Goal: Task Accomplishment & Management: Manage account settings

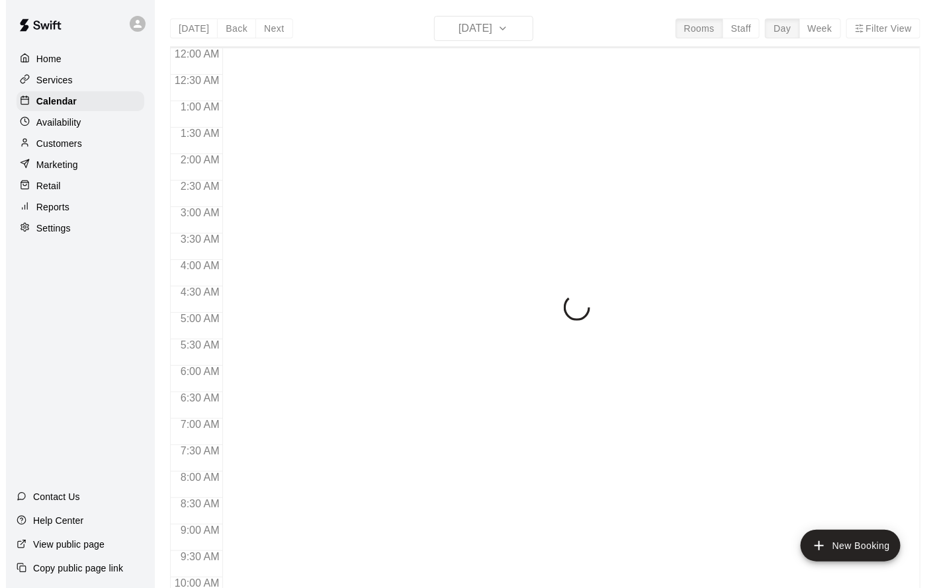
scroll to position [714, 0]
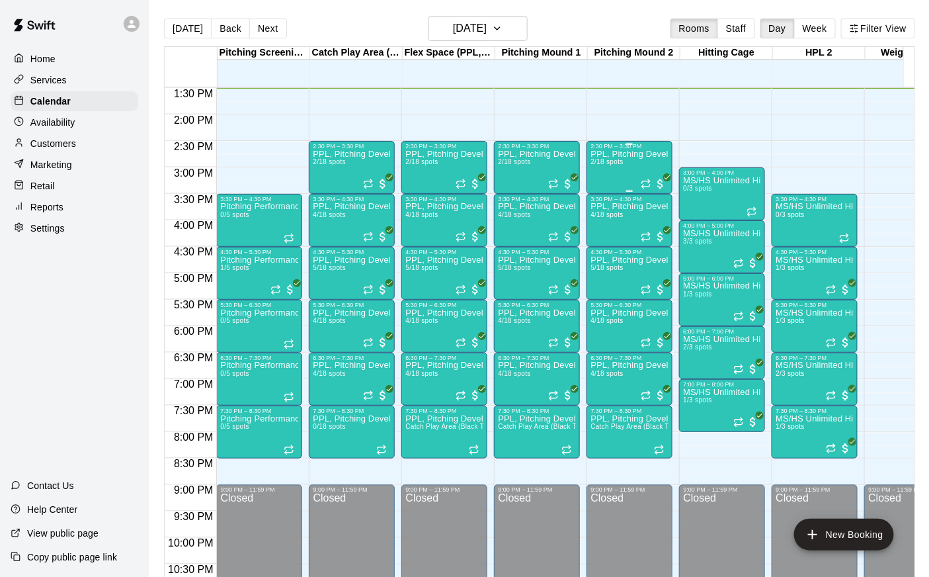
click at [611, 179] on div "PPL, Pitching Development Session 2/18 spots" at bounding box center [630, 438] width 78 height 577
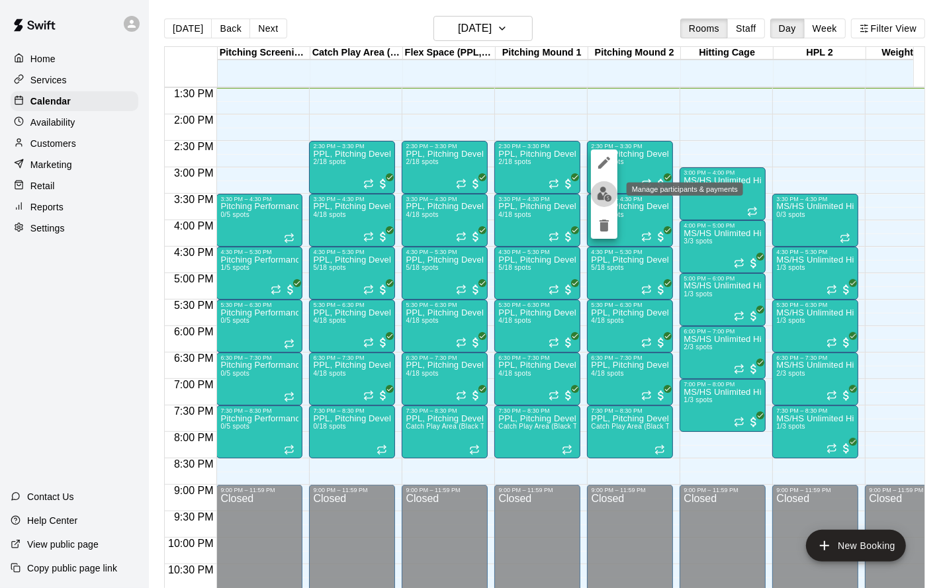
click at [607, 199] on img "edit" at bounding box center [604, 194] width 15 height 15
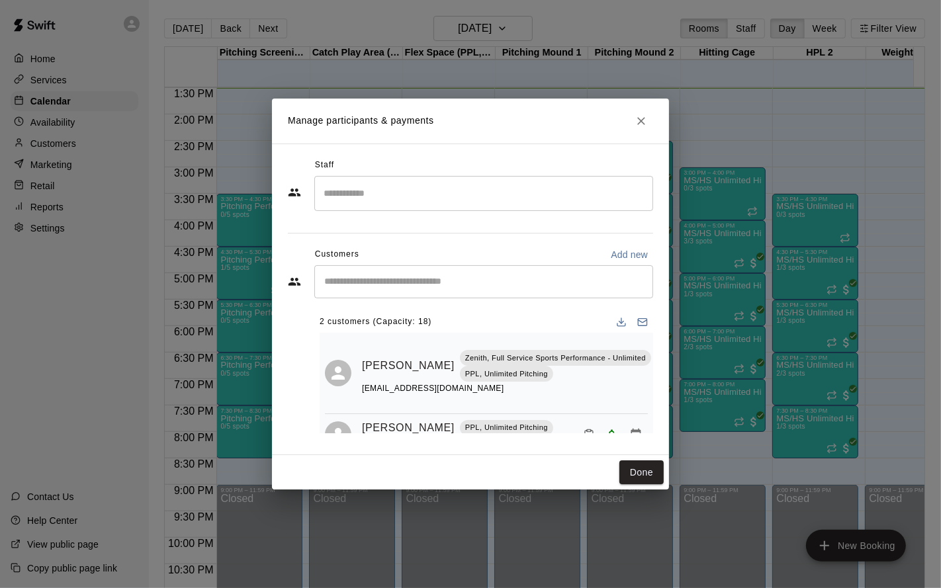
scroll to position [28, 0]
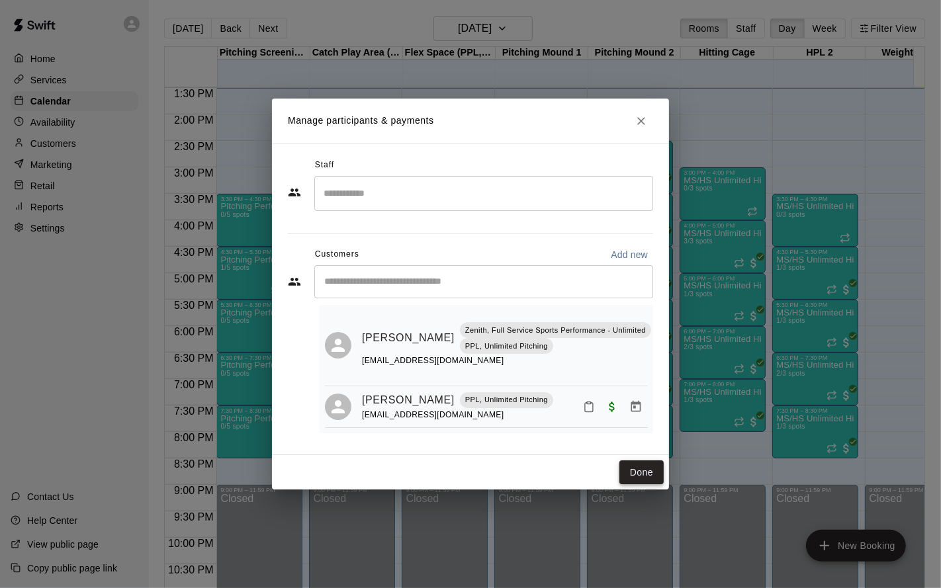
click at [632, 466] on button "Done" at bounding box center [641, 472] width 44 height 24
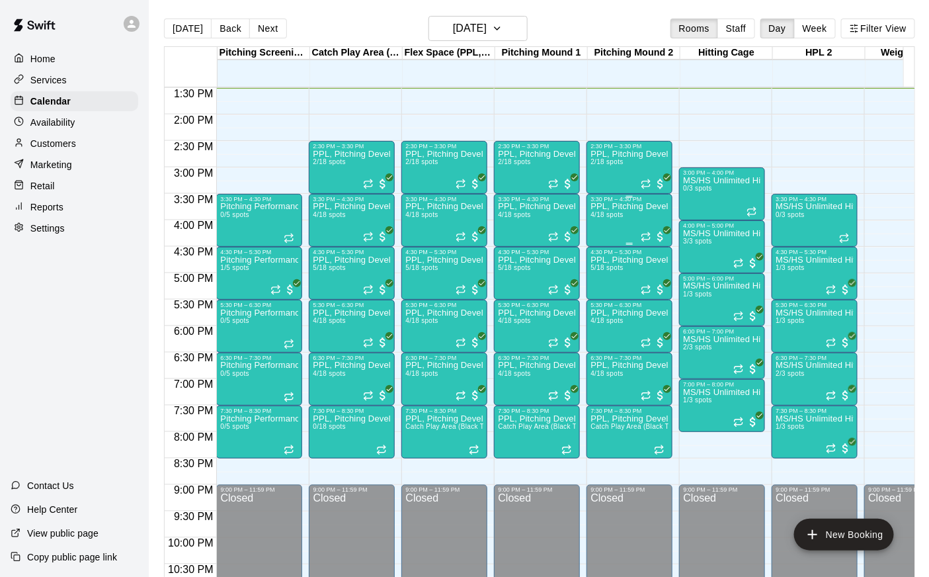
click at [606, 220] on div "PPL, Pitching Development Session 4/18 spots" at bounding box center [630, 490] width 78 height 577
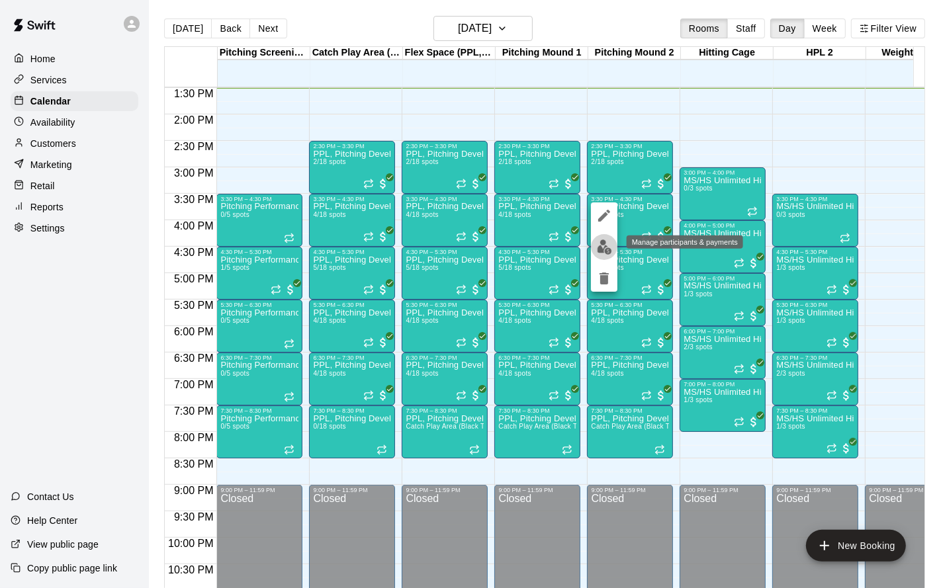
click at [605, 253] on img "edit" at bounding box center [604, 246] width 15 height 15
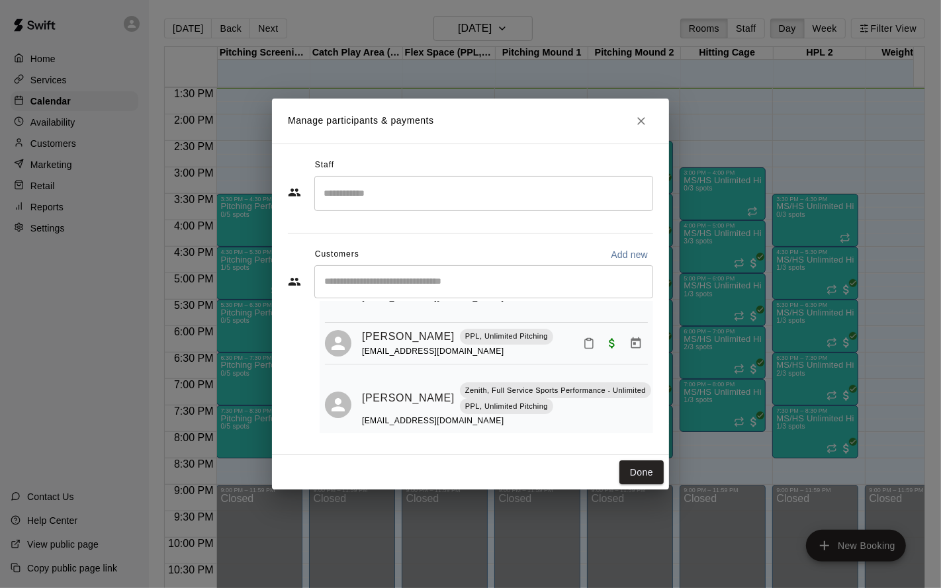
scroll to position [151, 0]
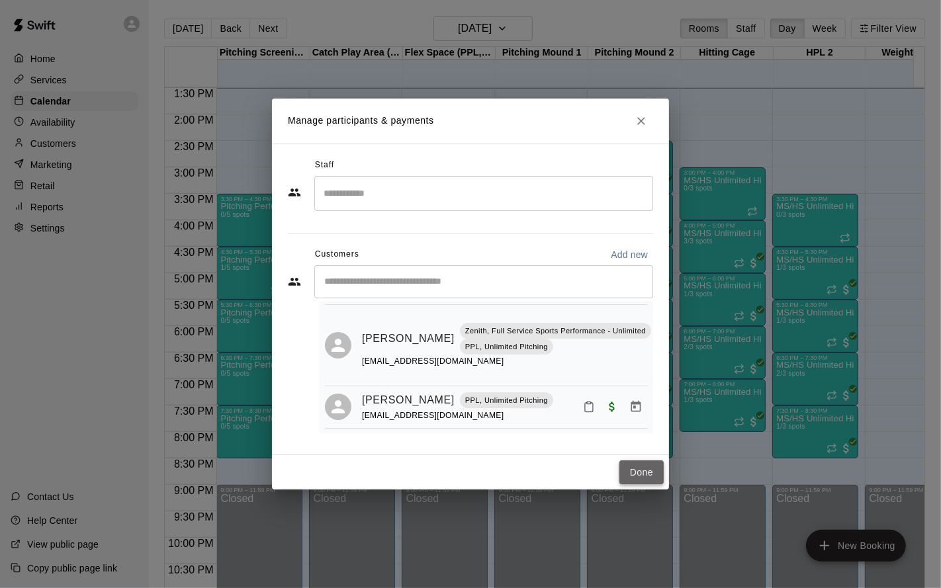
click at [634, 472] on button "Done" at bounding box center [641, 472] width 44 height 24
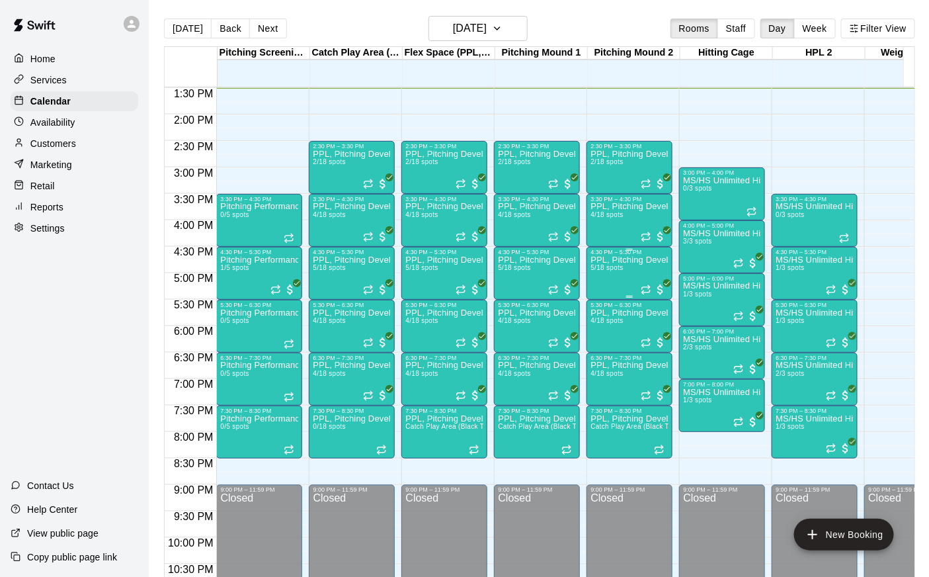
click at [614, 264] on span "5/18 spots" at bounding box center [607, 267] width 32 height 7
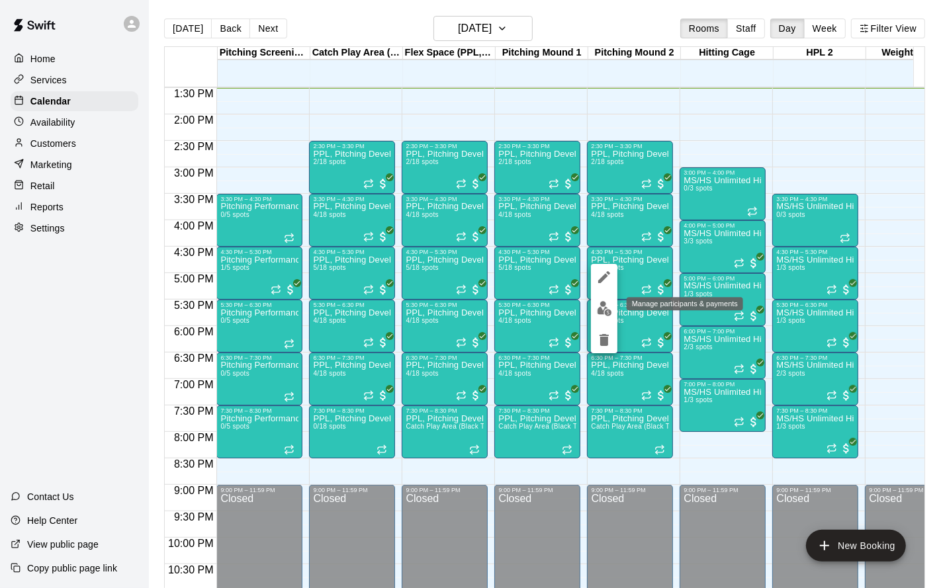
click at [601, 308] on img "edit" at bounding box center [604, 308] width 15 height 15
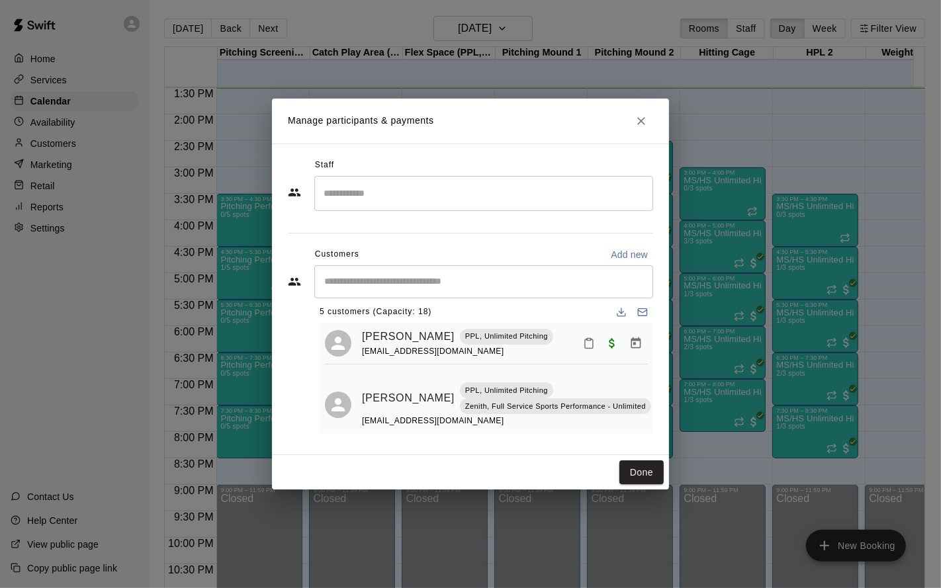
scroll to position [0, 0]
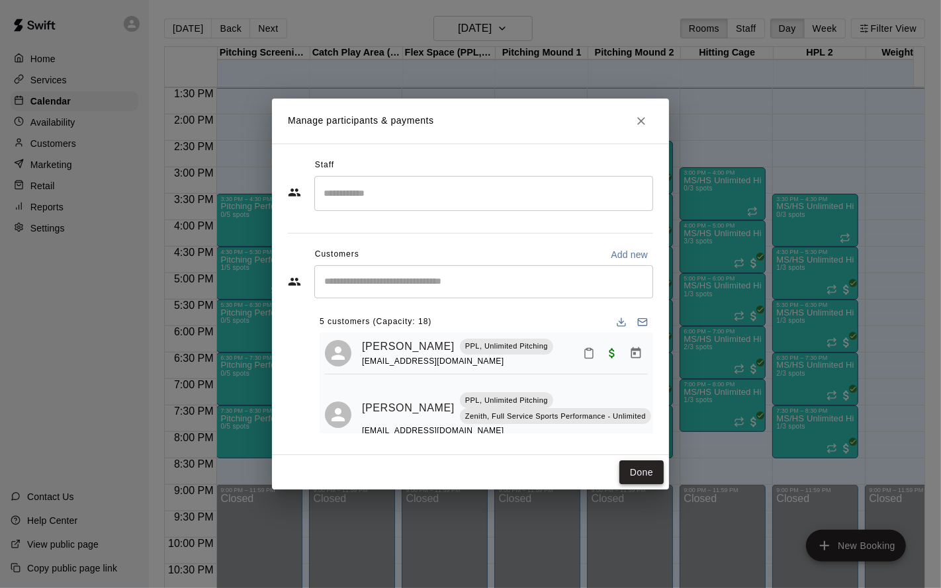
click at [642, 482] on button "Done" at bounding box center [641, 472] width 44 height 24
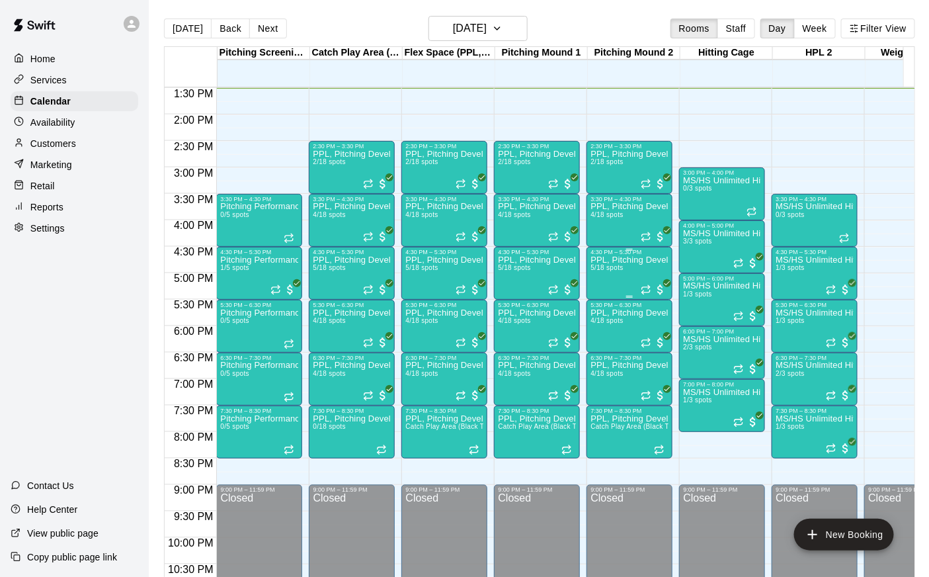
click at [606, 279] on div "PPL, Pitching Development Session 5/18 spots" at bounding box center [630, 543] width 78 height 577
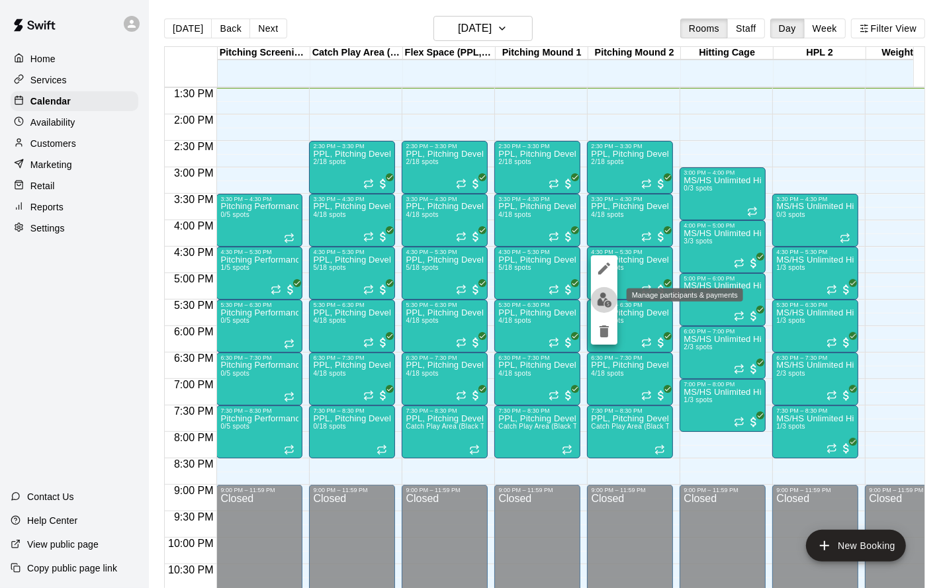
click at [601, 302] on img "edit" at bounding box center [604, 299] width 15 height 15
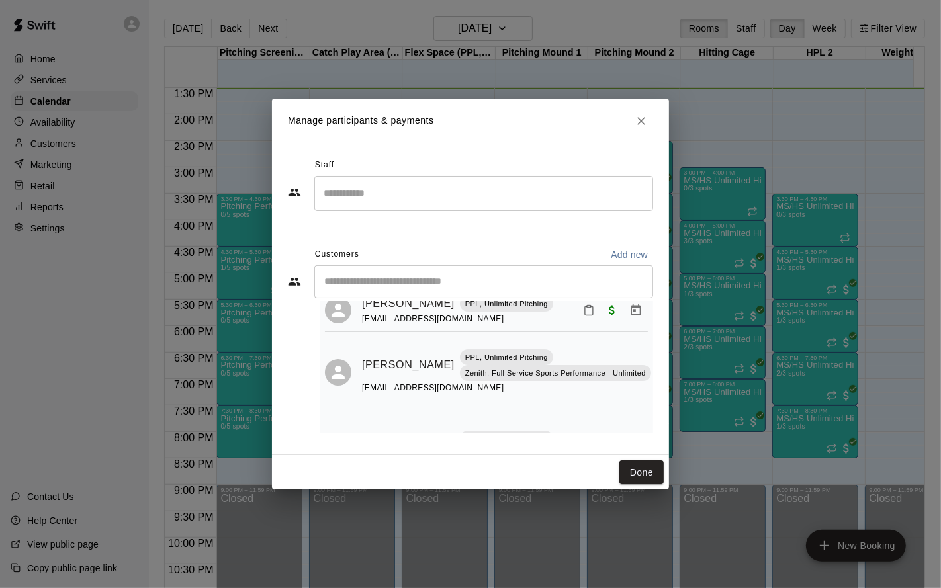
scroll to position [232, 0]
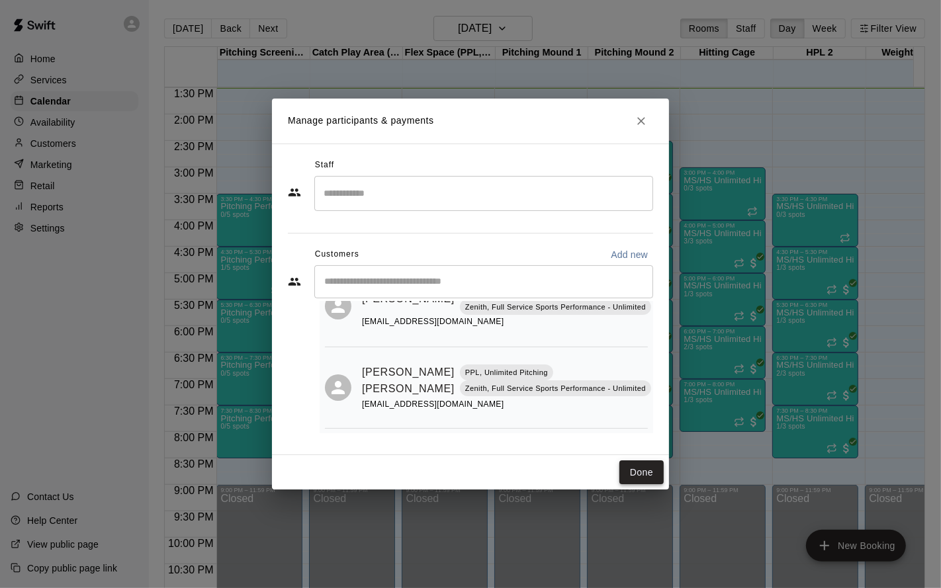
click at [636, 466] on button "Done" at bounding box center [641, 472] width 44 height 24
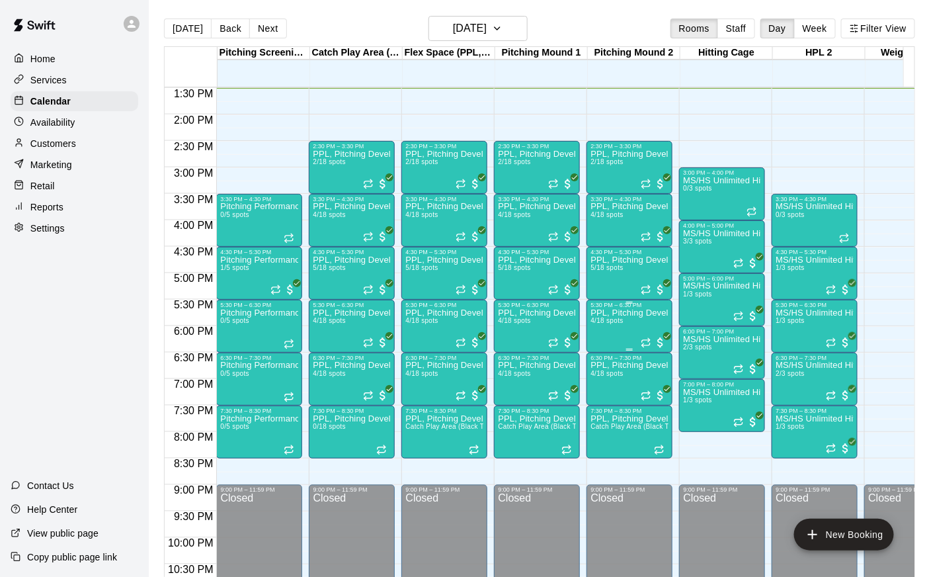
click at [609, 320] on span "4/18 spots" at bounding box center [607, 320] width 32 height 7
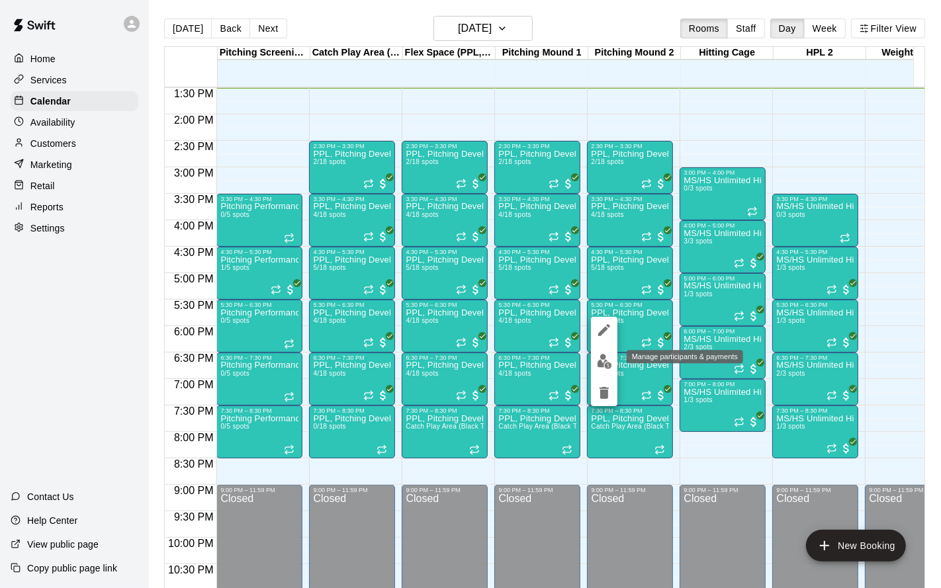
click at [607, 351] on button "edit" at bounding box center [604, 362] width 26 height 26
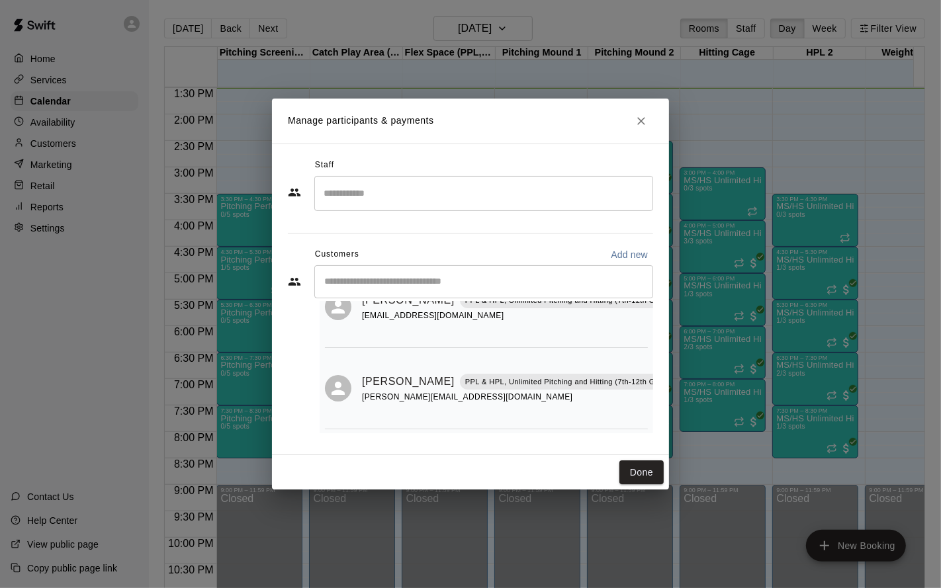
scroll to position [200, 0]
click at [650, 475] on button "Done" at bounding box center [641, 472] width 44 height 24
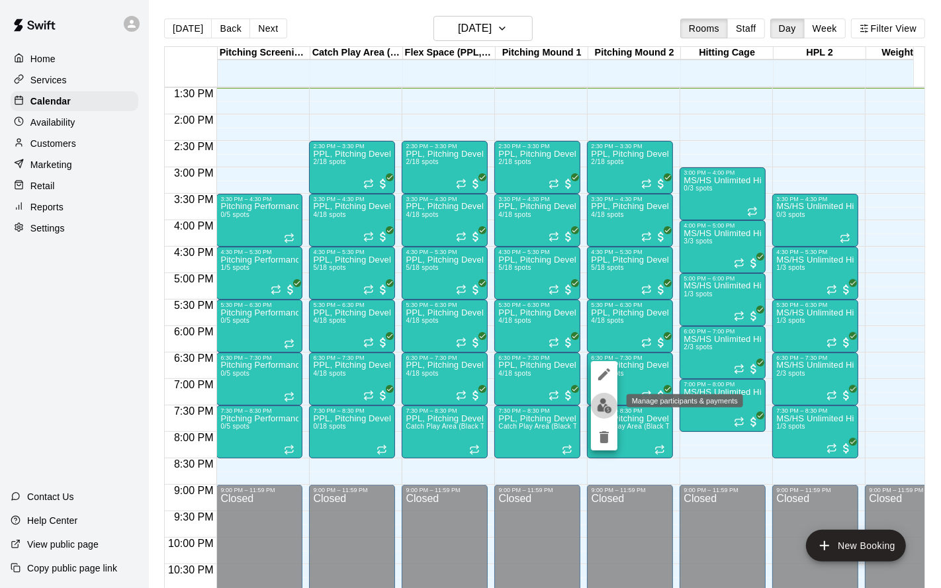
click at [601, 412] on img "edit" at bounding box center [604, 405] width 15 height 15
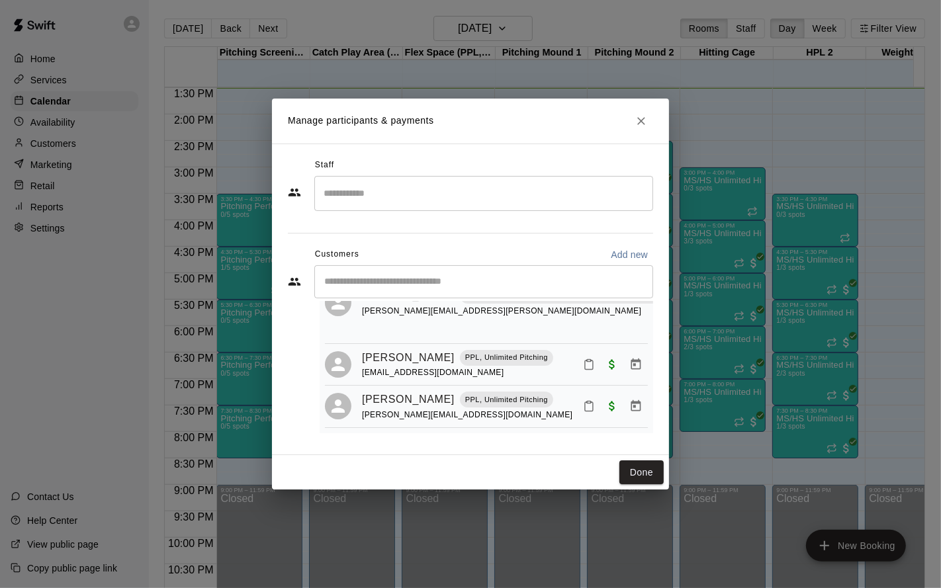
scroll to position [162, 0]
click at [630, 461] on button "Done" at bounding box center [641, 472] width 44 height 24
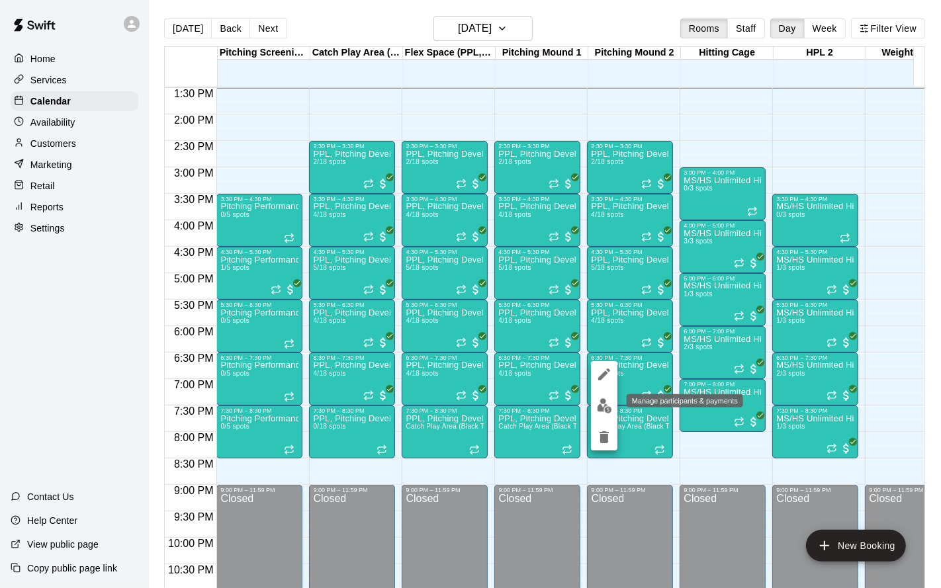
click at [604, 409] on img "edit" at bounding box center [604, 405] width 15 height 15
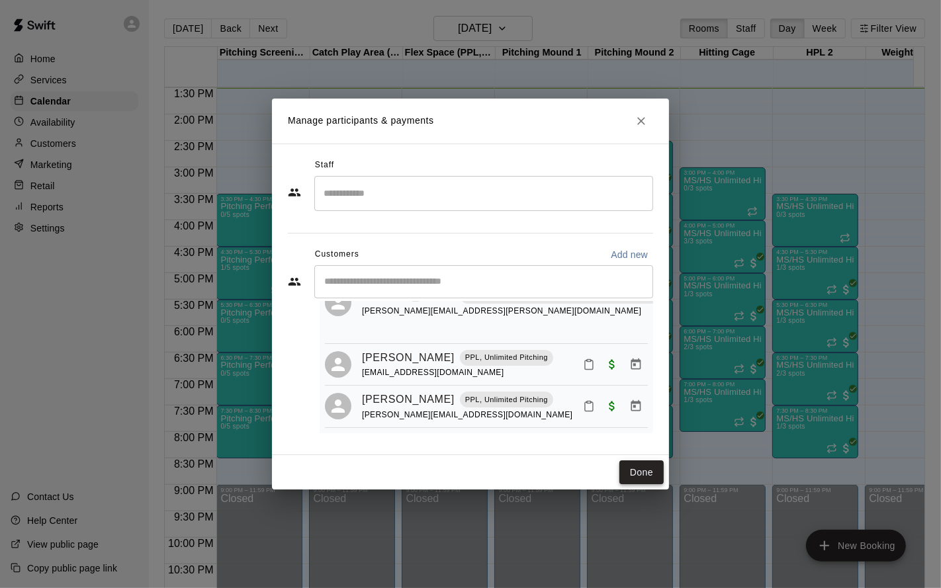
click at [640, 472] on button "Done" at bounding box center [641, 472] width 44 height 24
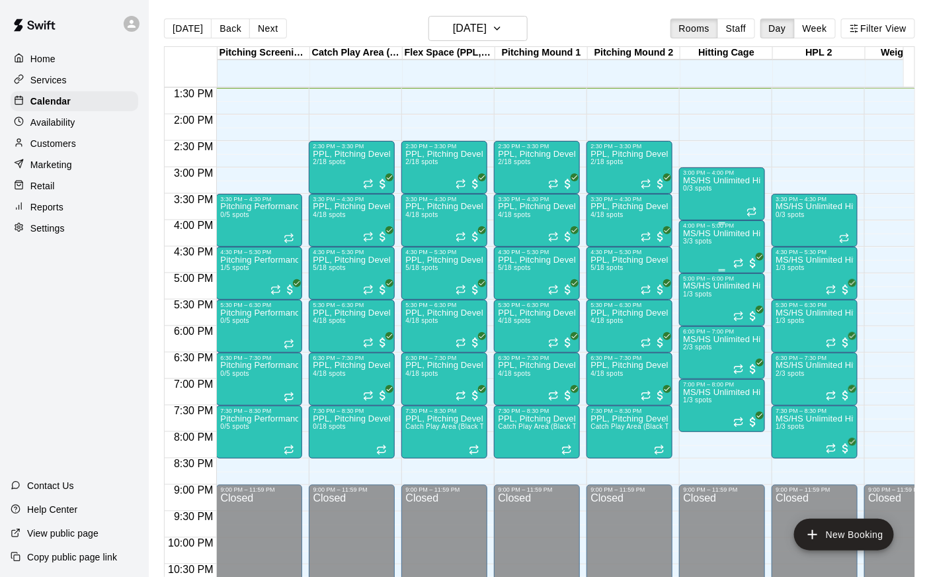
click at [717, 249] on div "MS/HS Unlimited Hitting 3/3 spots" at bounding box center [722, 517] width 78 height 577
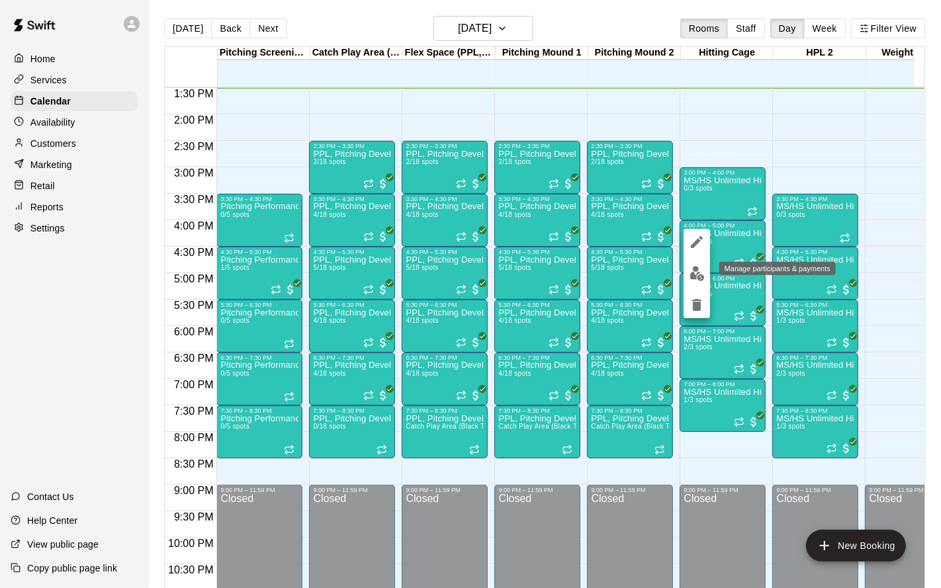
click at [700, 277] on img "edit" at bounding box center [696, 273] width 15 height 15
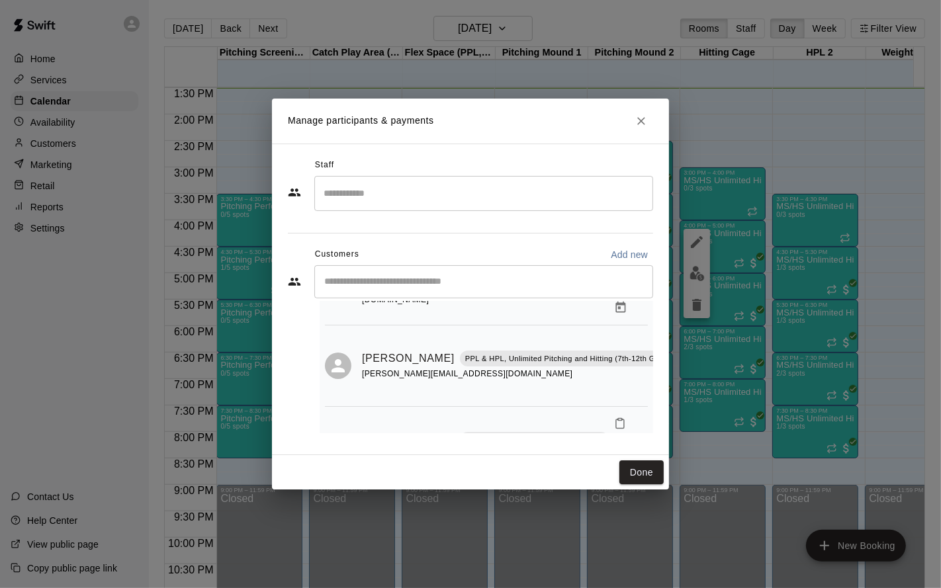
scroll to position [114, 0]
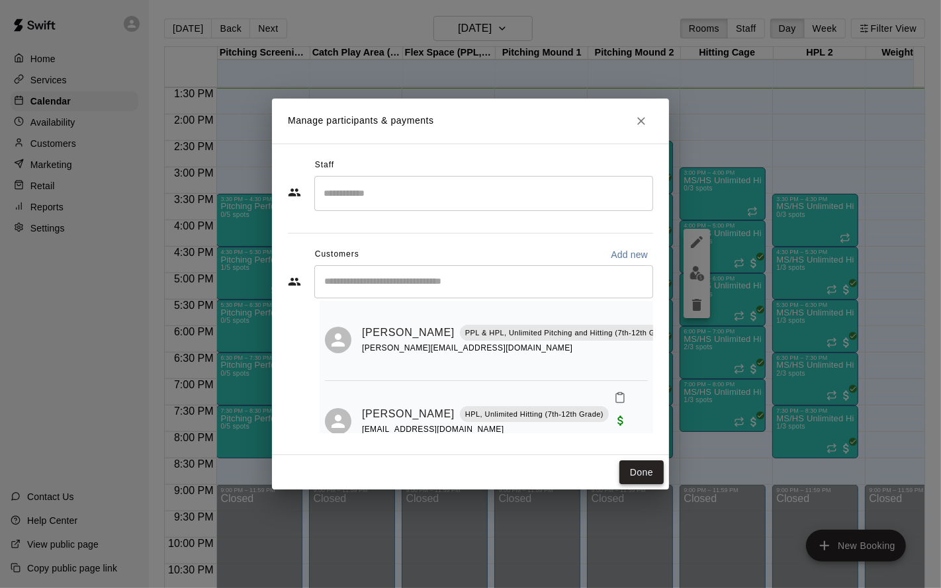
click at [644, 470] on button "Done" at bounding box center [641, 472] width 44 height 24
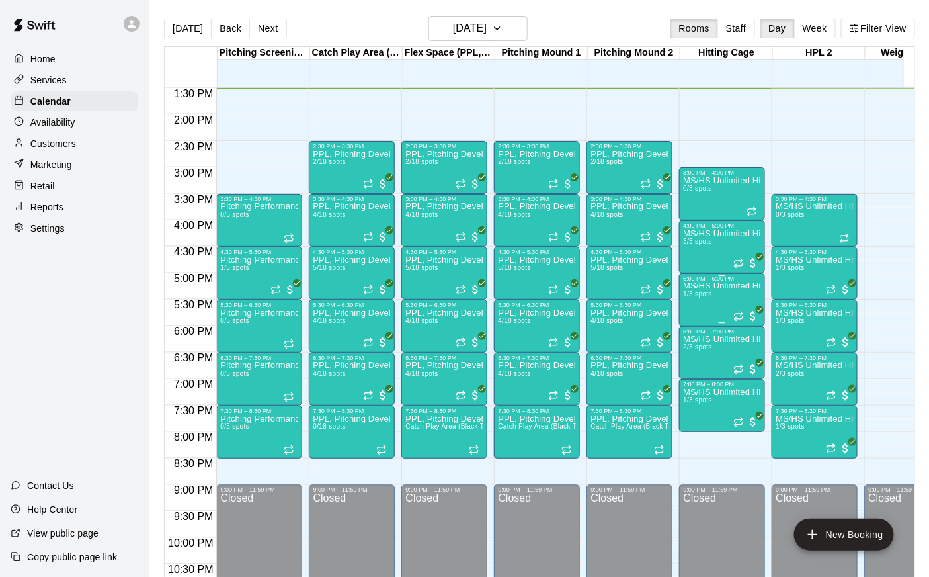
click at [711, 310] on div "MS/HS Unlimited Hitting 1/3 spots" at bounding box center [722, 570] width 78 height 577
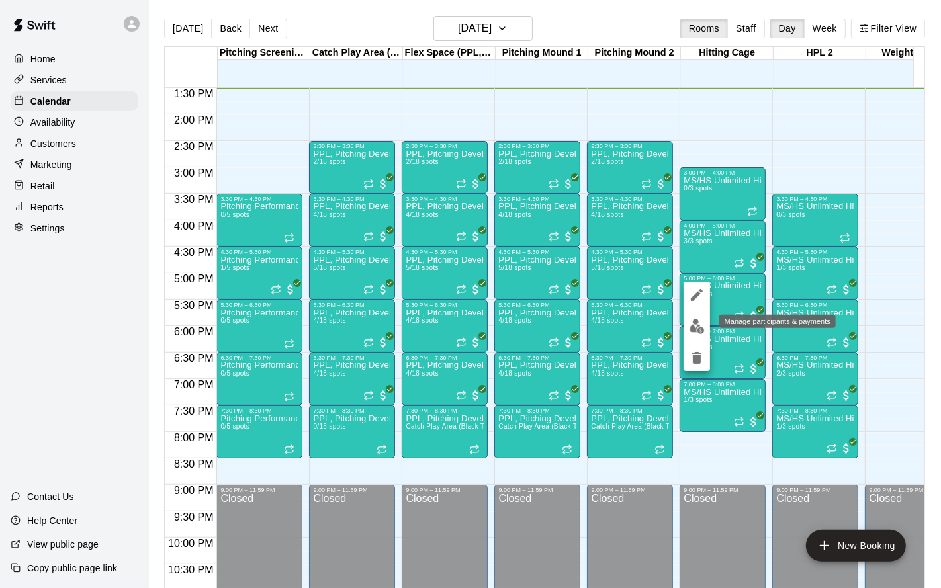
click at [700, 334] on button "edit" at bounding box center [696, 327] width 26 height 26
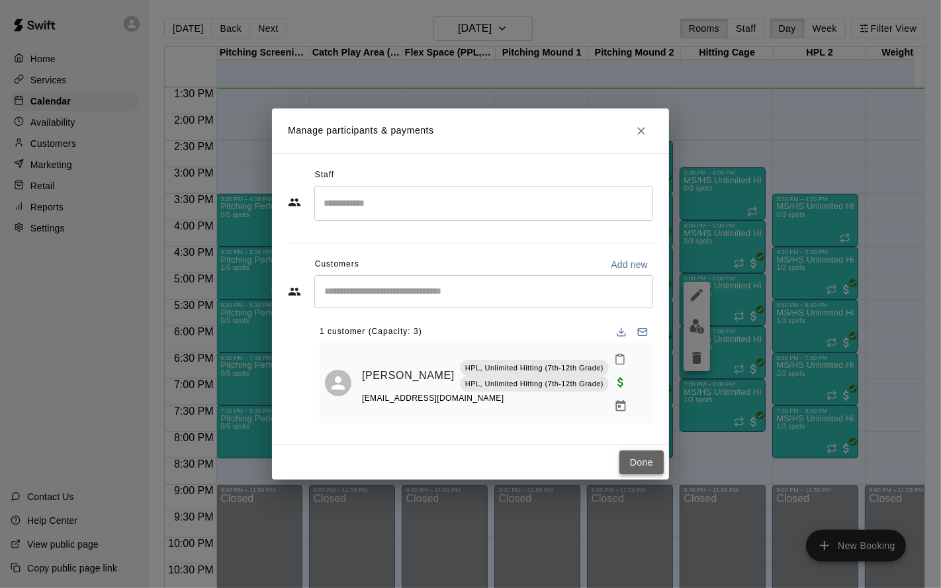
click at [641, 456] on button "Done" at bounding box center [641, 463] width 44 height 24
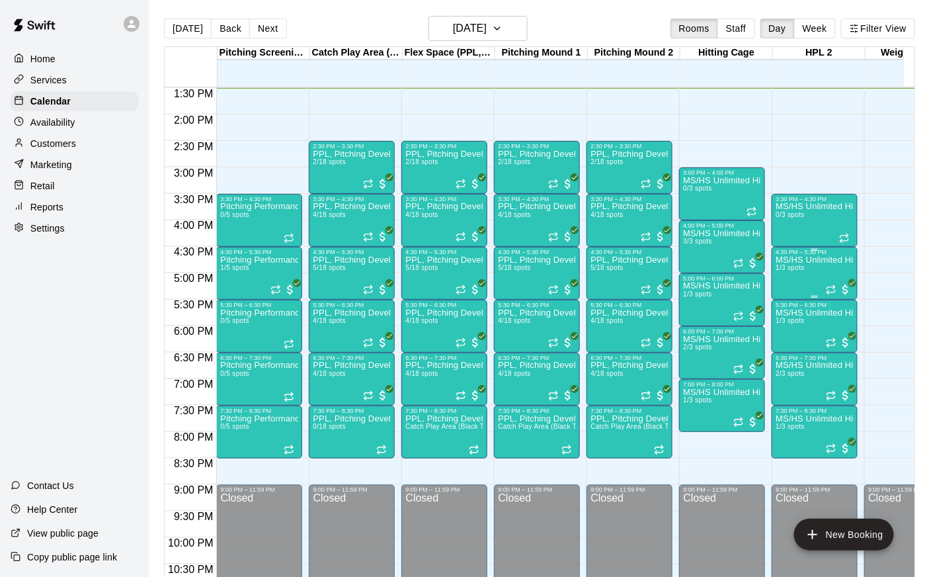
click at [805, 277] on div "MS/HS Unlimited Hitting 1/3 spots" at bounding box center [815, 543] width 78 height 577
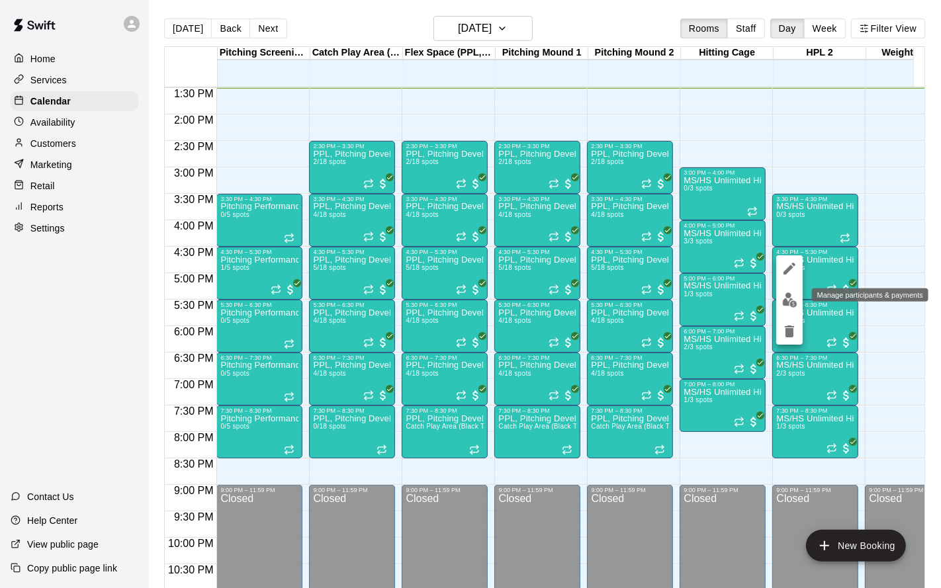
click at [786, 304] on img "edit" at bounding box center [789, 299] width 15 height 15
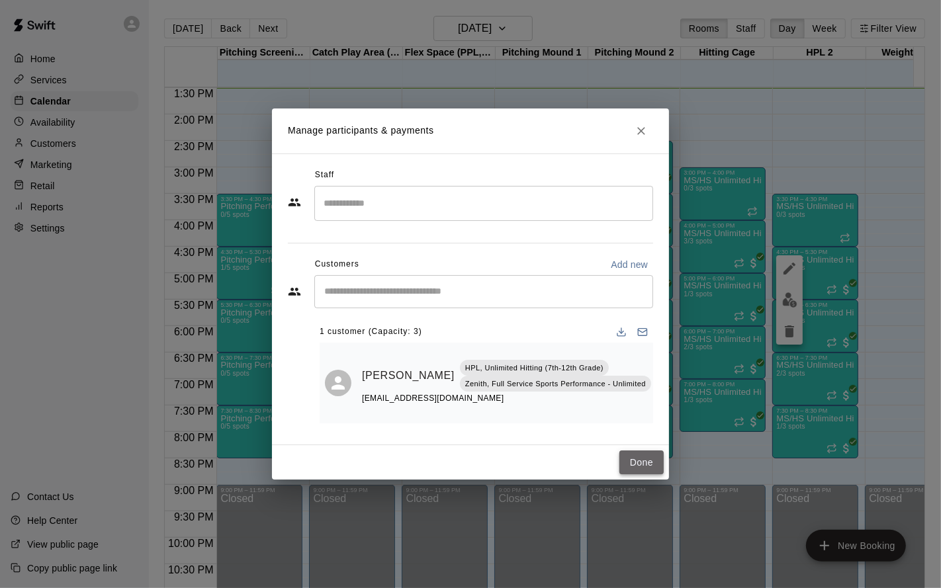
click at [642, 466] on button "Done" at bounding box center [641, 463] width 44 height 24
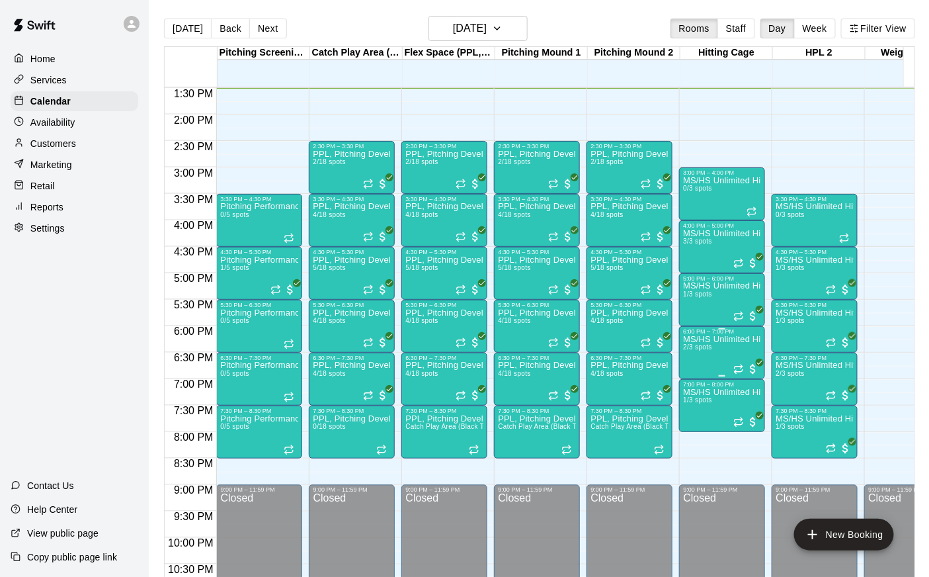
click at [710, 350] on span "2/3 spots" at bounding box center [697, 346] width 29 height 7
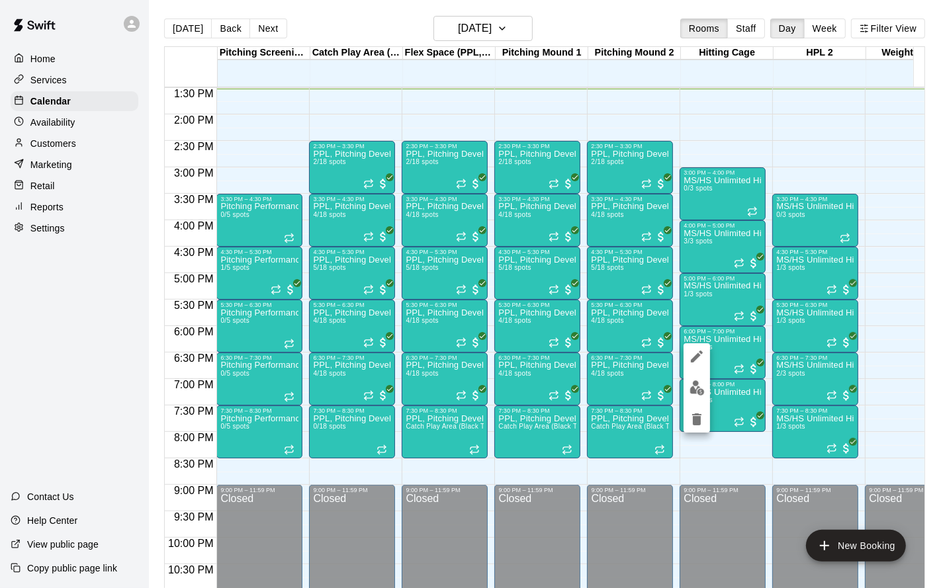
click at [689, 376] on div at bounding box center [696, 387] width 26 height 89
click at [699, 387] on img "edit" at bounding box center [696, 387] width 15 height 15
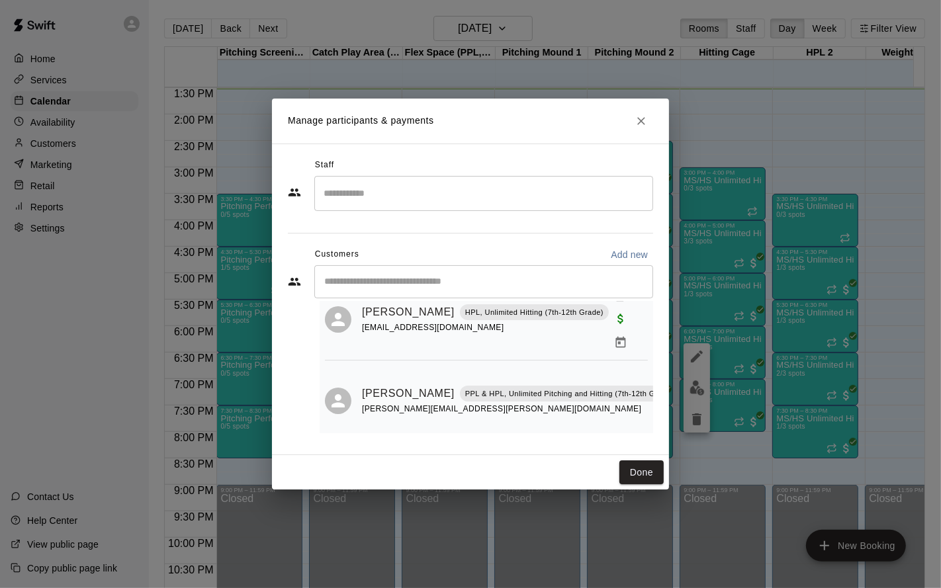
scroll to position [56, 0]
click at [634, 477] on button "Done" at bounding box center [641, 472] width 44 height 24
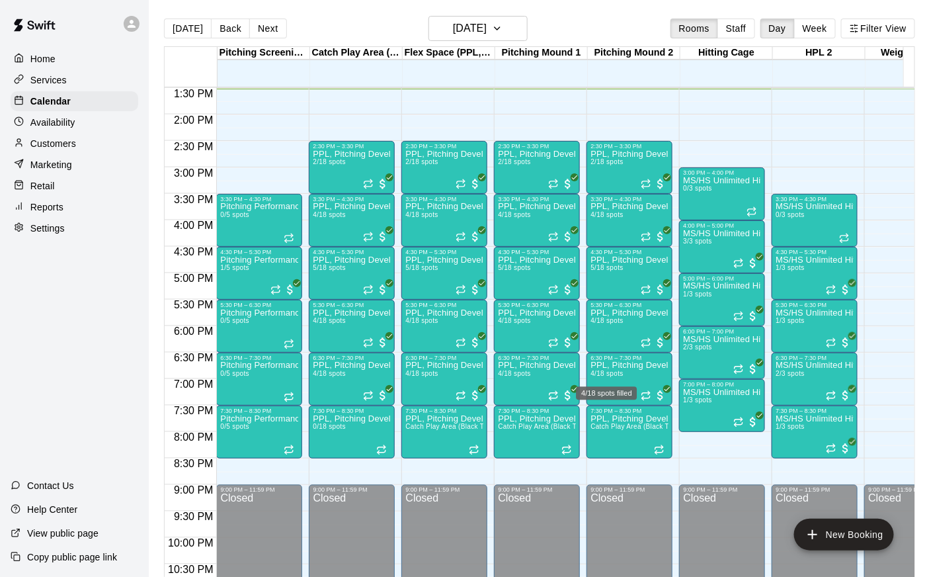
click at [608, 380] on div "4/18 spots filled" at bounding box center [607, 390] width 64 height 24
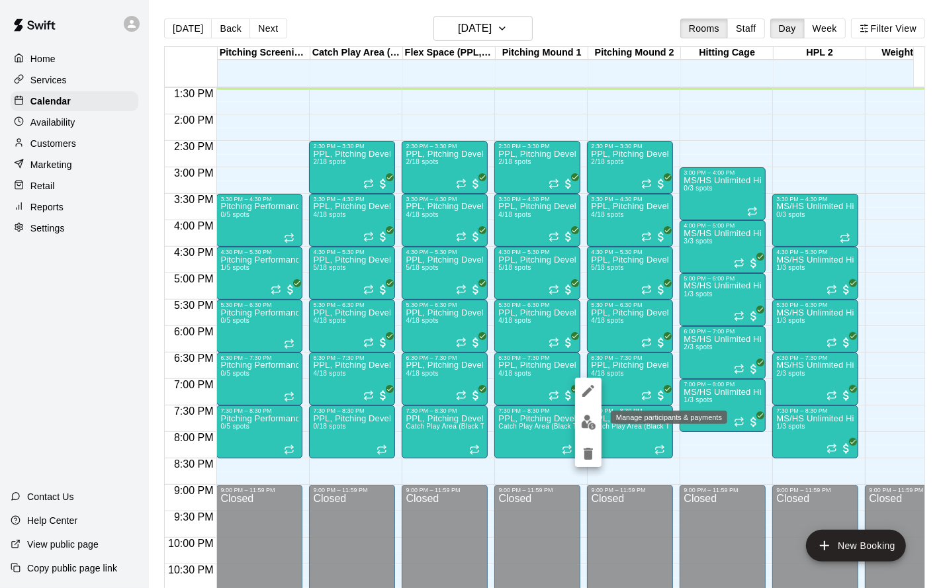
click at [587, 418] on img "edit" at bounding box center [588, 422] width 15 height 15
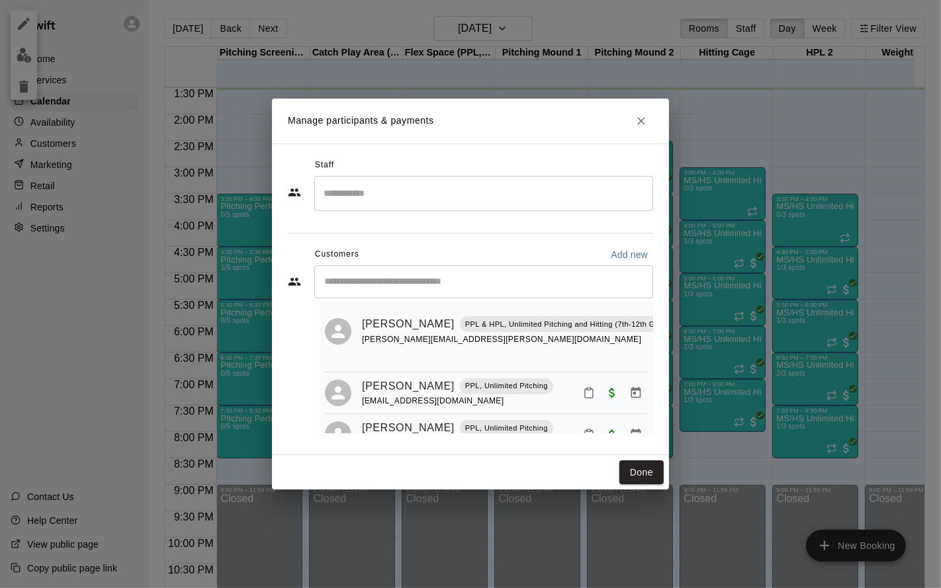
scroll to position [162, 0]
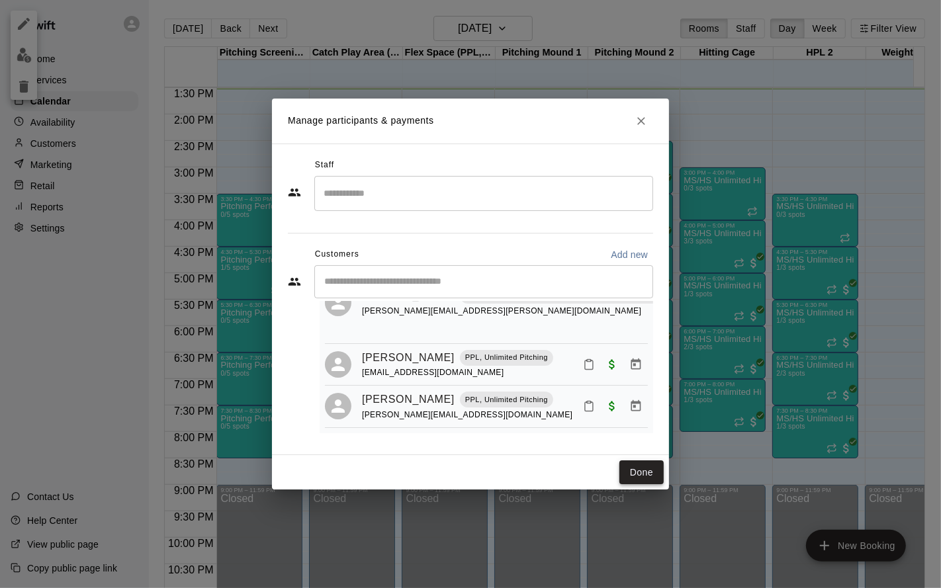
click at [650, 466] on button "Done" at bounding box center [641, 472] width 44 height 24
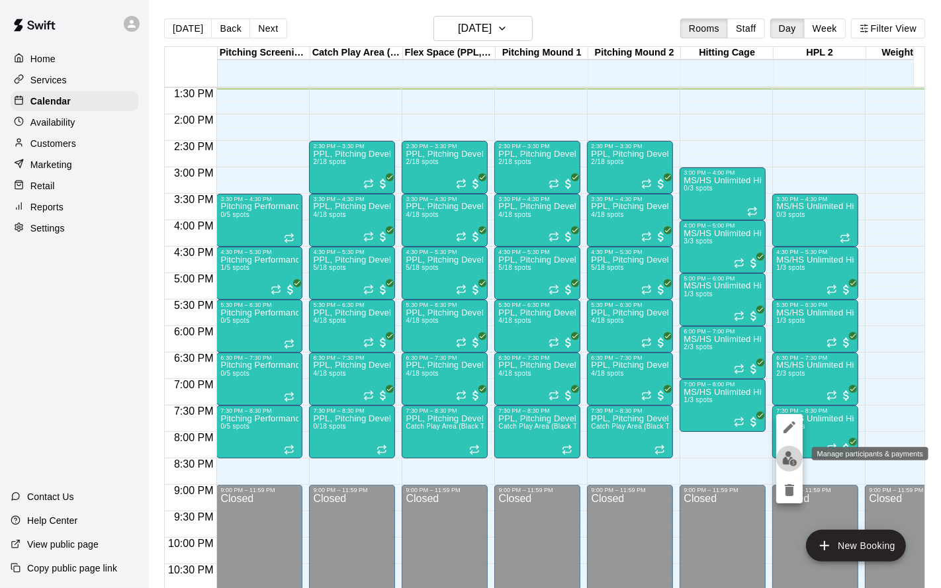
click at [787, 466] on img "edit" at bounding box center [789, 458] width 15 height 15
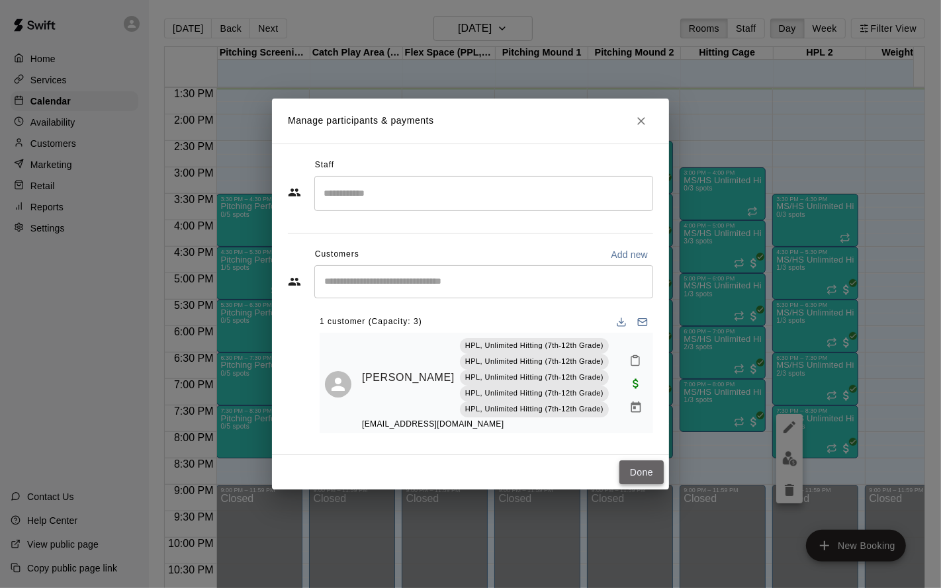
click at [634, 470] on button "Done" at bounding box center [641, 472] width 44 height 24
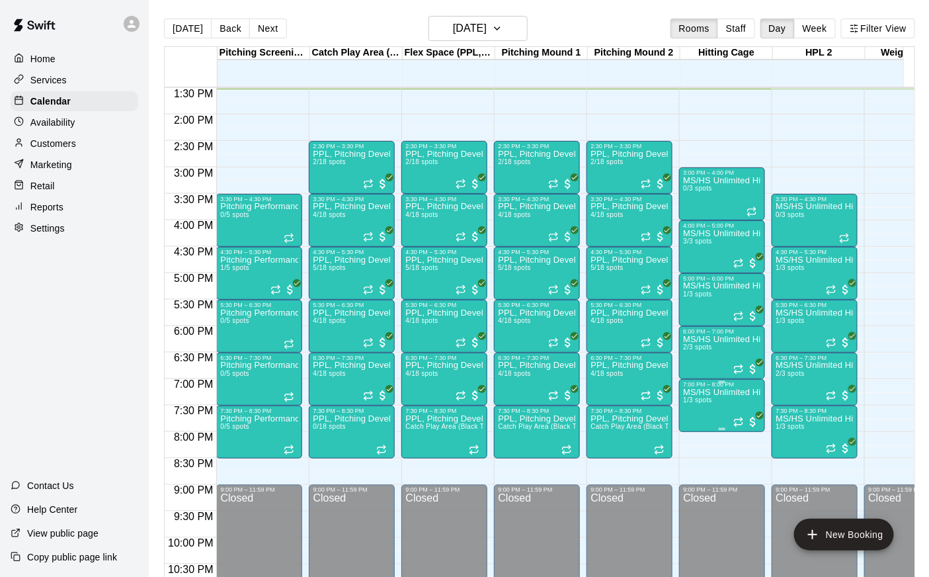
click at [709, 402] on span "1/3 spots" at bounding box center [697, 399] width 29 height 7
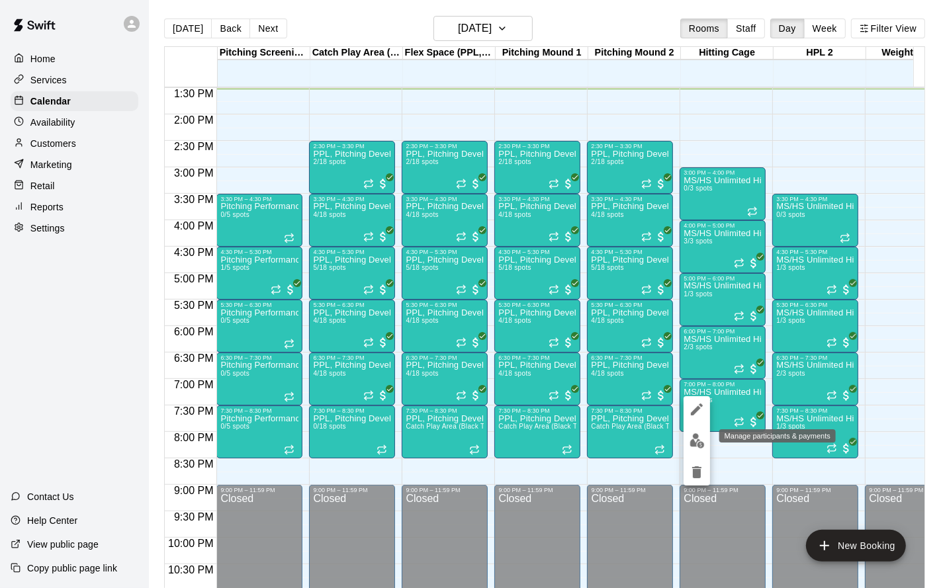
click at [693, 440] on img "edit" at bounding box center [696, 440] width 15 height 15
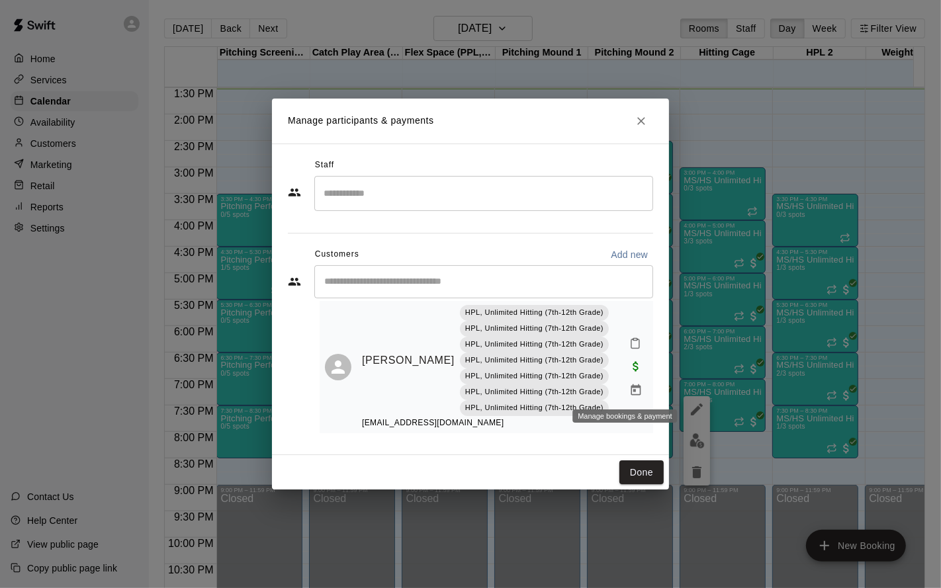
scroll to position [35, 0]
click at [649, 481] on button "Done" at bounding box center [641, 472] width 44 height 24
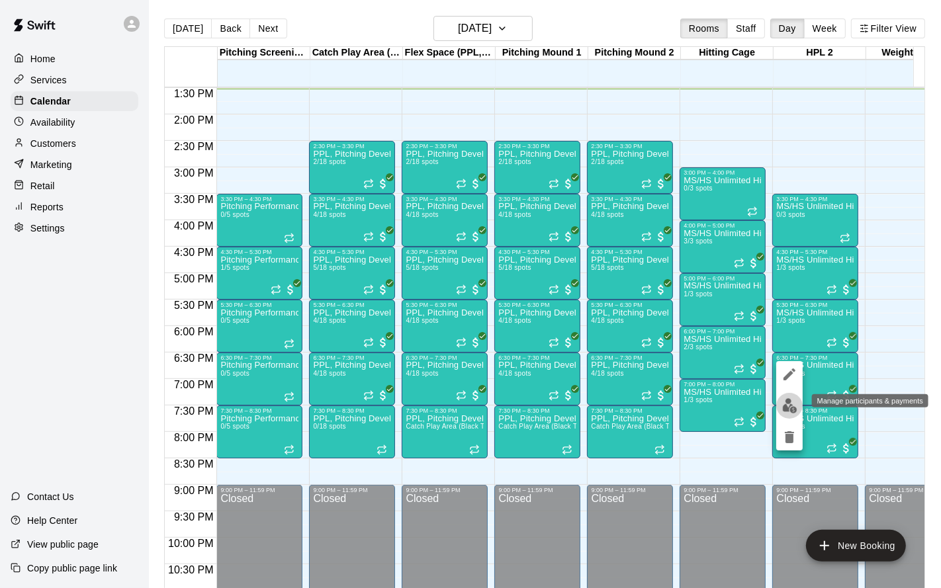
click at [785, 404] on img "edit" at bounding box center [789, 405] width 15 height 15
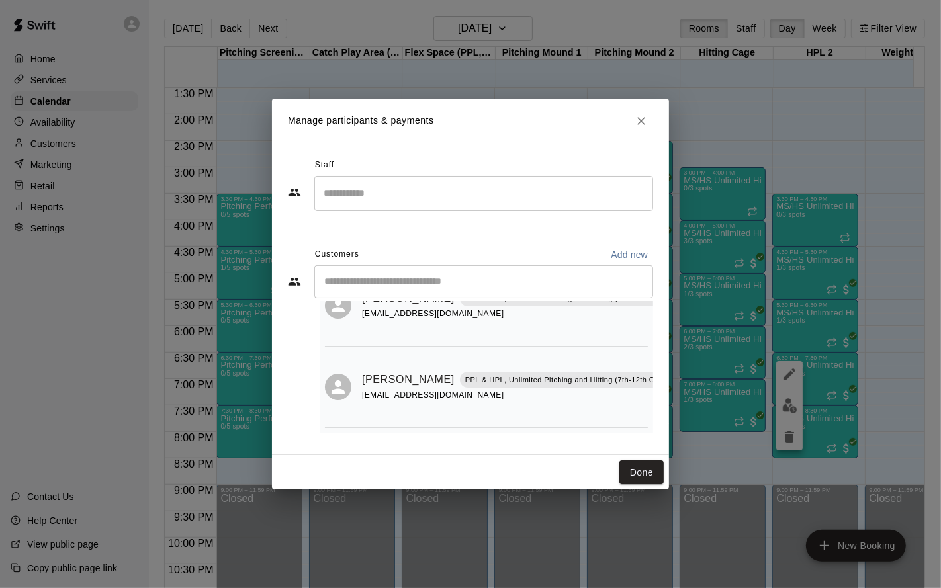
scroll to position [77, 0]
click at [631, 473] on button "Done" at bounding box center [641, 472] width 44 height 24
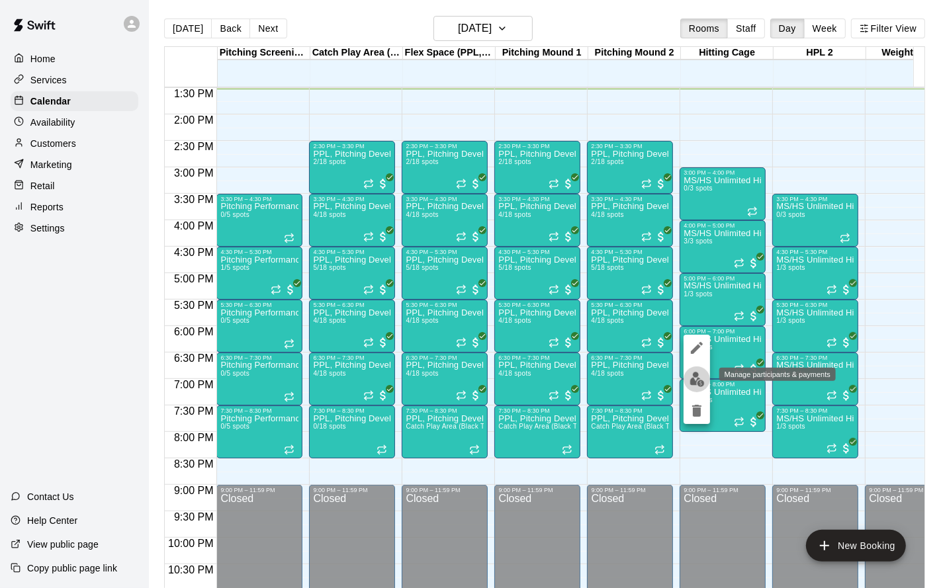
click at [695, 369] on button "edit" at bounding box center [696, 379] width 26 height 26
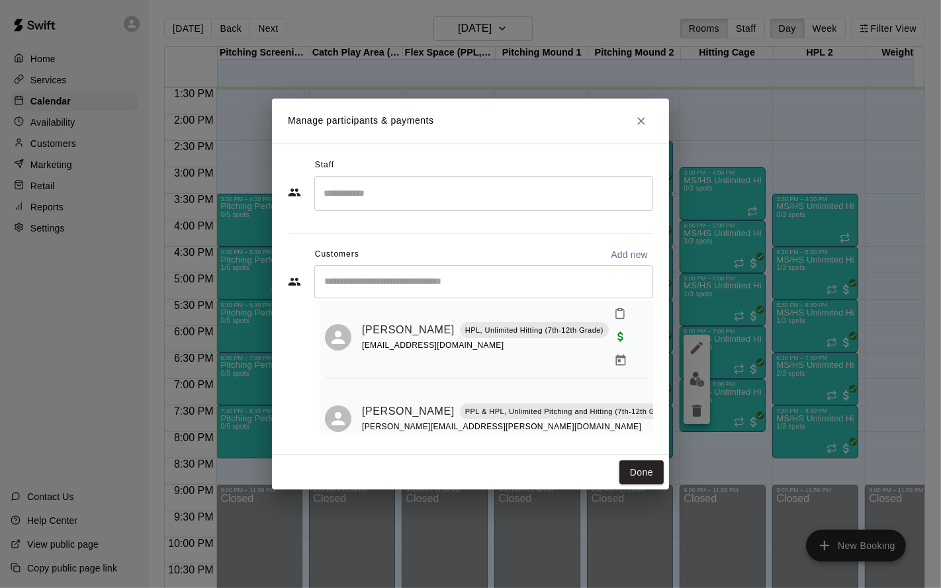
scroll to position [56, 0]
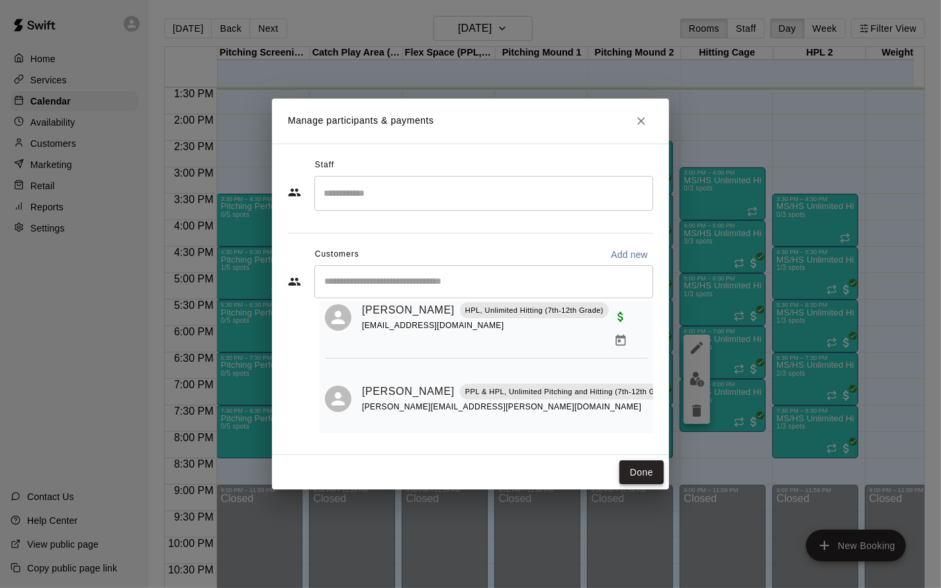
click at [638, 470] on button "Done" at bounding box center [641, 472] width 44 height 24
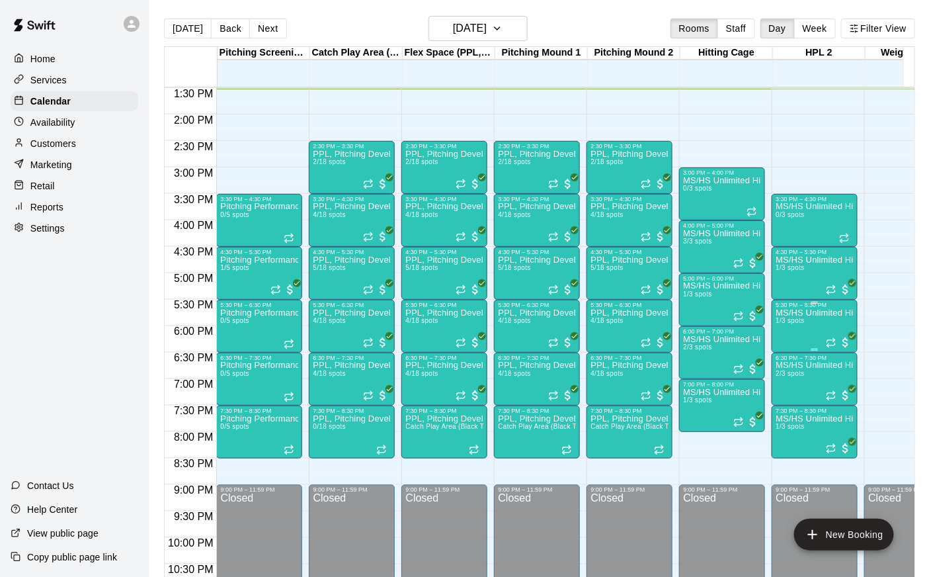
click at [813, 313] on p "MS/HS Unlimited Hitting" at bounding box center [815, 313] width 78 height 0
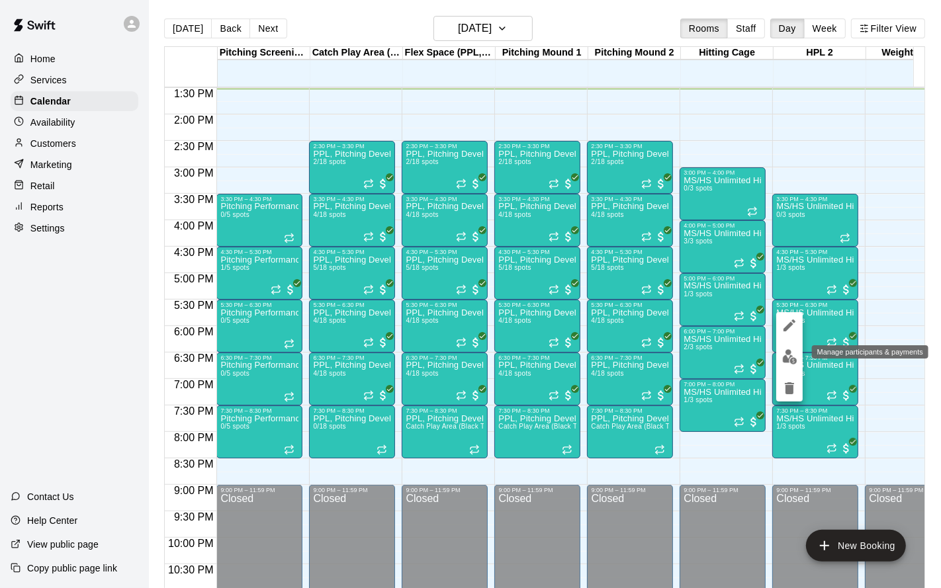
click at [787, 359] on img "edit" at bounding box center [789, 356] width 15 height 15
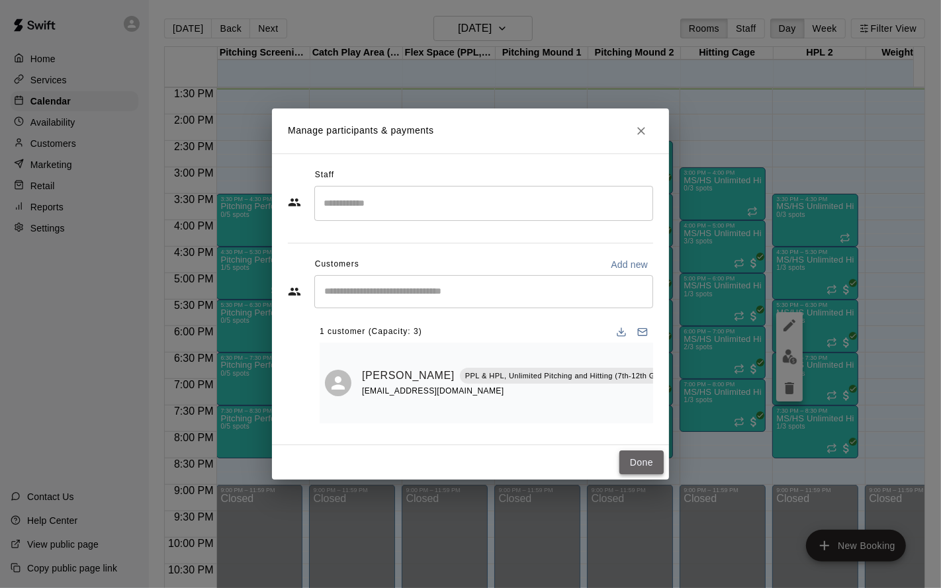
click at [636, 468] on button "Done" at bounding box center [641, 463] width 44 height 24
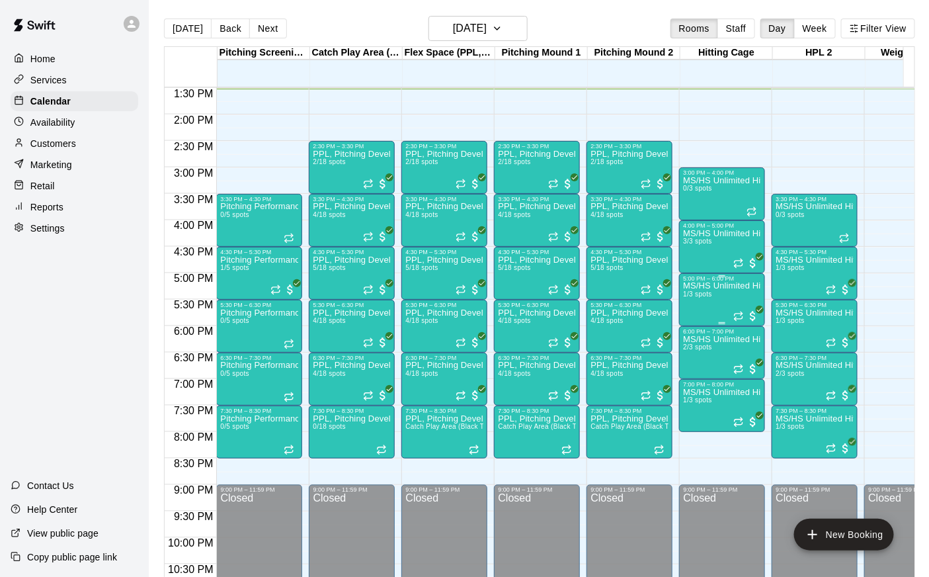
click at [688, 301] on div "MS/HS Unlimited Hitting 1/3 spots" at bounding box center [722, 570] width 78 height 577
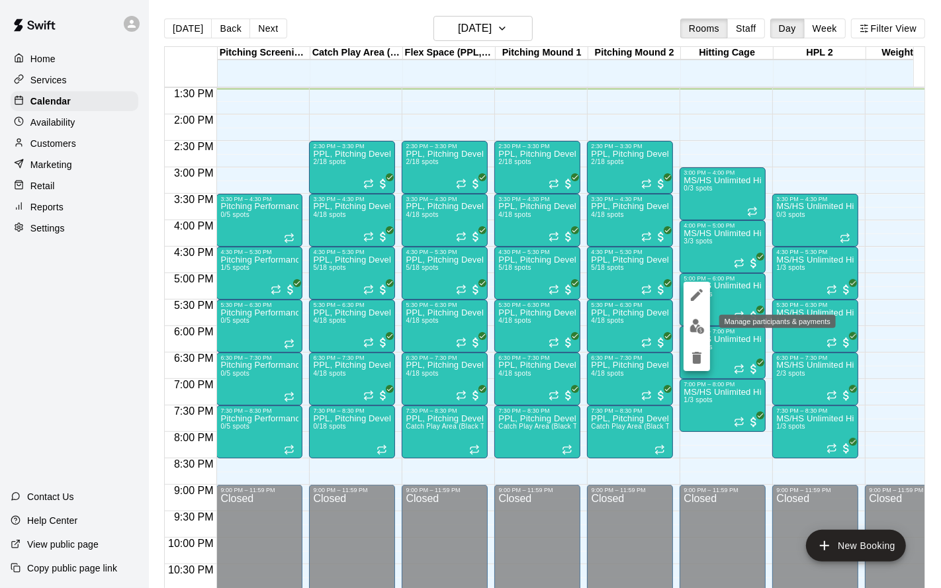
click at [690, 321] on img "edit" at bounding box center [696, 326] width 15 height 15
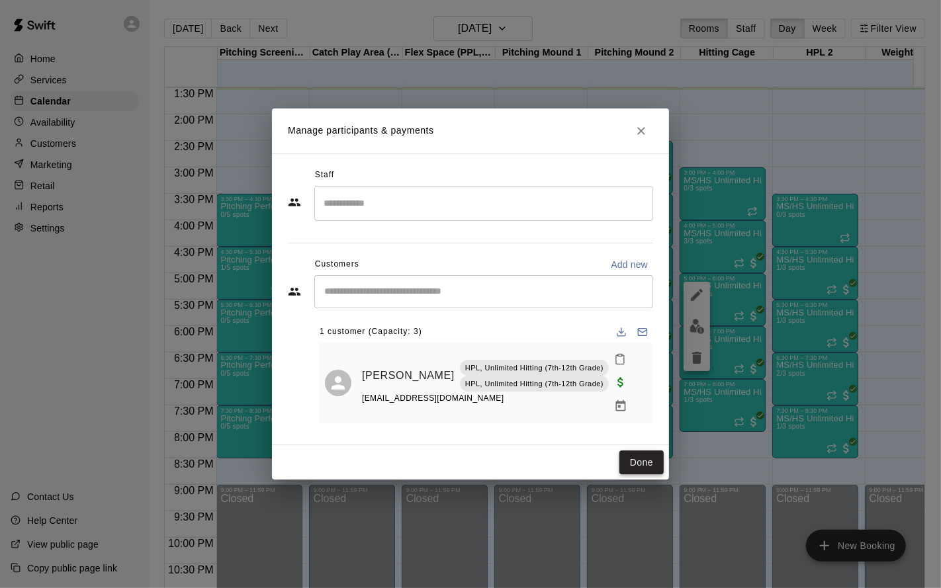
click at [645, 462] on button "Done" at bounding box center [641, 463] width 44 height 24
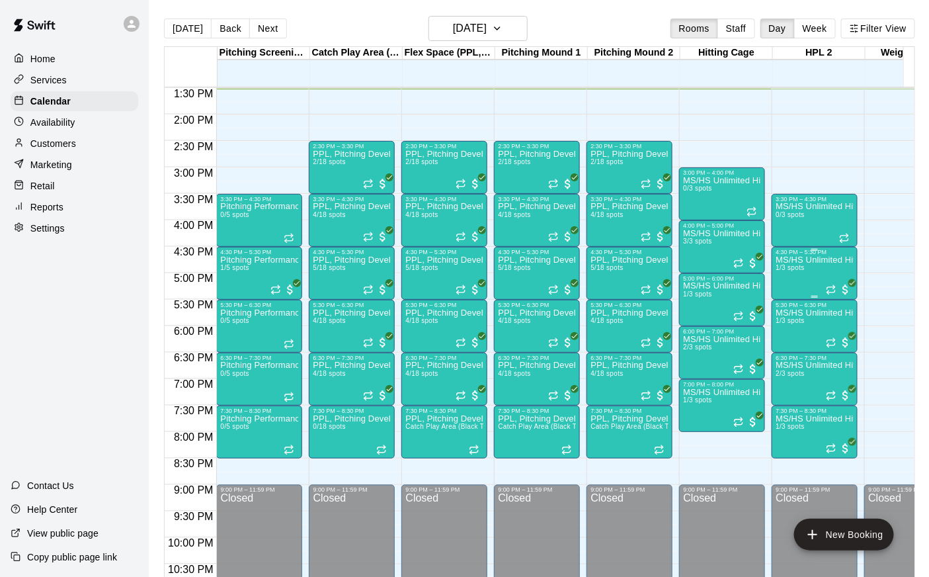
click at [800, 280] on div "MS/HS Unlimited Hitting 1/3 spots" at bounding box center [815, 543] width 78 height 577
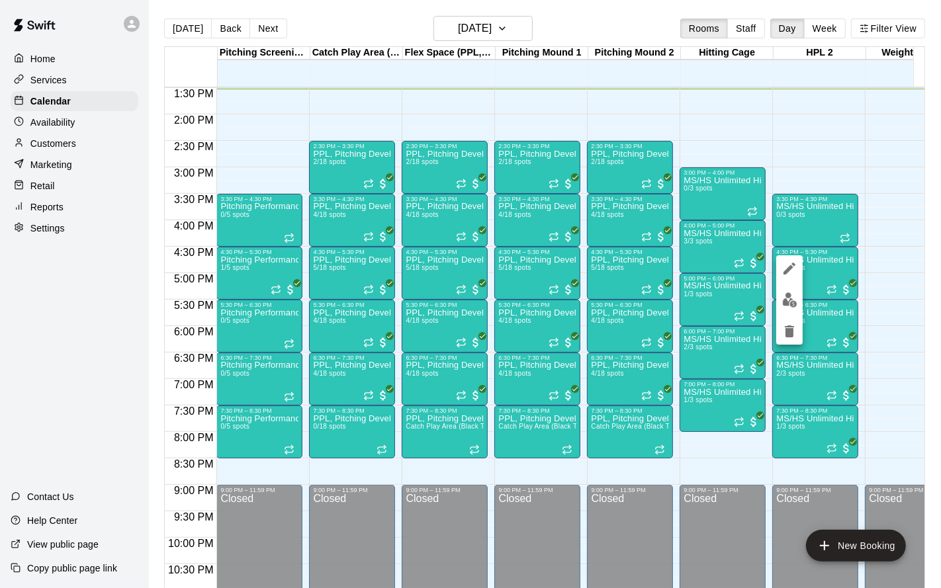
click at [788, 298] on img "edit" at bounding box center [789, 299] width 15 height 15
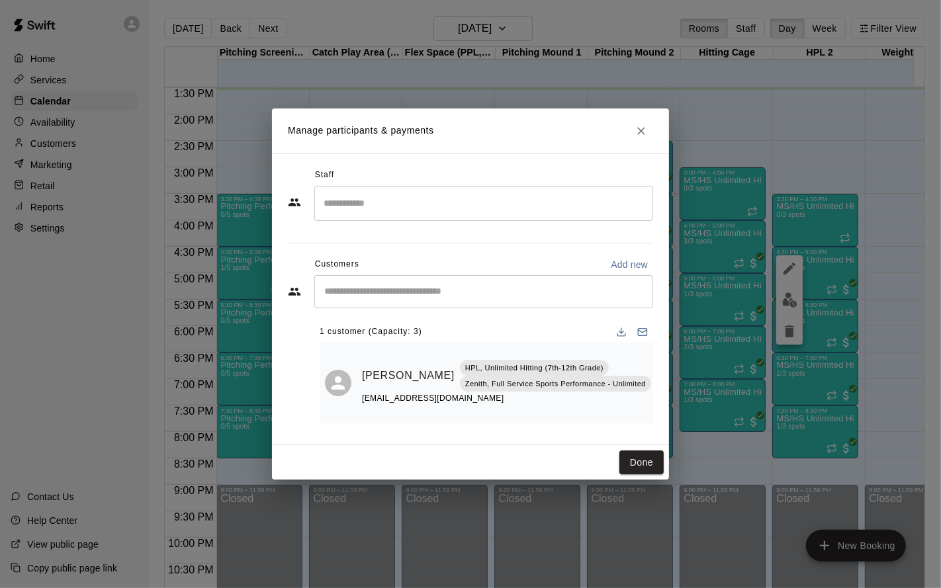
click at [618, 460] on div "Done" at bounding box center [470, 462] width 397 height 35
click at [632, 458] on button "Done" at bounding box center [641, 463] width 44 height 24
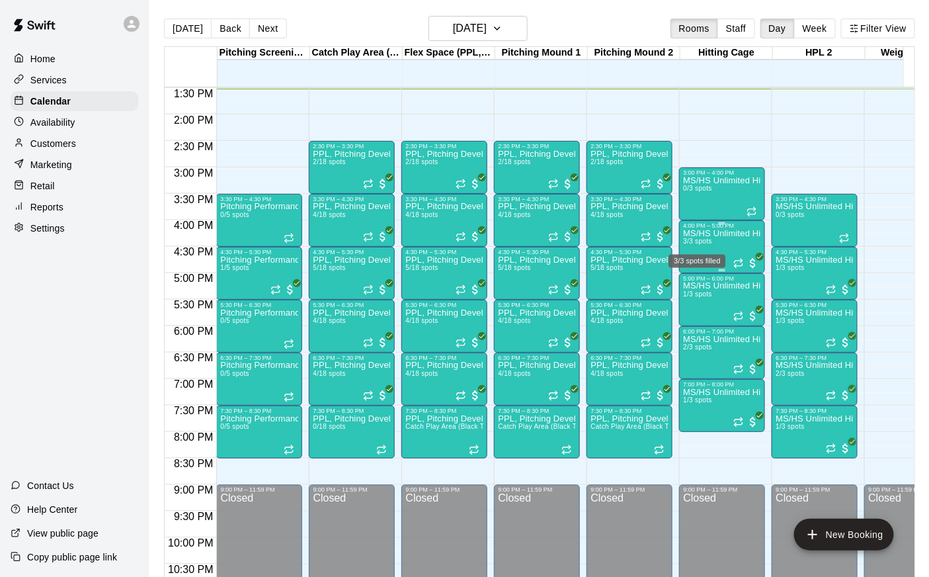
click at [709, 241] on span "3/3 spots" at bounding box center [697, 240] width 29 height 7
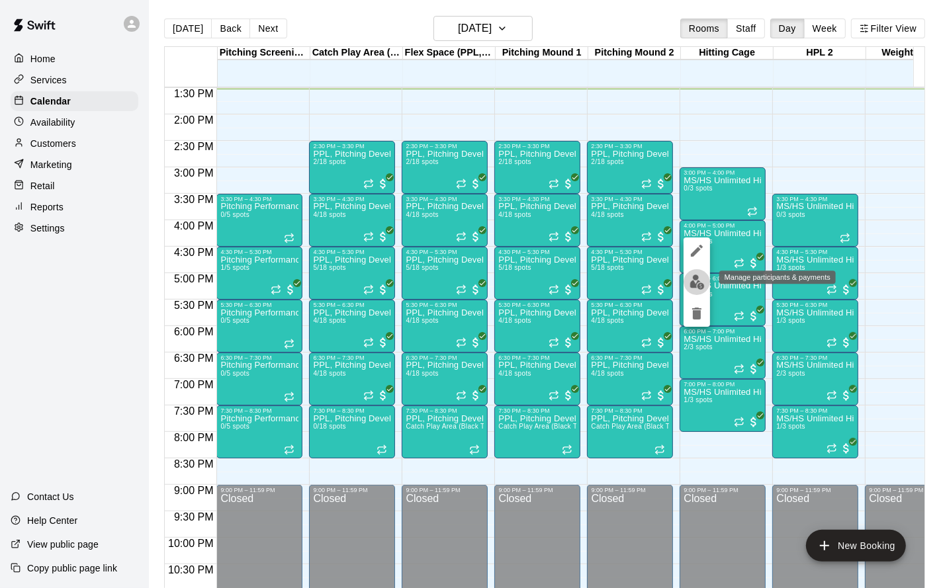
click at [697, 277] on img "edit" at bounding box center [696, 282] width 15 height 15
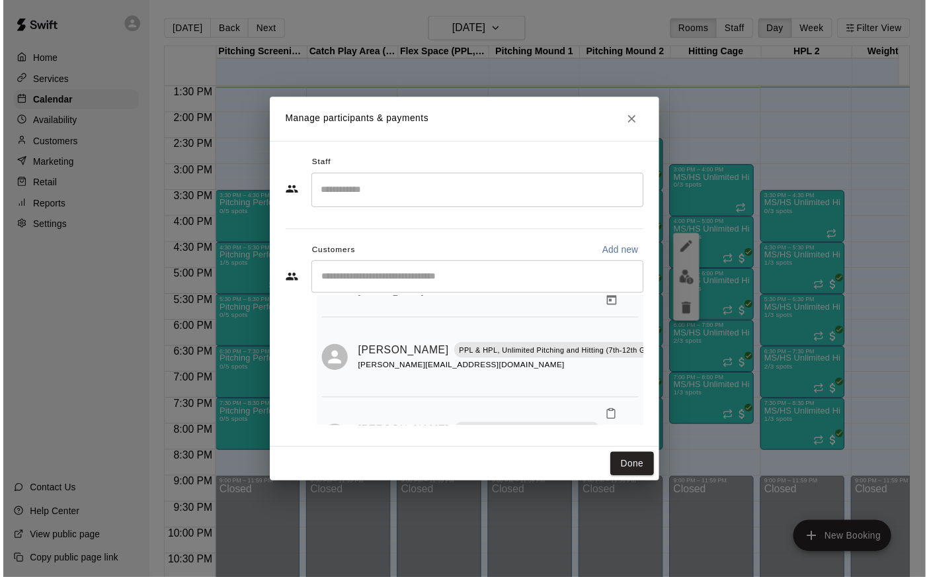
scroll to position [114, 0]
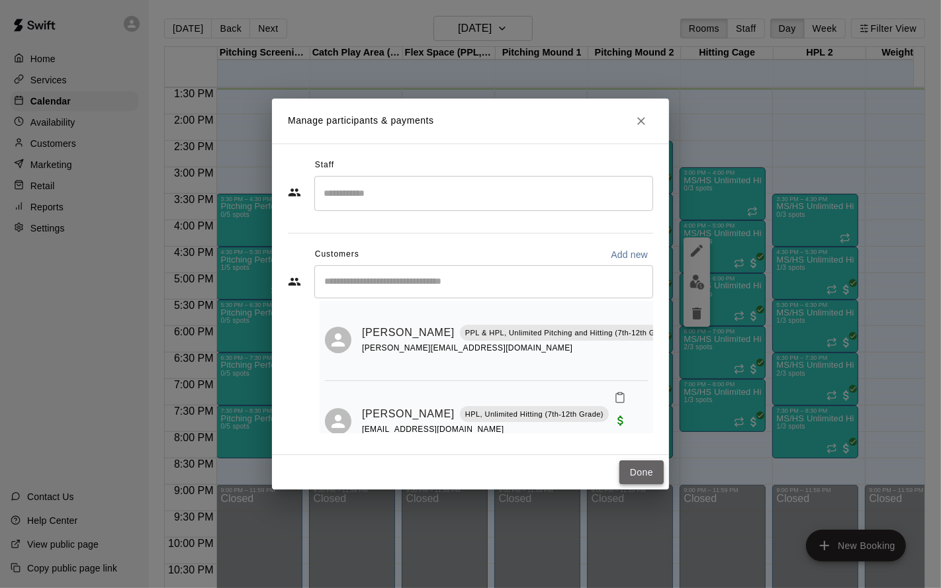
click at [640, 462] on button "Done" at bounding box center [641, 472] width 44 height 24
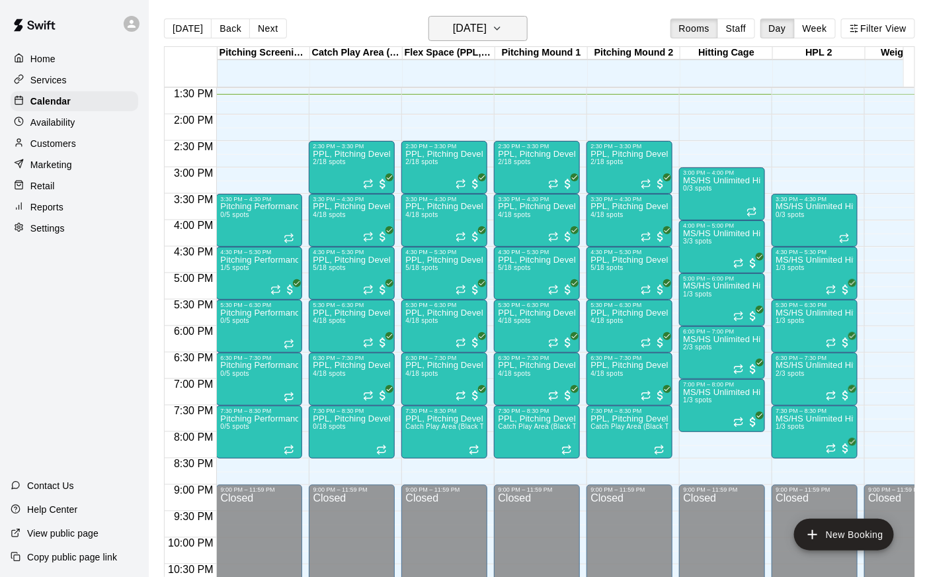
click at [487, 35] on h6 "[DATE]" at bounding box center [470, 28] width 34 height 19
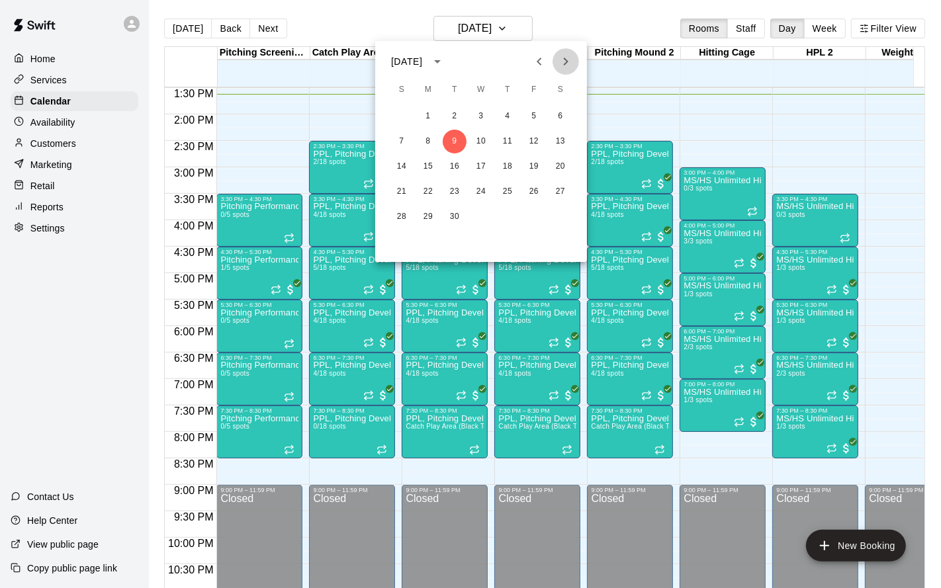
click at [572, 67] on icon "Next month" at bounding box center [566, 62] width 16 height 16
click at [554, 224] on button "31" at bounding box center [560, 217] width 24 height 24
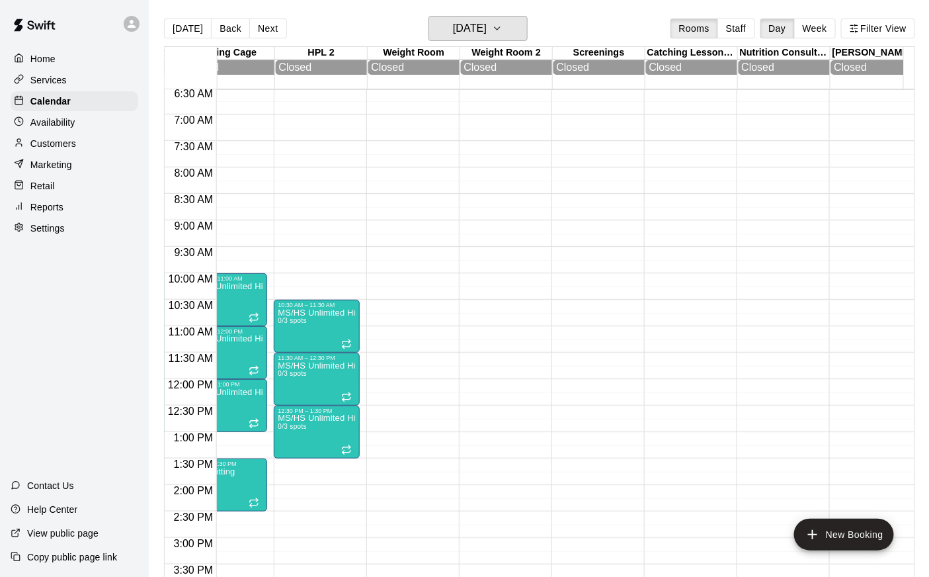
scroll to position [347, 498]
click at [261, 31] on button "Next" at bounding box center [267, 29] width 37 height 20
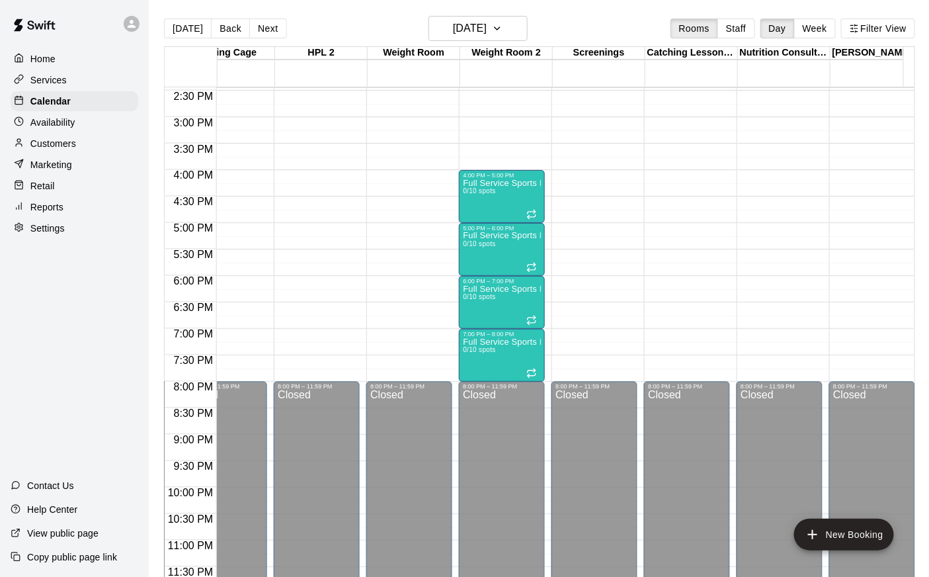
scroll to position [749, 498]
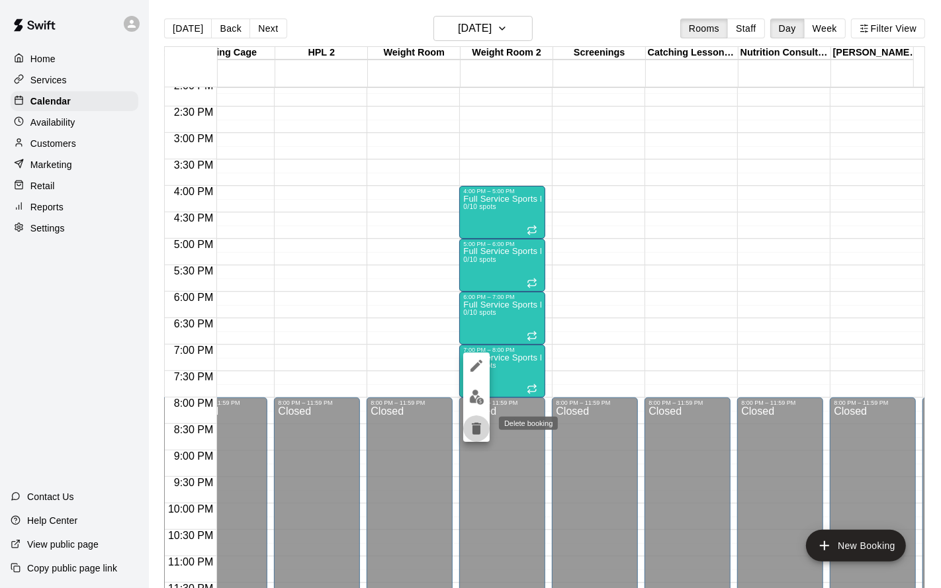
click at [471, 428] on icon "delete" at bounding box center [476, 429] width 16 height 16
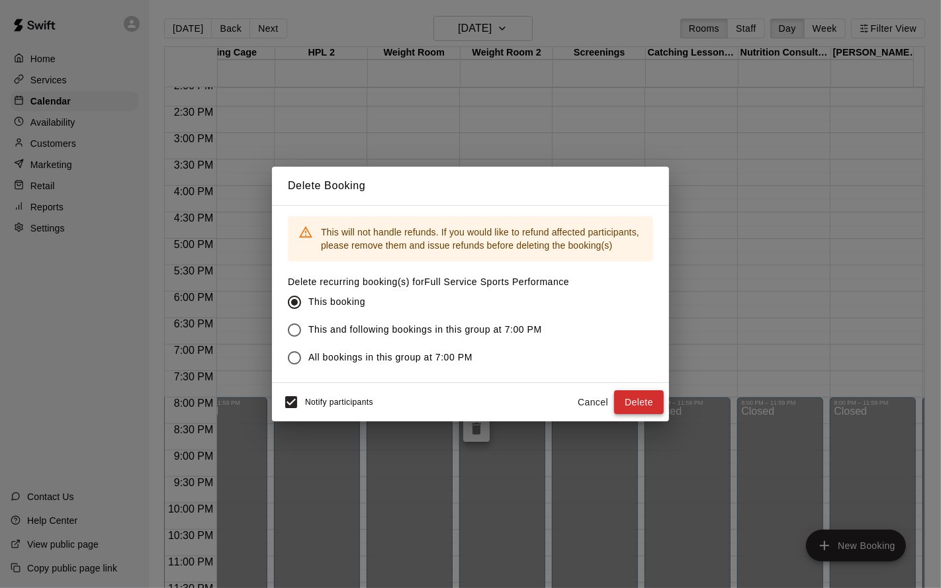
click at [633, 400] on button "Delete" at bounding box center [639, 402] width 50 height 24
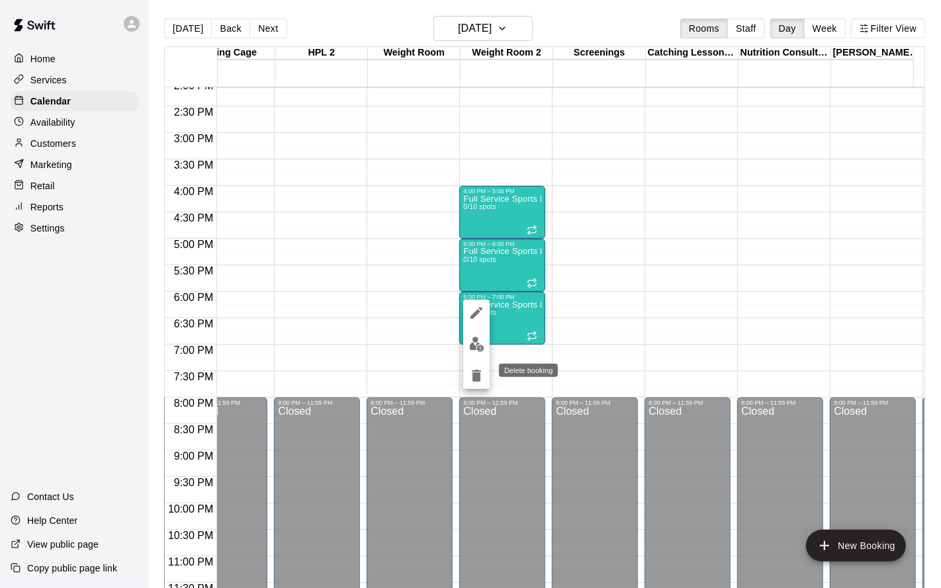
click at [478, 376] on icon "delete" at bounding box center [476, 376] width 9 height 12
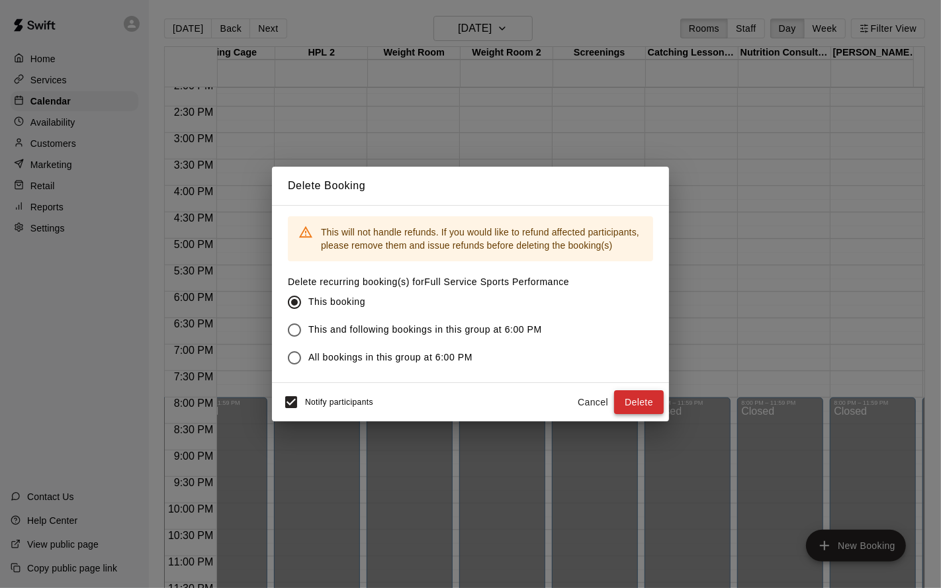
click at [630, 406] on button "Delete" at bounding box center [639, 402] width 50 height 24
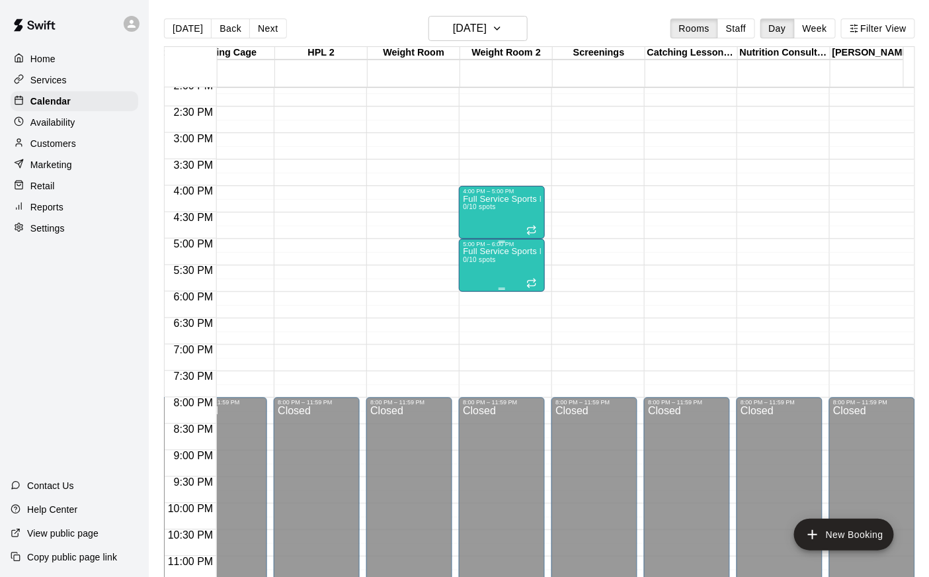
click at [502, 265] on div "Full Service Sports Performance 0/10 spots" at bounding box center [502, 535] width 78 height 577
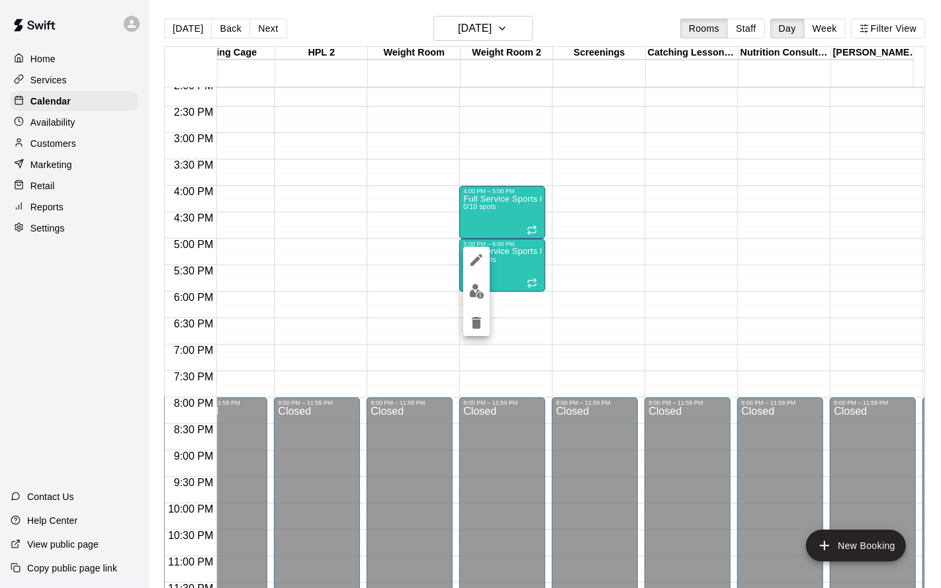
click at [475, 320] on icon "delete" at bounding box center [476, 323] width 9 height 12
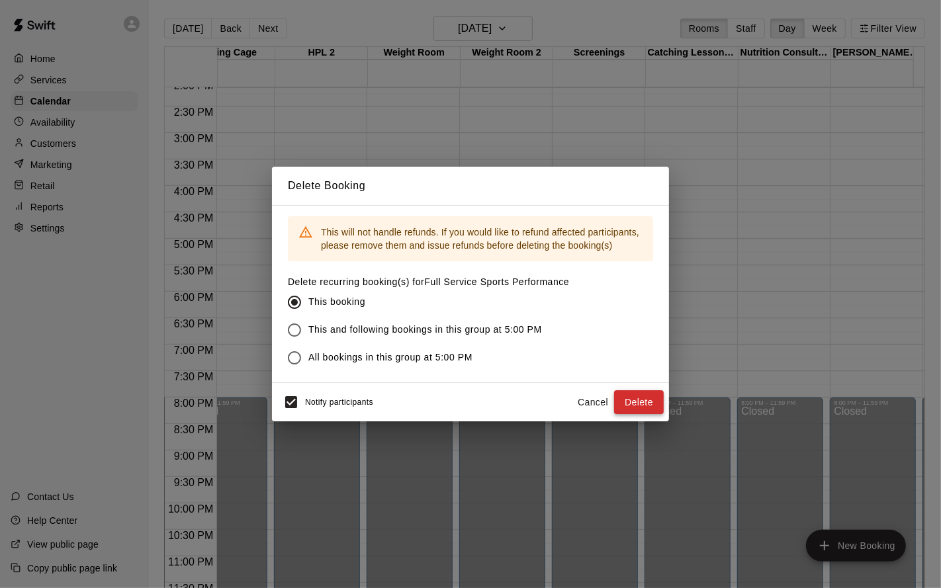
click at [630, 404] on button "Delete" at bounding box center [639, 402] width 50 height 24
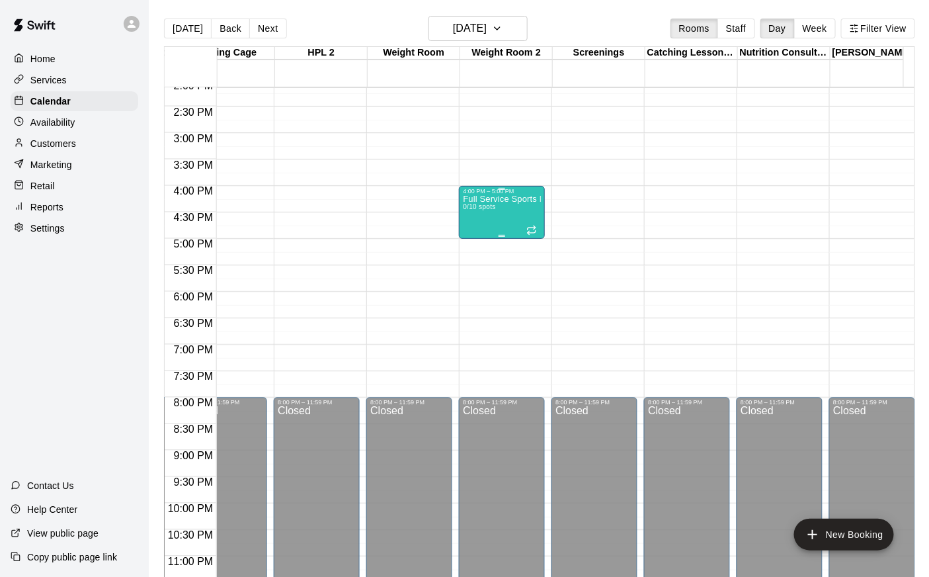
click at [488, 212] on div "Full Service Sports Performance 0/10 spots" at bounding box center [502, 482] width 78 height 577
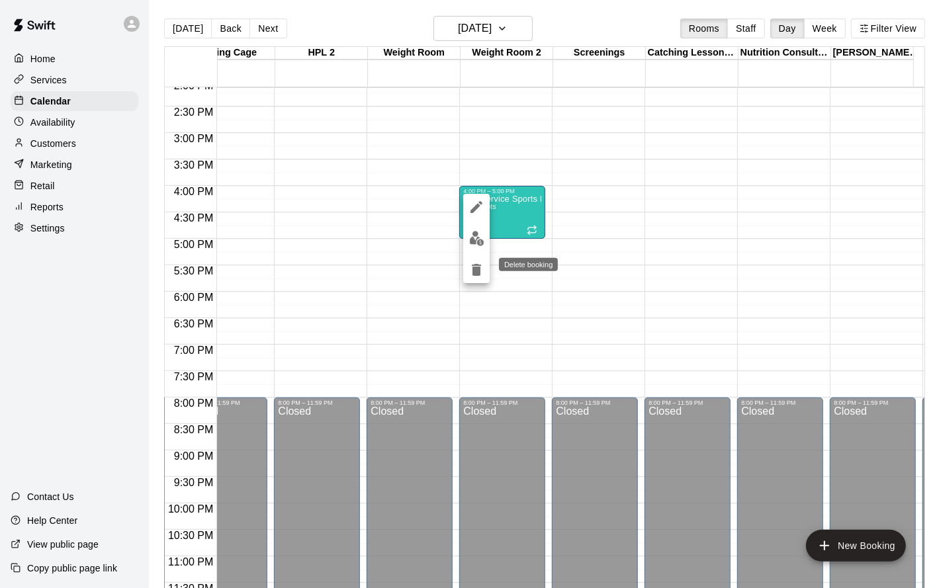
click at [478, 272] on icon "delete" at bounding box center [476, 270] width 9 height 12
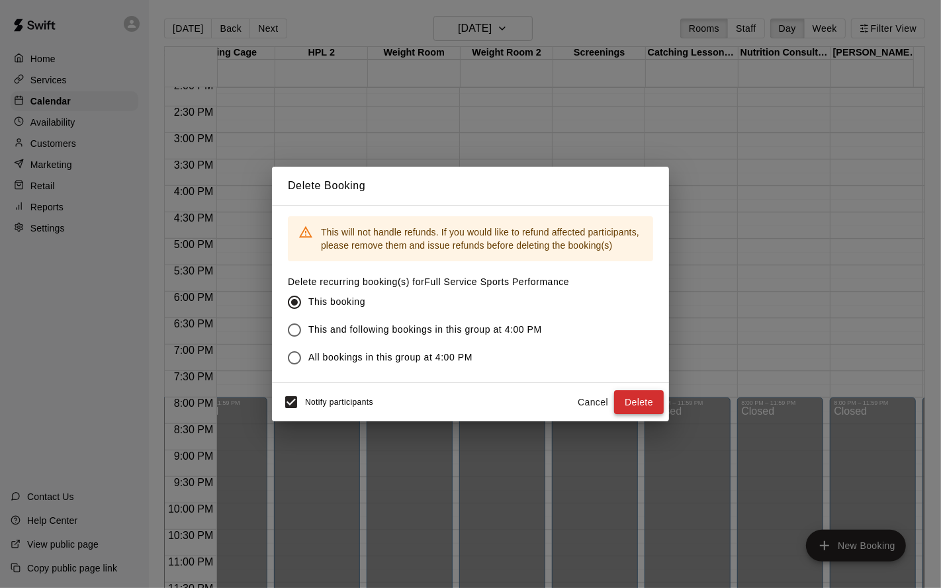
click at [628, 399] on button "Delete" at bounding box center [639, 402] width 50 height 24
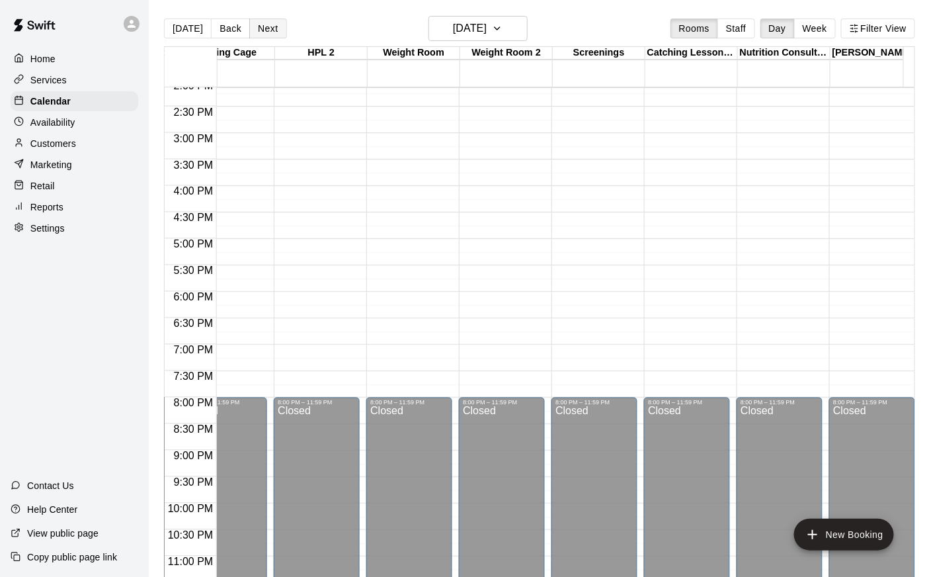
click at [263, 34] on button "Next" at bounding box center [267, 29] width 37 height 20
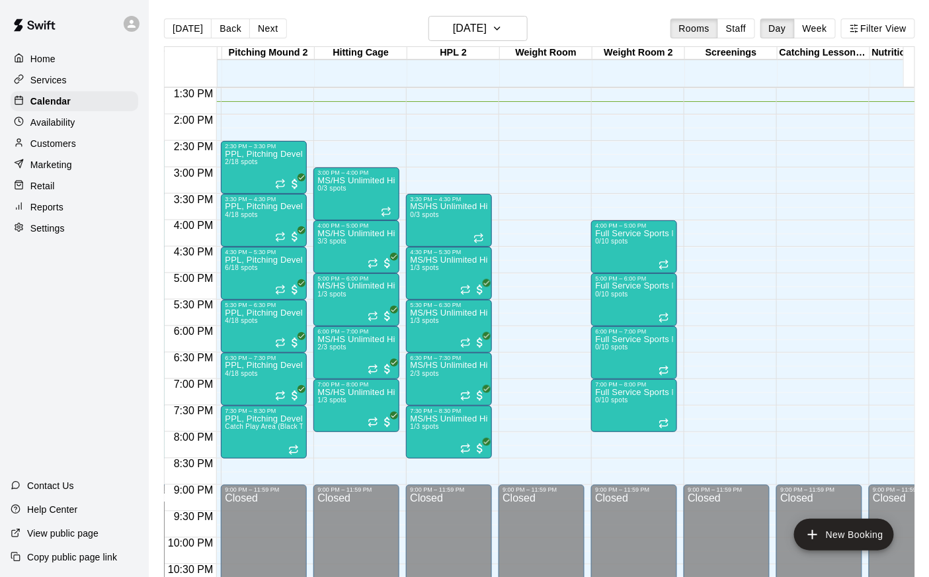
scroll to position [0, 411]
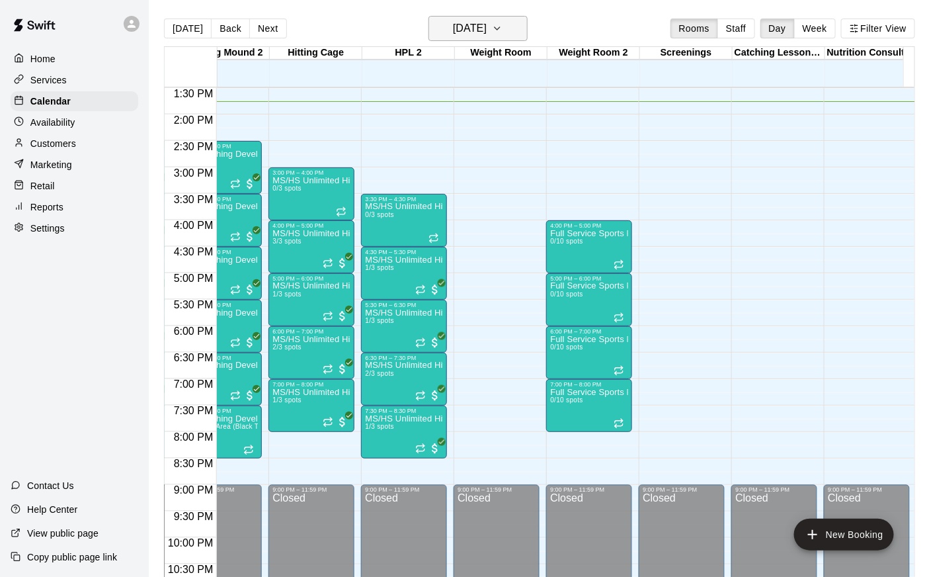
click at [503, 38] on button "[DATE]" at bounding box center [478, 28] width 99 height 25
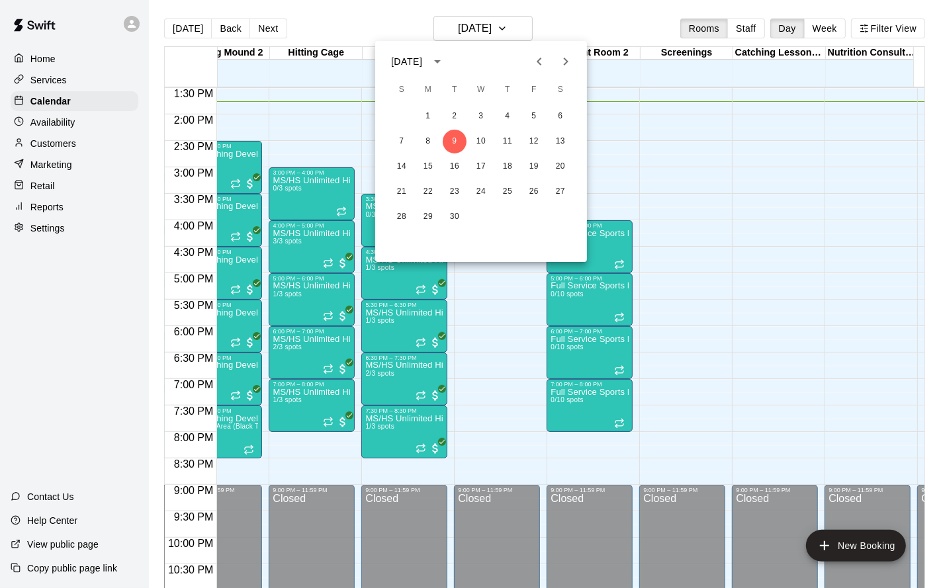
click at [565, 58] on icon "Next month" at bounding box center [566, 62] width 5 height 8
click at [565, 216] on button "31" at bounding box center [560, 217] width 24 height 24
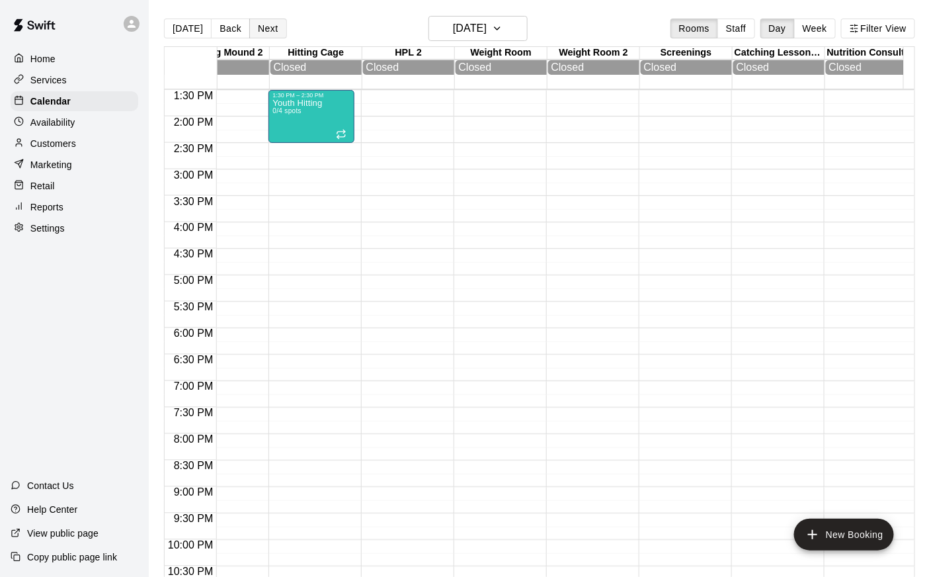
click at [255, 24] on button "Next" at bounding box center [267, 29] width 37 height 20
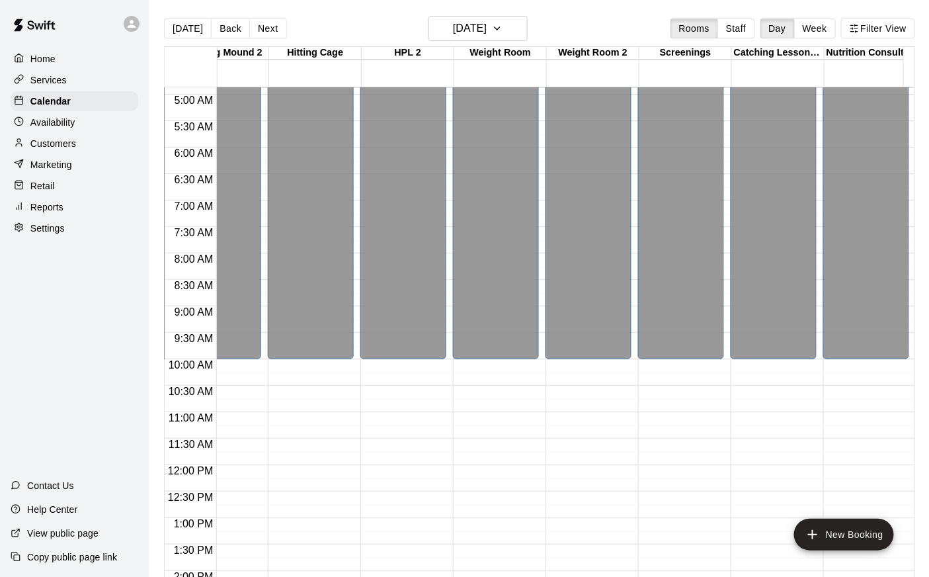
scroll to position [461, 411]
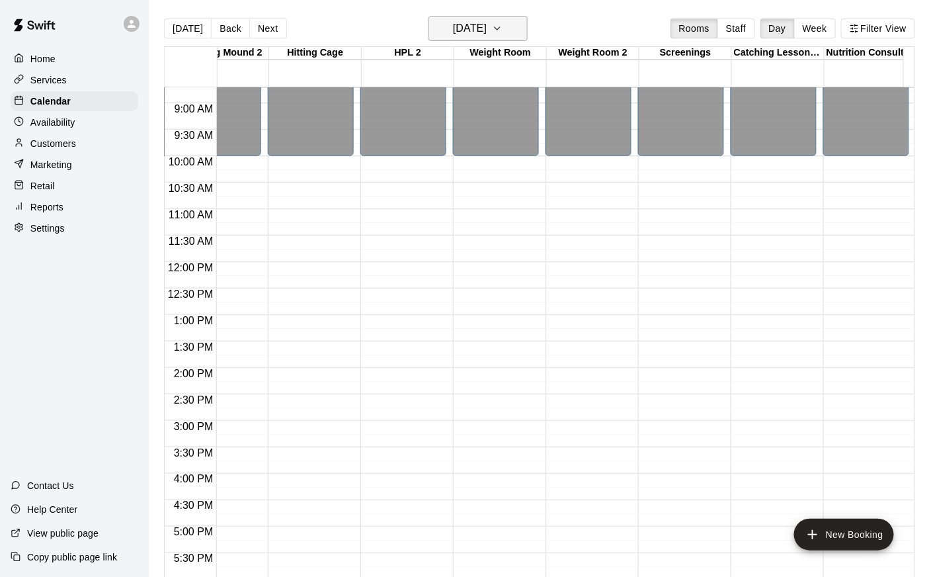
click at [487, 30] on h6 "[DATE]" at bounding box center [470, 28] width 34 height 19
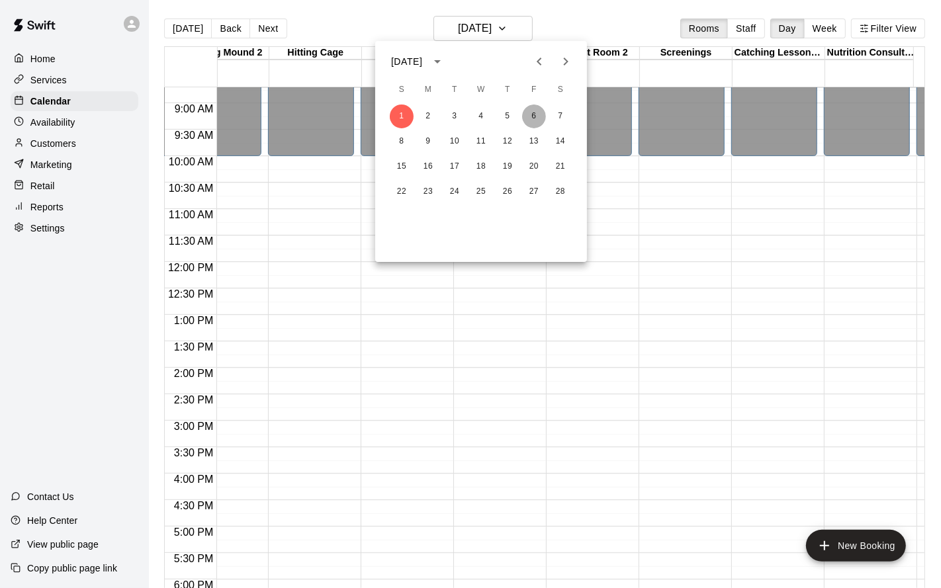
click at [533, 114] on button "6" at bounding box center [534, 117] width 24 height 24
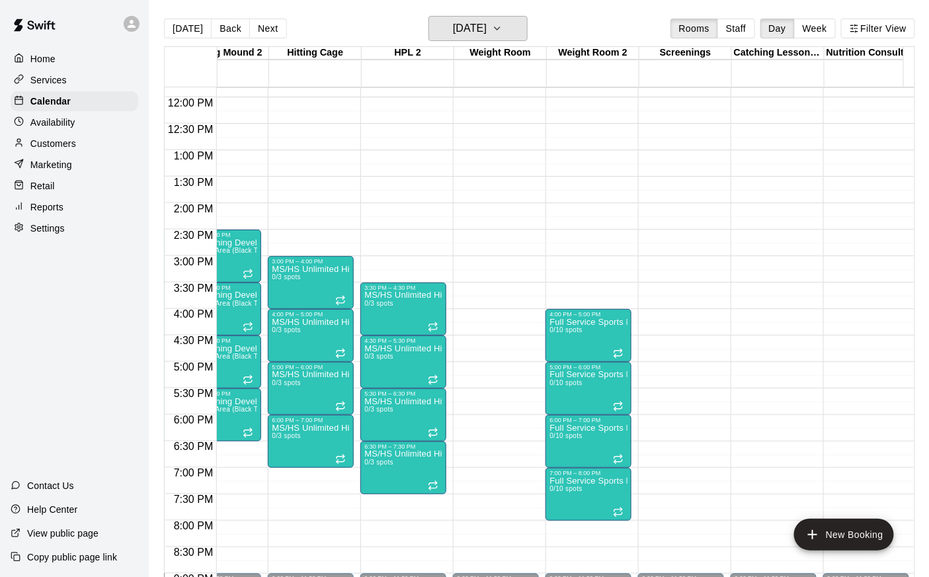
scroll to position [628, 411]
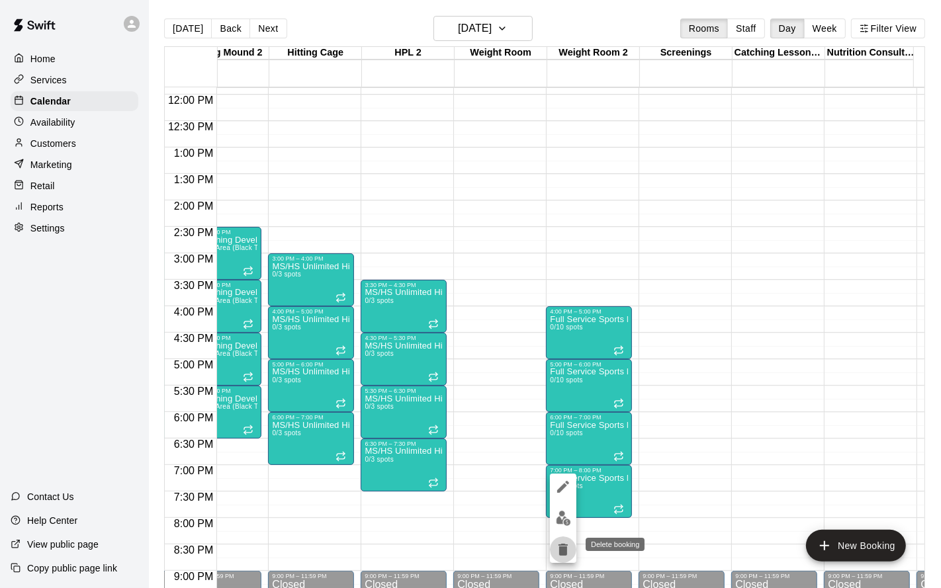
click at [559, 539] on button "delete" at bounding box center [563, 550] width 26 height 26
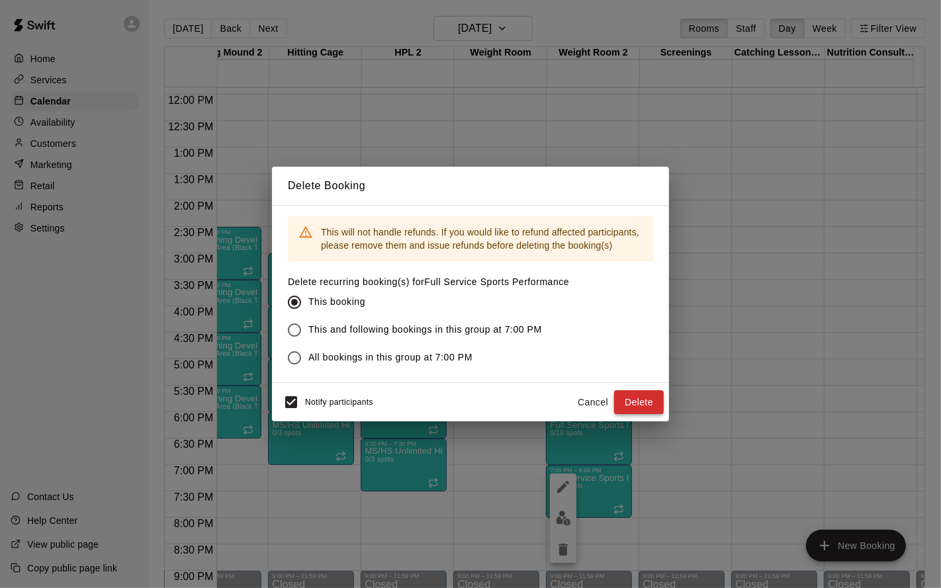
click at [634, 400] on button "Delete" at bounding box center [639, 402] width 50 height 24
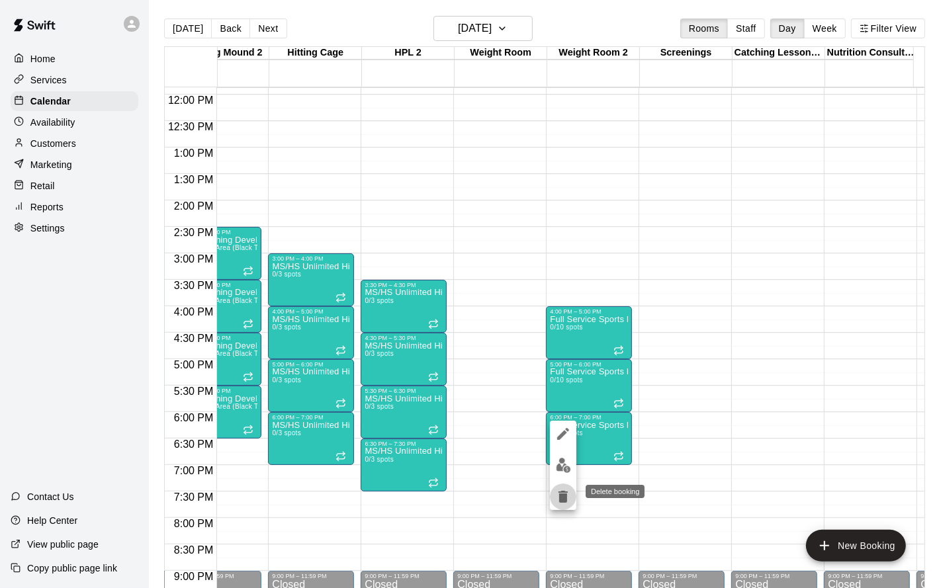
click at [564, 495] on icon "delete" at bounding box center [562, 497] width 9 height 12
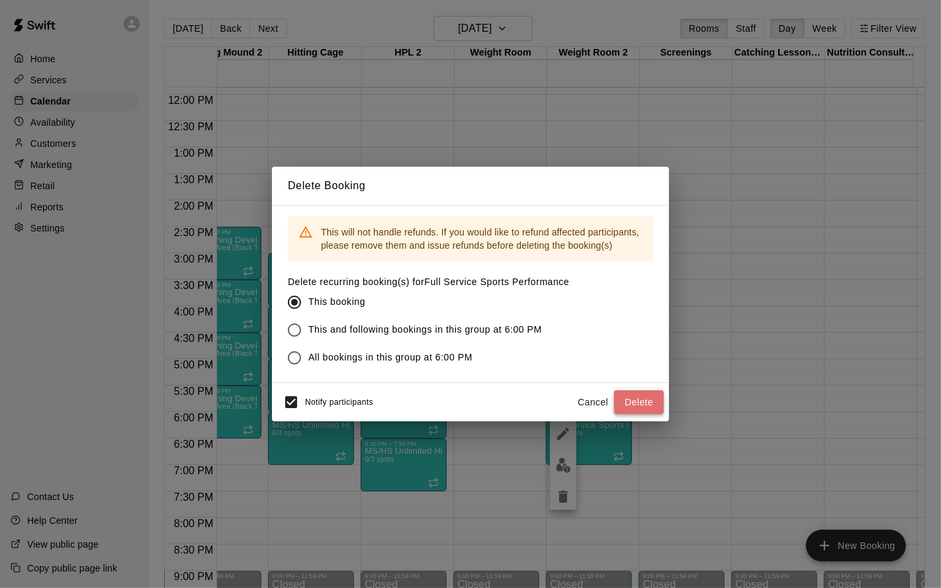
click at [655, 409] on button "Delete" at bounding box center [639, 402] width 50 height 24
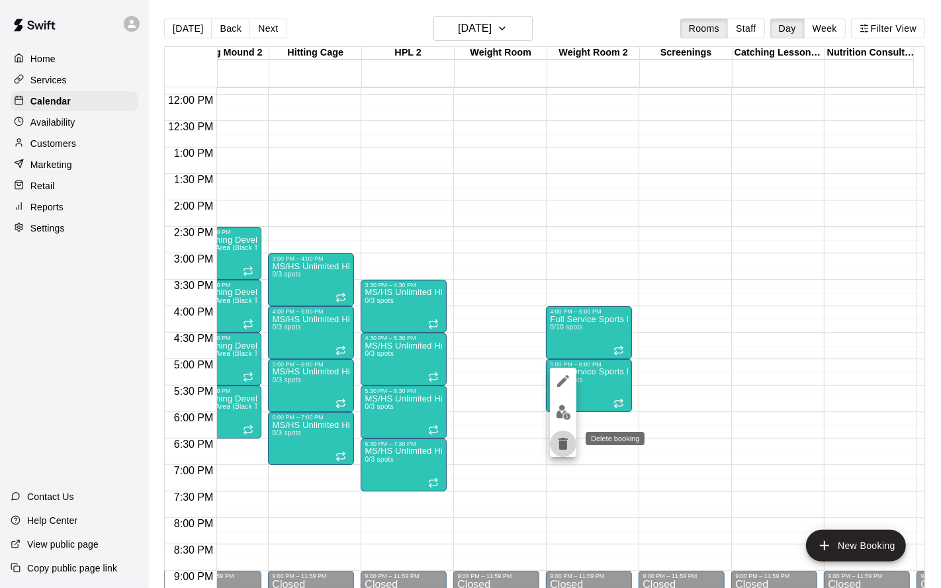
click at [568, 437] on icon "delete" at bounding box center [563, 444] width 16 height 16
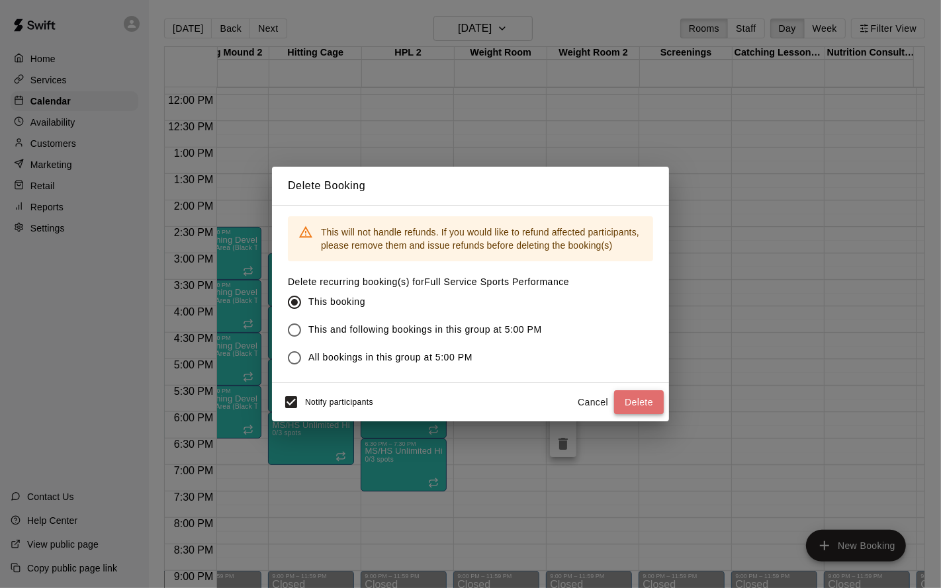
click at [646, 400] on button "Delete" at bounding box center [639, 402] width 50 height 24
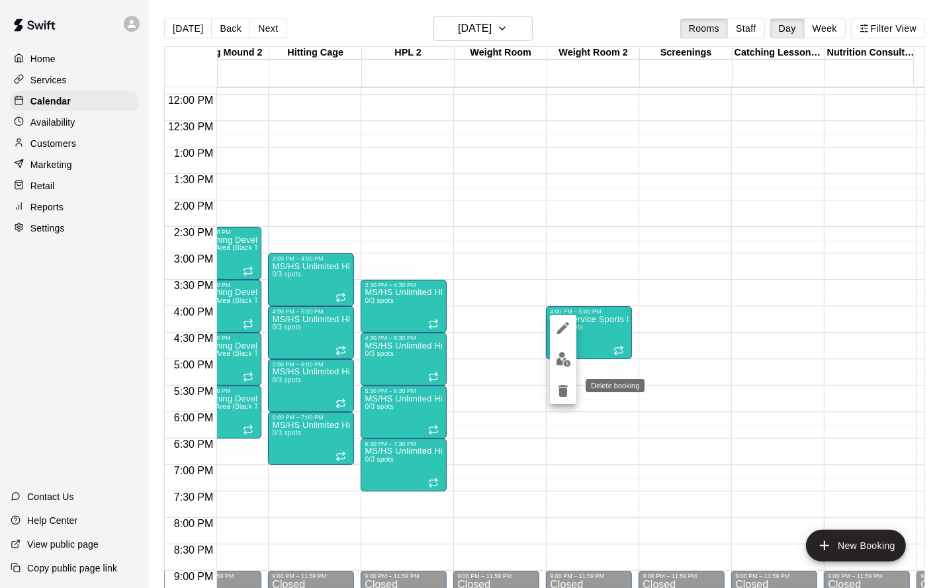
click at [560, 383] on icon "delete" at bounding box center [563, 391] width 16 height 16
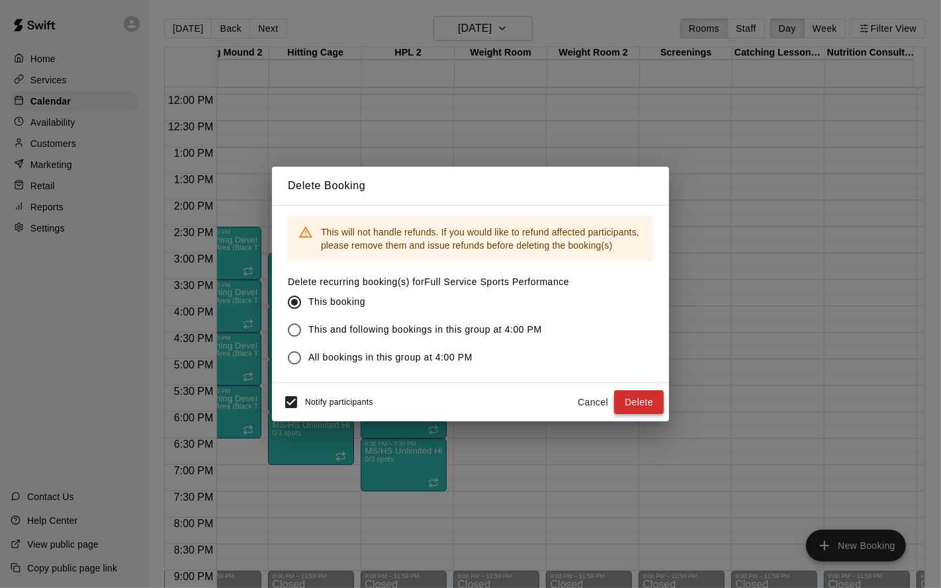
click at [629, 396] on button "Delete" at bounding box center [639, 402] width 50 height 24
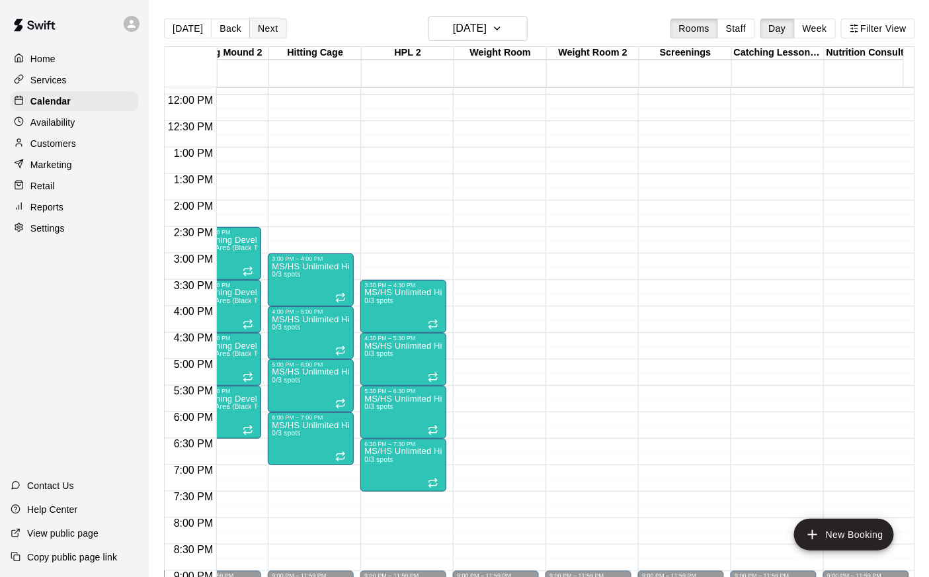
click at [264, 34] on button "Next" at bounding box center [267, 29] width 37 height 20
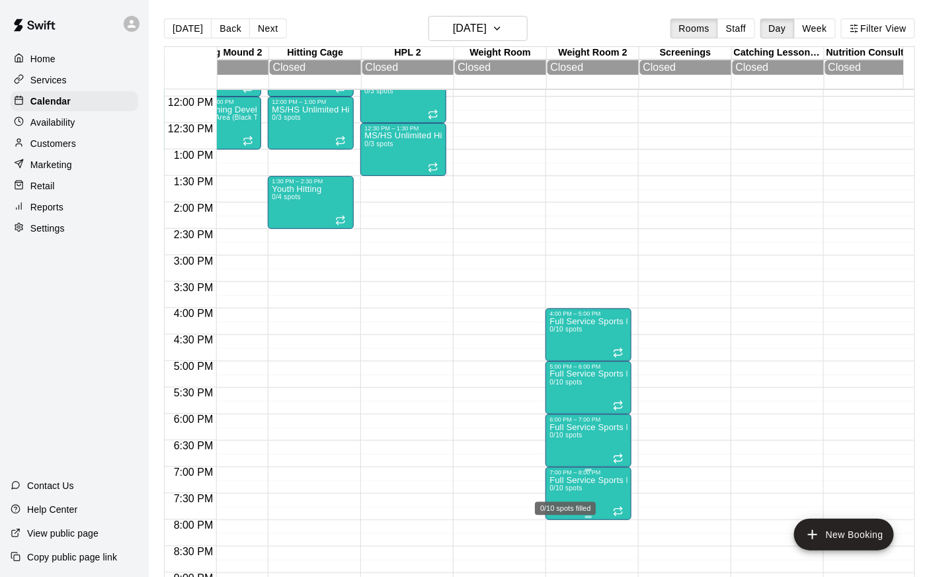
click at [573, 493] on div "0/10 spots filled" at bounding box center [566, 504] width 64 height 24
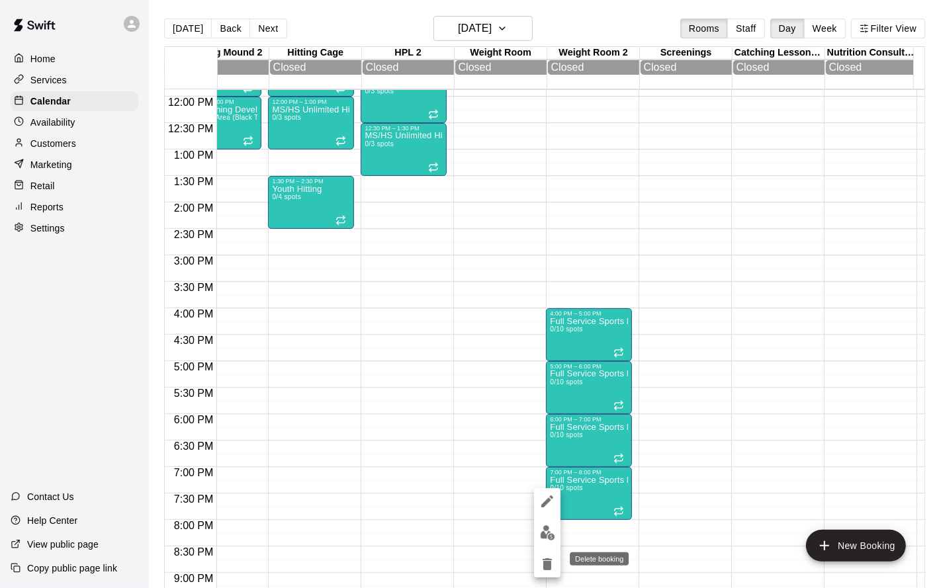
click at [546, 563] on icon "delete" at bounding box center [546, 564] width 9 height 12
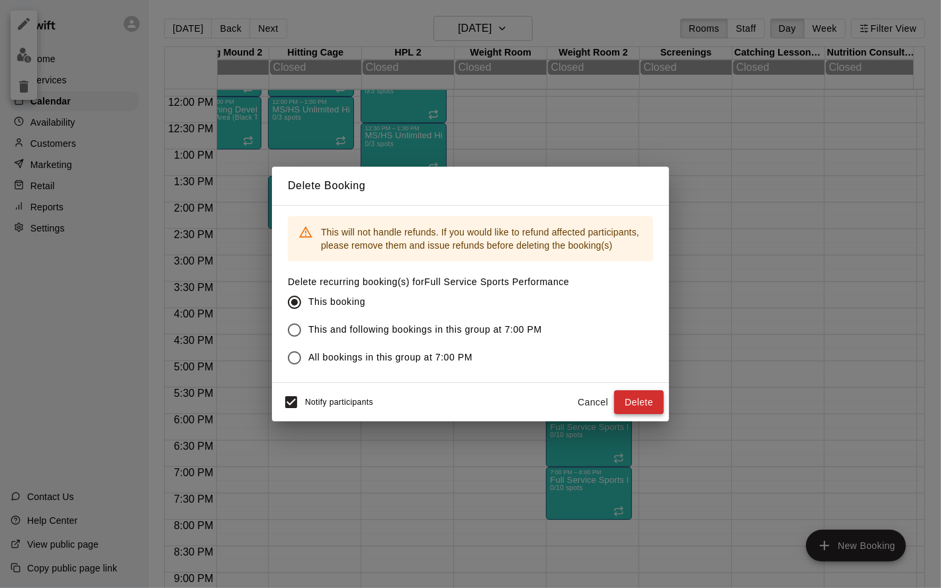
click at [651, 401] on button "Delete" at bounding box center [639, 402] width 50 height 24
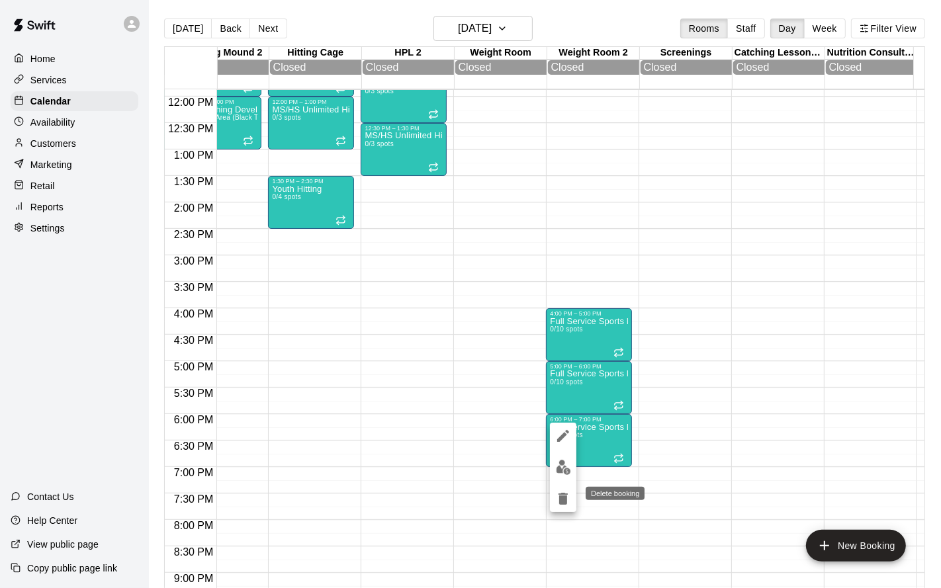
click at [564, 507] on button "delete" at bounding box center [563, 499] width 26 height 26
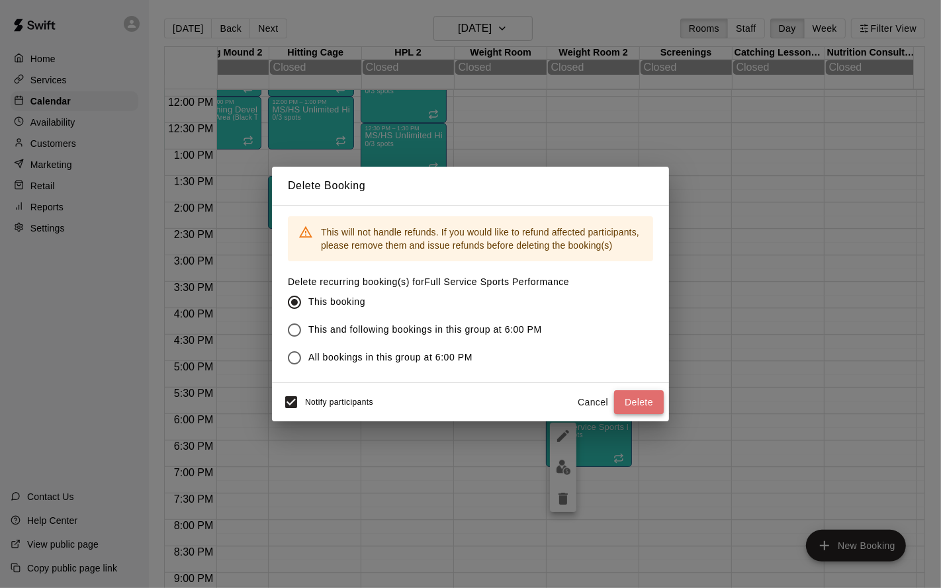
click at [634, 406] on button "Delete" at bounding box center [639, 402] width 50 height 24
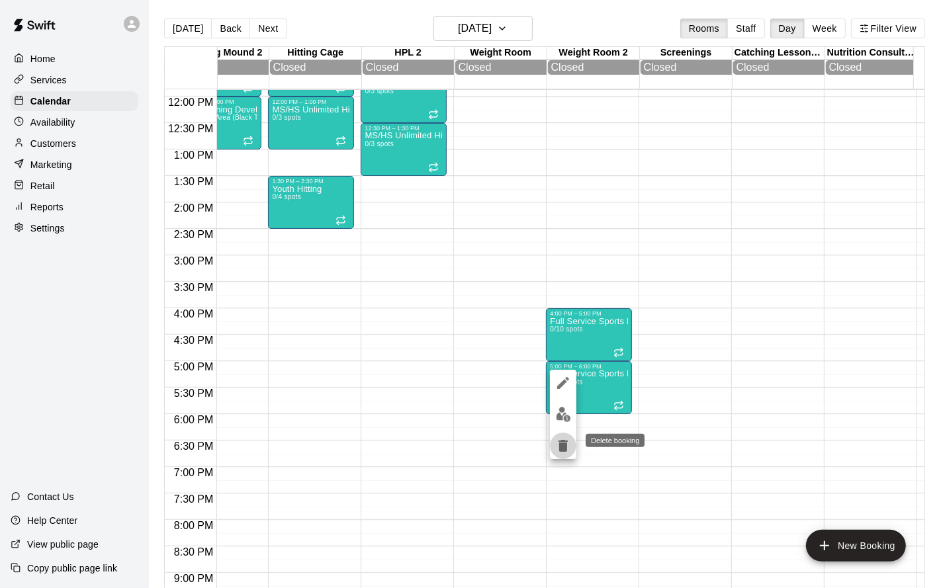
click at [564, 443] on icon "delete" at bounding box center [562, 446] width 9 height 12
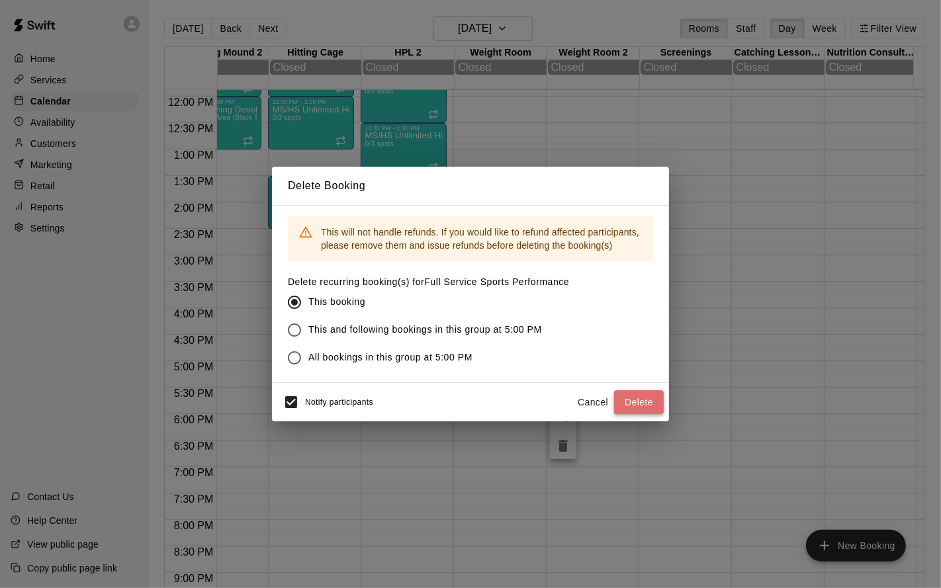
click at [628, 403] on button "Delete" at bounding box center [639, 402] width 50 height 24
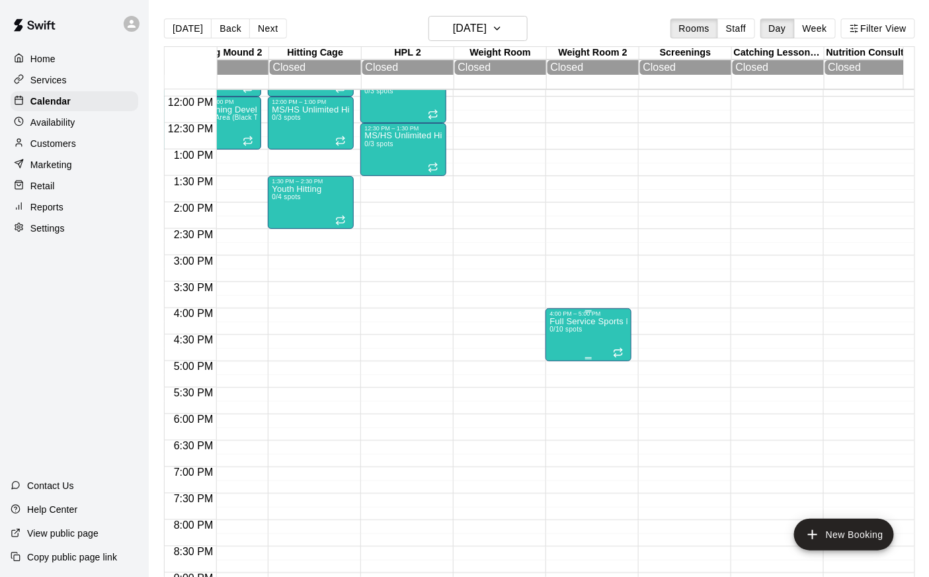
click at [566, 329] on span "0/10 spots" at bounding box center [566, 328] width 32 height 7
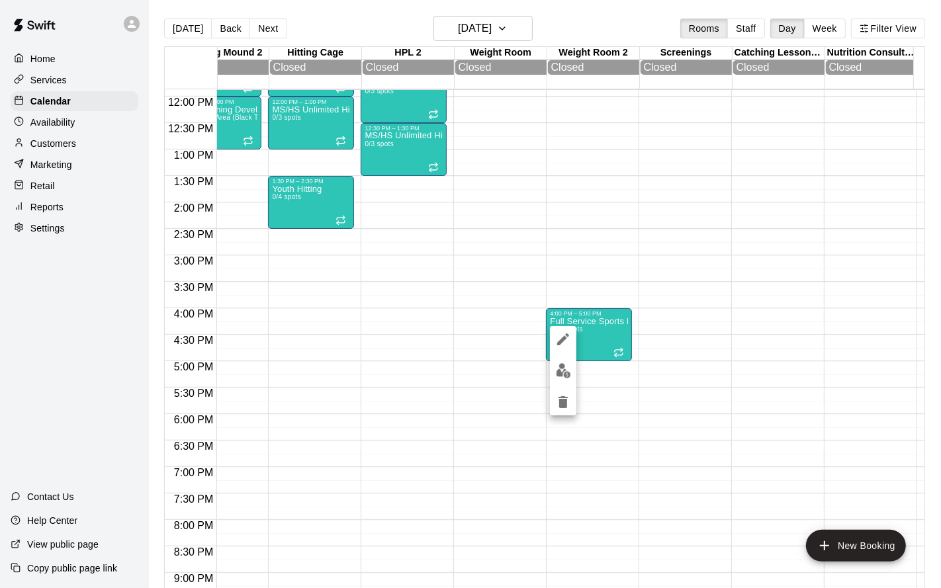
click at [565, 386] on div at bounding box center [563, 370] width 26 height 89
click at [564, 395] on icon "delete" at bounding box center [563, 402] width 16 height 16
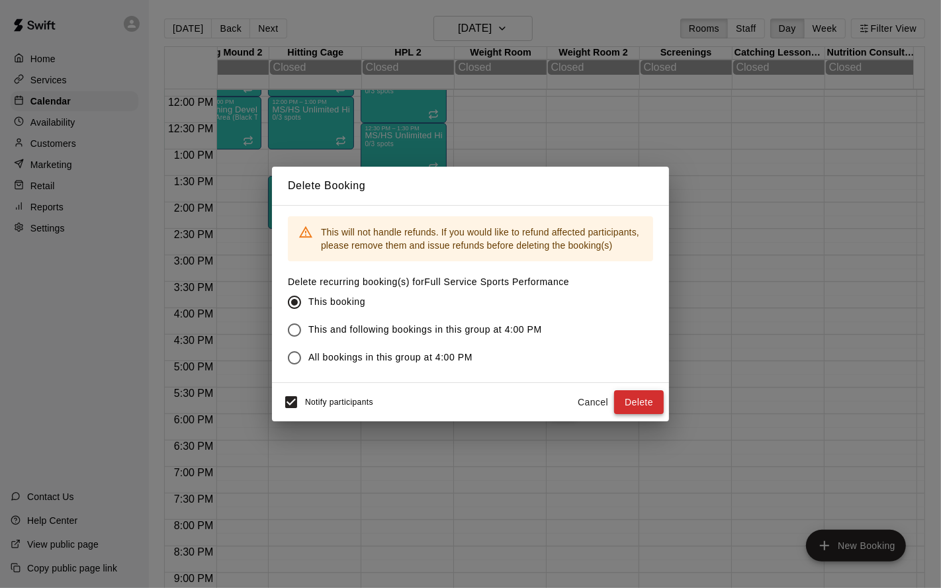
click at [646, 398] on button "Delete" at bounding box center [639, 402] width 50 height 24
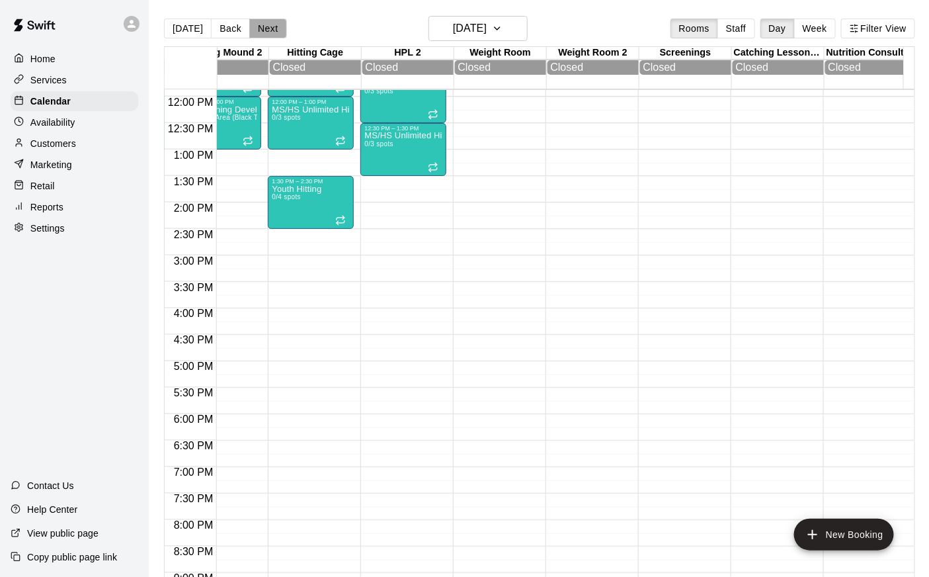
click at [259, 28] on button "Next" at bounding box center [267, 29] width 37 height 20
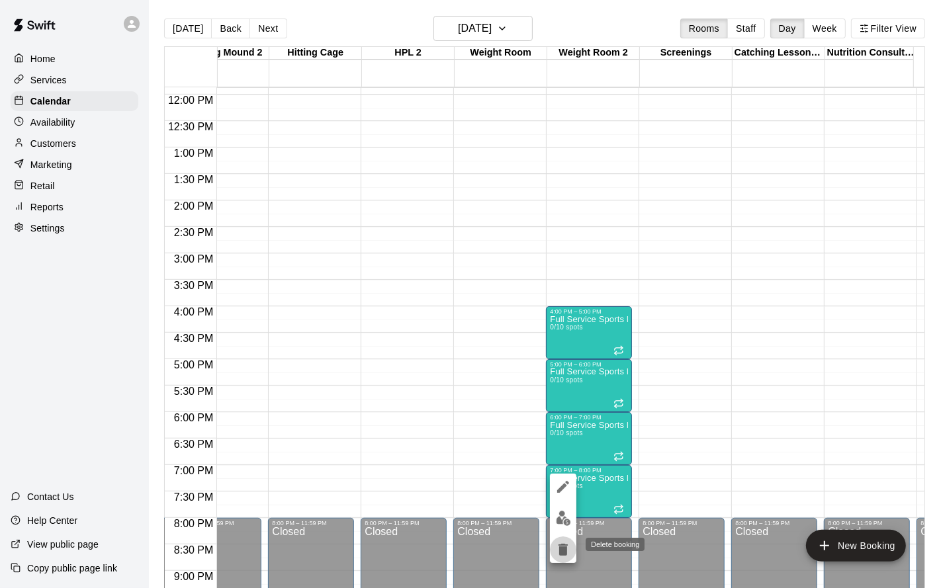
click at [560, 548] on icon "delete" at bounding box center [562, 550] width 9 height 12
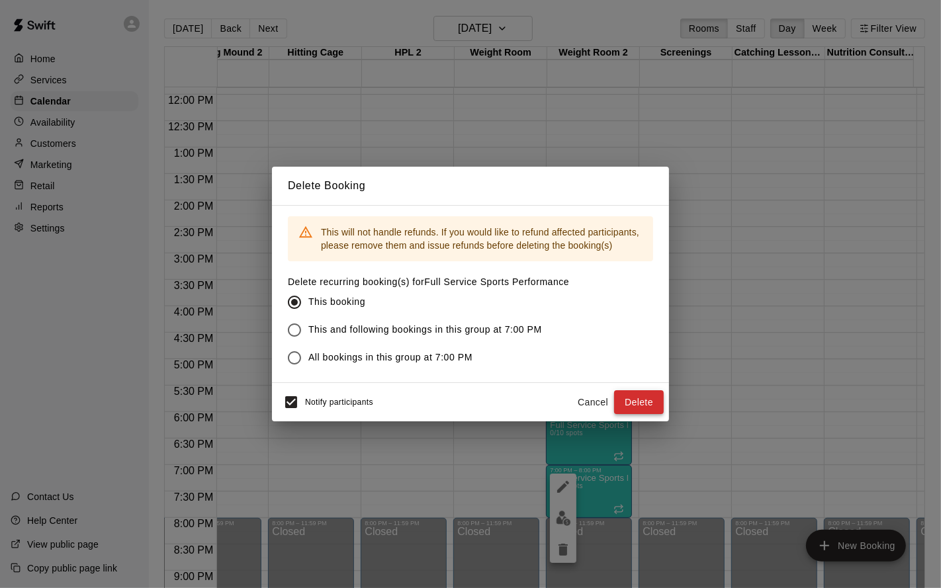
click at [640, 407] on button "Delete" at bounding box center [639, 402] width 50 height 24
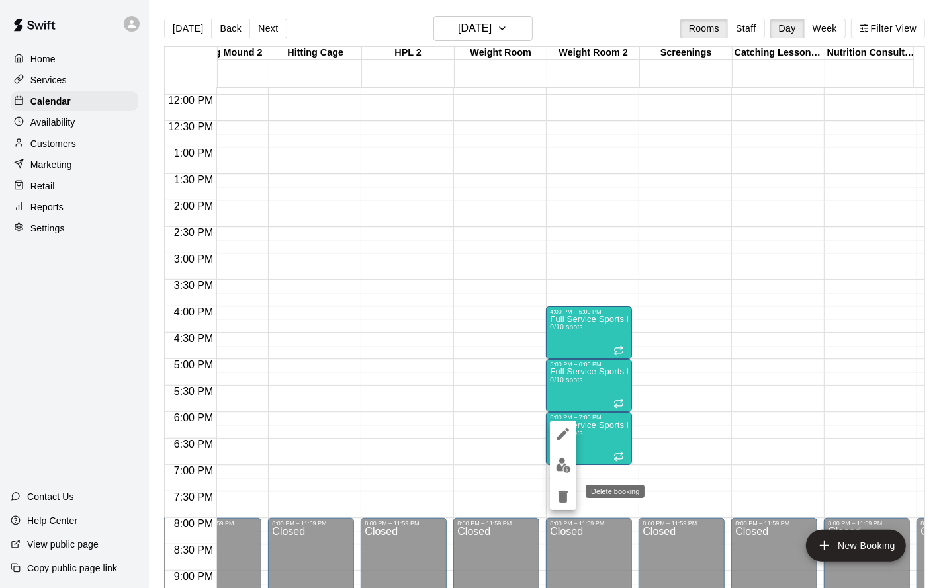
click at [569, 494] on icon "delete" at bounding box center [563, 497] width 16 height 16
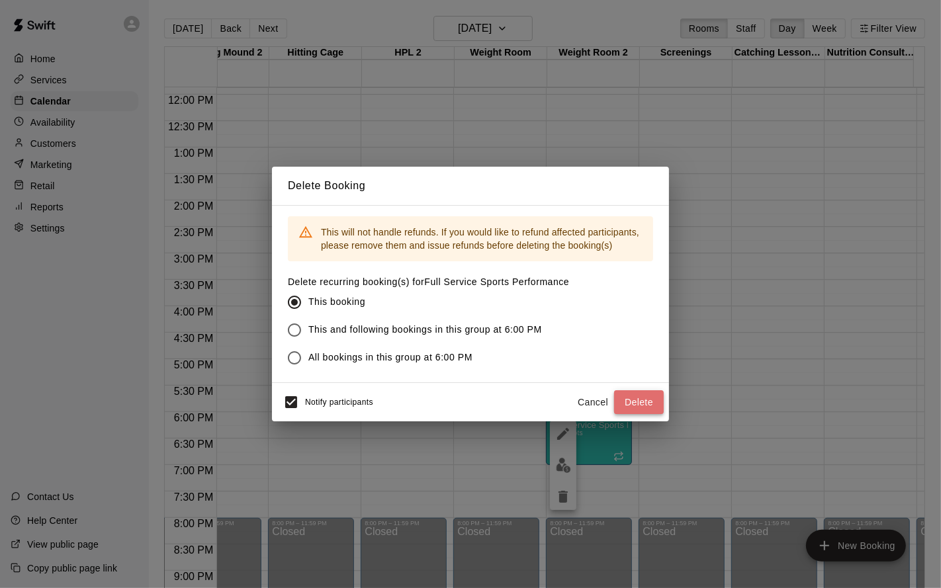
click at [646, 401] on button "Delete" at bounding box center [639, 402] width 50 height 24
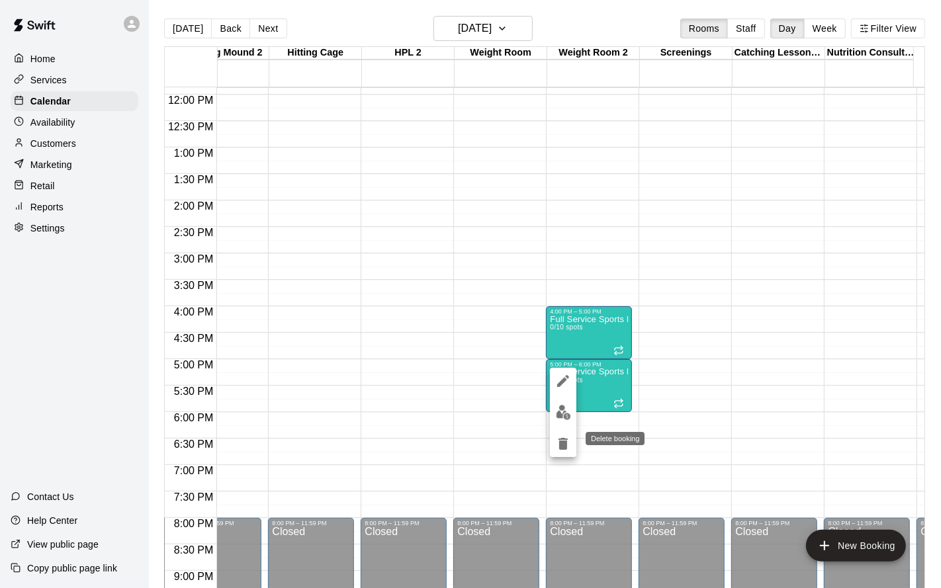
click at [563, 439] on icon "delete" at bounding box center [562, 444] width 9 height 12
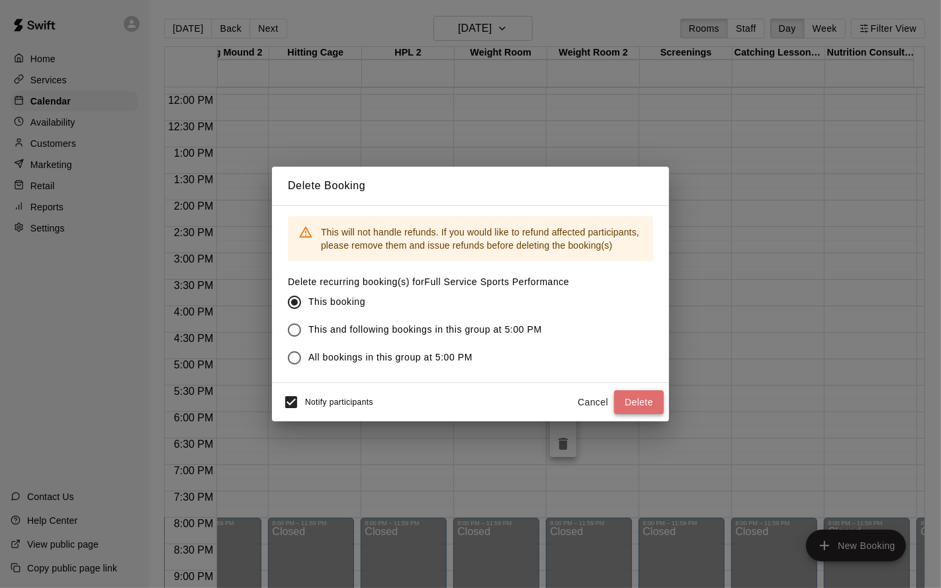
click at [639, 400] on button "Delete" at bounding box center [639, 402] width 50 height 24
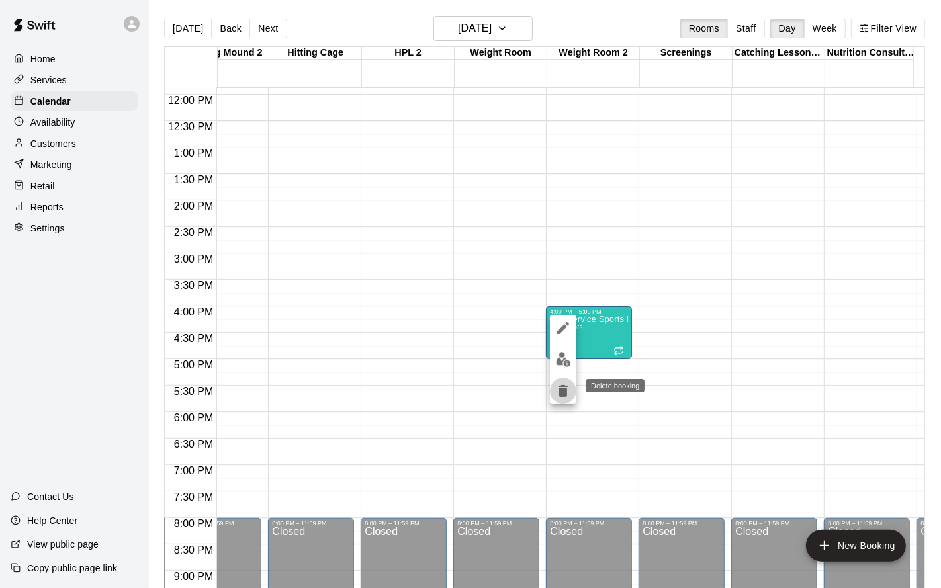
click at [566, 392] on icon "delete" at bounding box center [562, 391] width 9 height 12
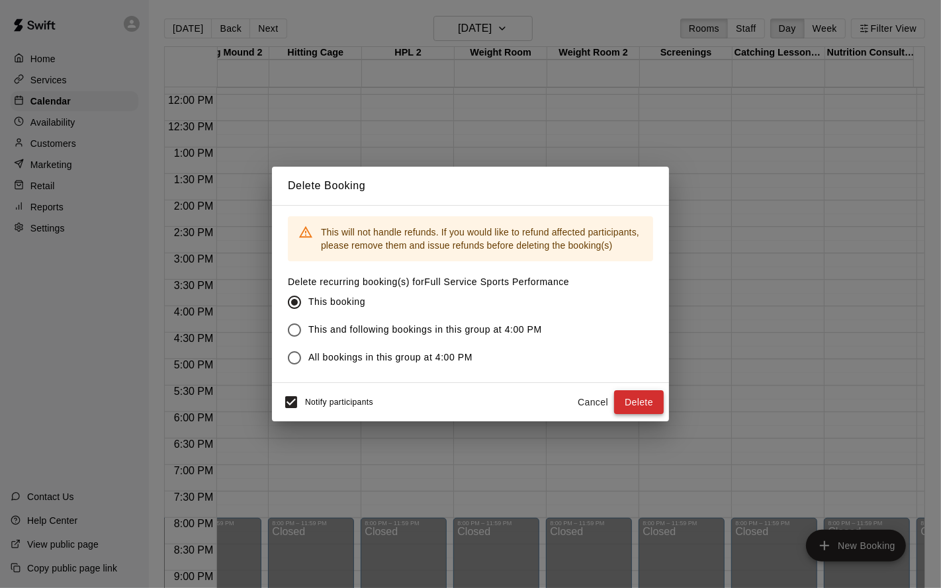
click at [630, 399] on button "Delete" at bounding box center [639, 402] width 50 height 24
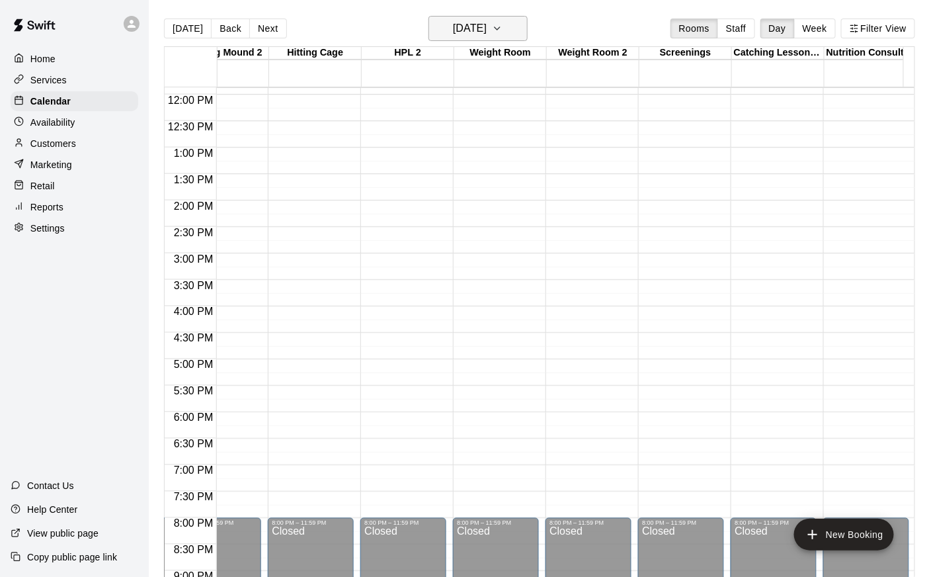
click at [487, 36] on h6 "Sunday Feb 08" at bounding box center [470, 28] width 34 height 19
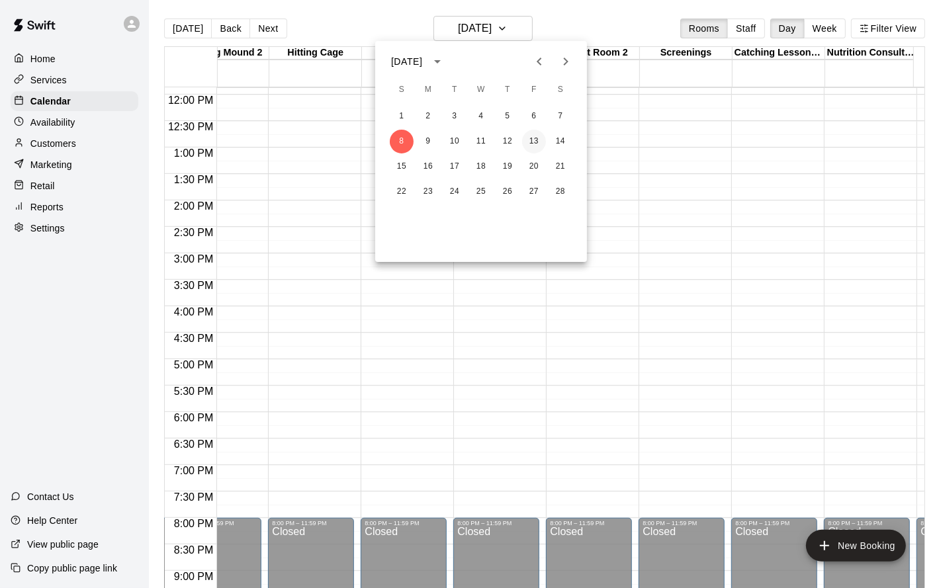
click at [537, 139] on button "13" at bounding box center [534, 142] width 24 height 24
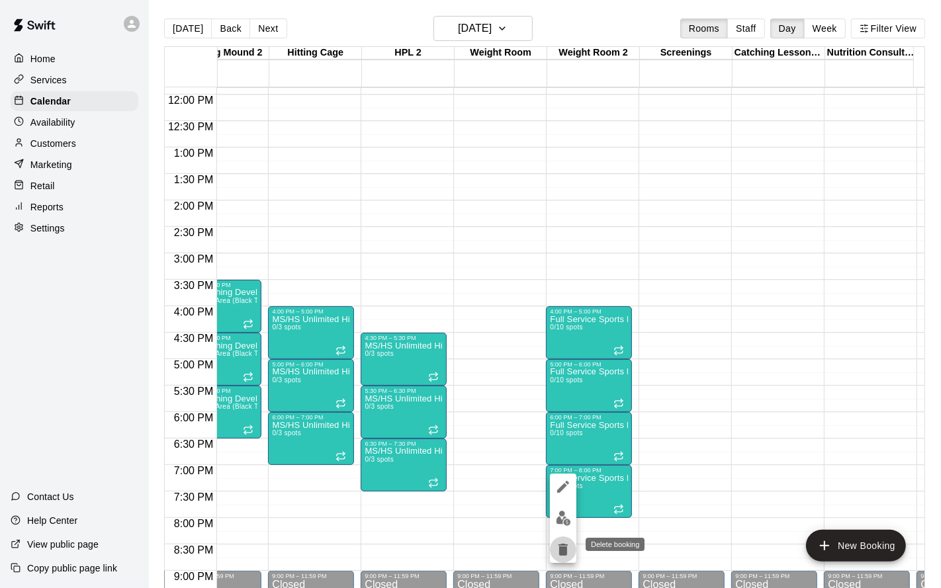
click at [570, 548] on icon "delete" at bounding box center [563, 550] width 16 height 16
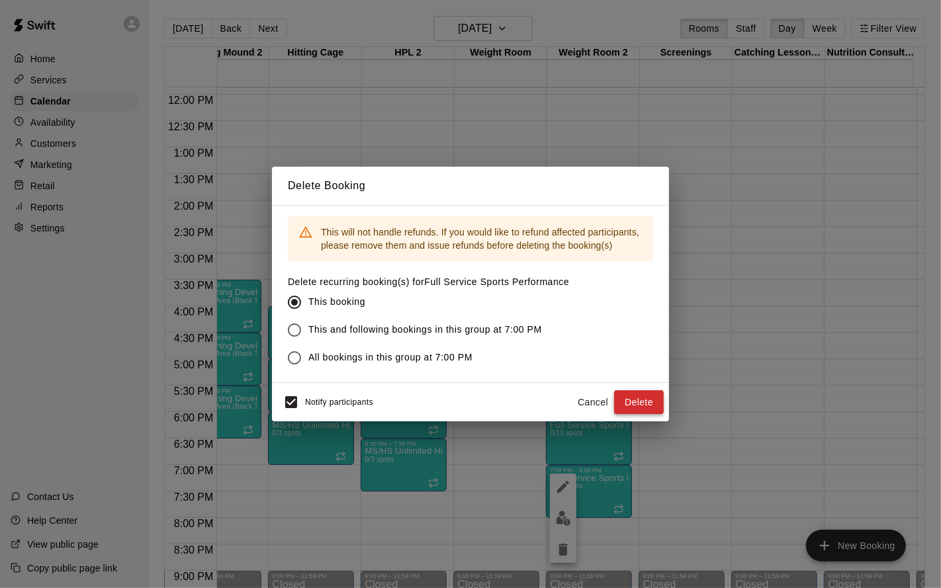
click at [641, 400] on button "Delete" at bounding box center [639, 402] width 50 height 24
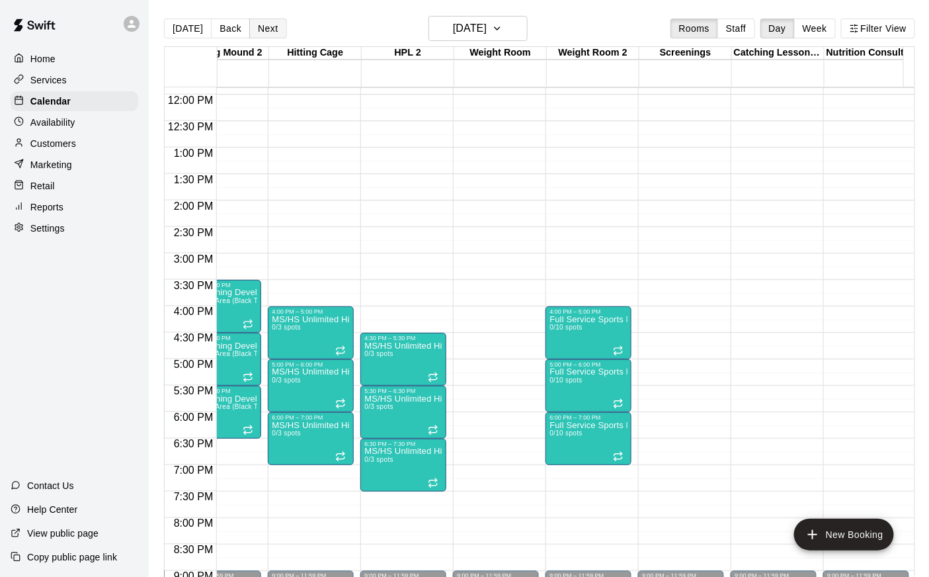
click at [275, 27] on button "Next" at bounding box center [267, 29] width 37 height 20
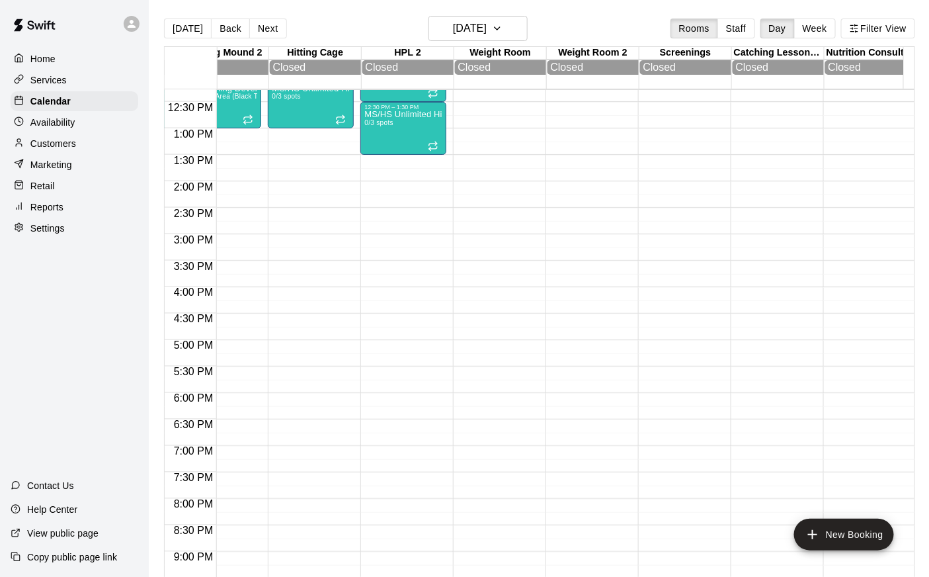
scroll to position [666, 411]
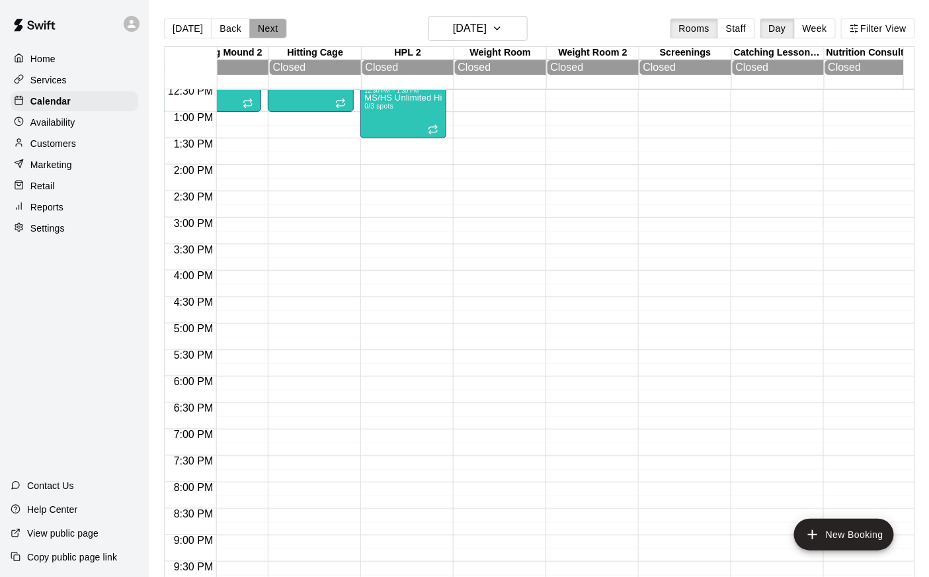
click at [269, 31] on button "Next" at bounding box center [267, 29] width 37 height 20
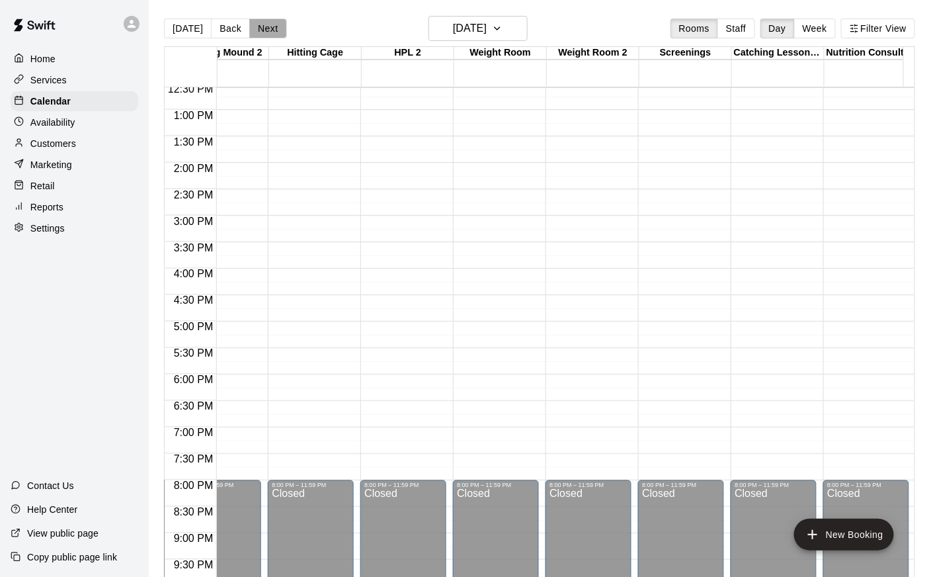
click at [269, 31] on button "Next" at bounding box center [267, 29] width 37 height 20
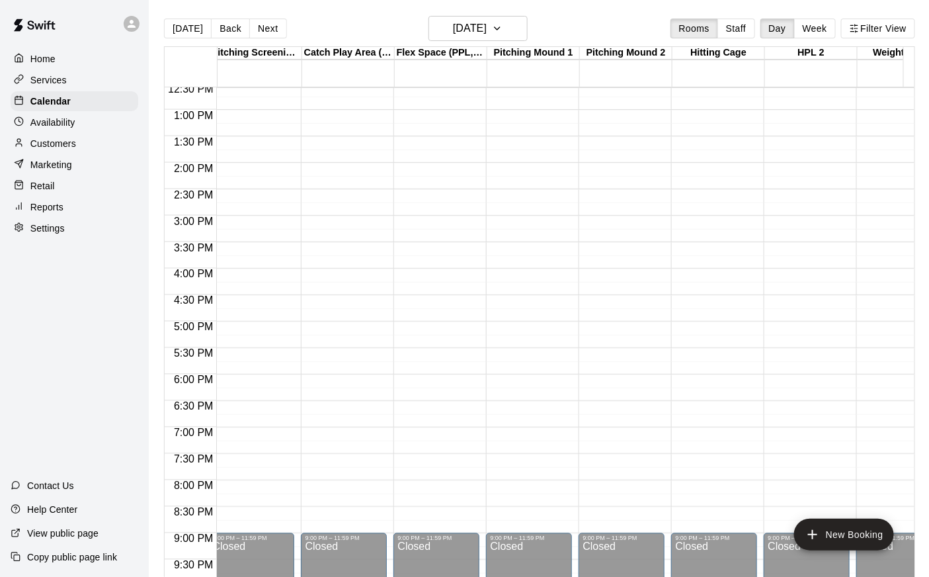
scroll to position [0, 0]
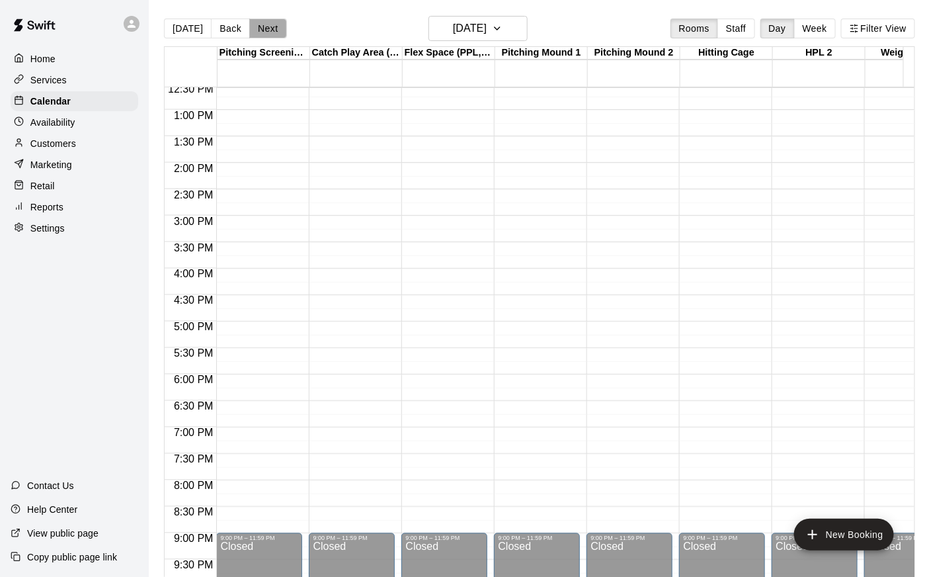
click at [267, 28] on button "Next" at bounding box center [267, 29] width 37 height 20
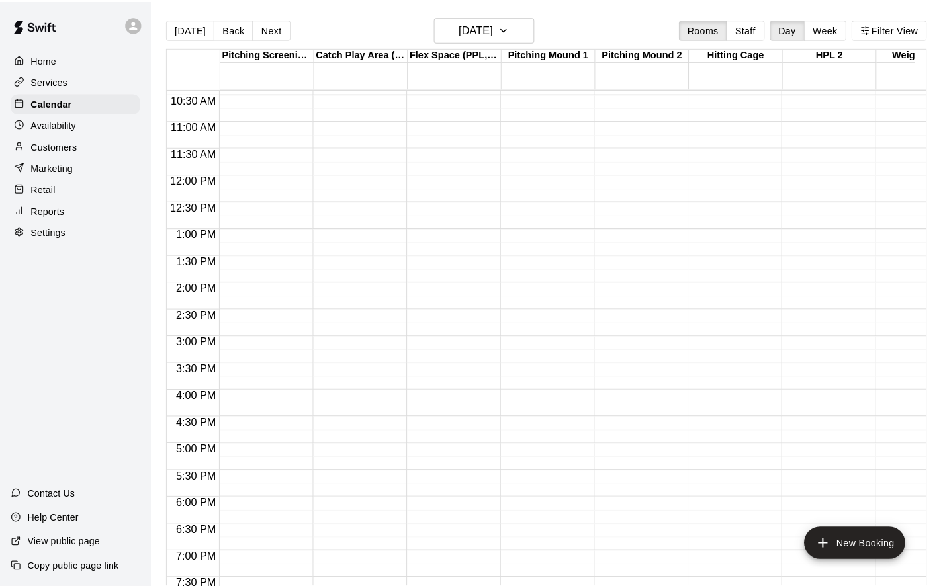
scroll to position [530, 0]
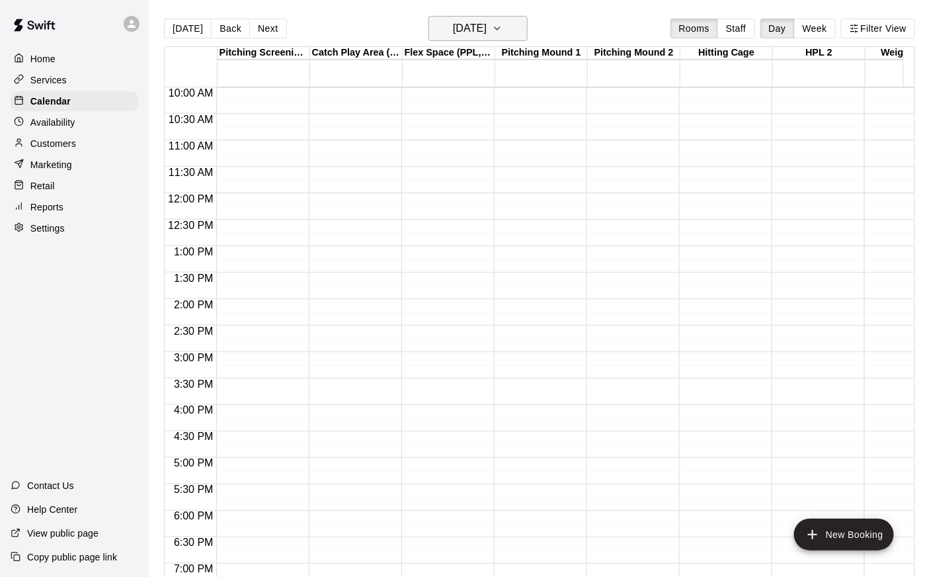
click at [487, 21] on h6 "Tuesday Feb 17" at bounding box center [470, 28] width 34 height 19
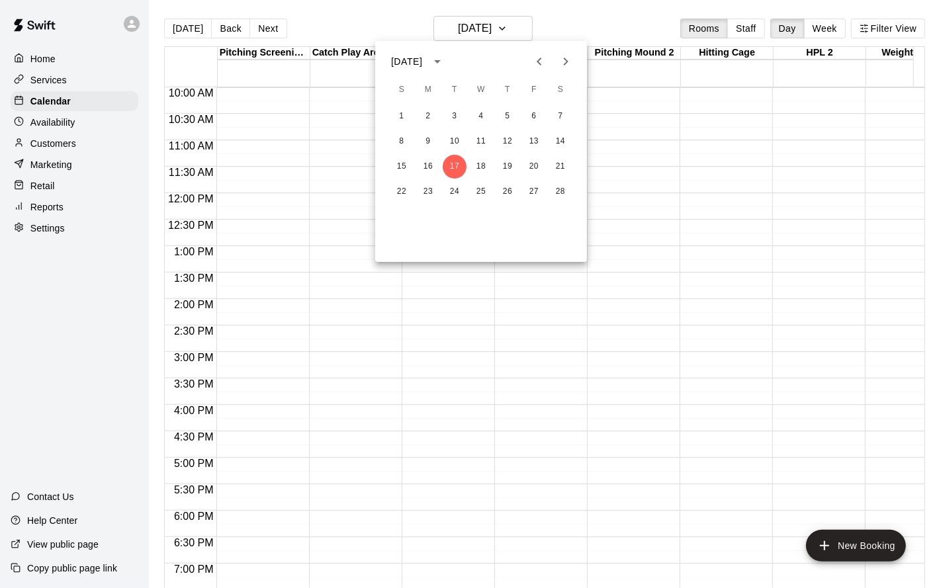
click at [422, 61] on div "February 2026" at bounding box center [406, 62] width 31 height 14
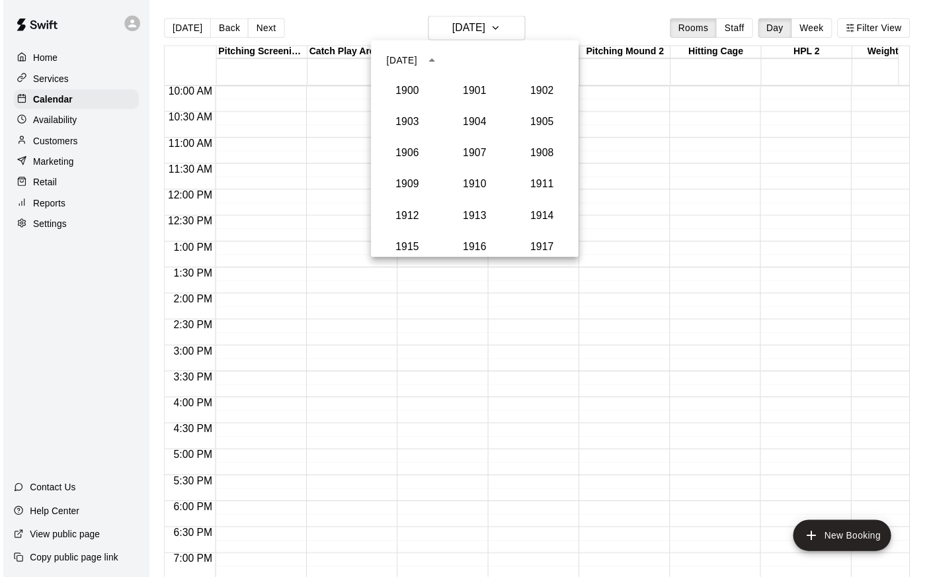
scroll to position [1257, 0]
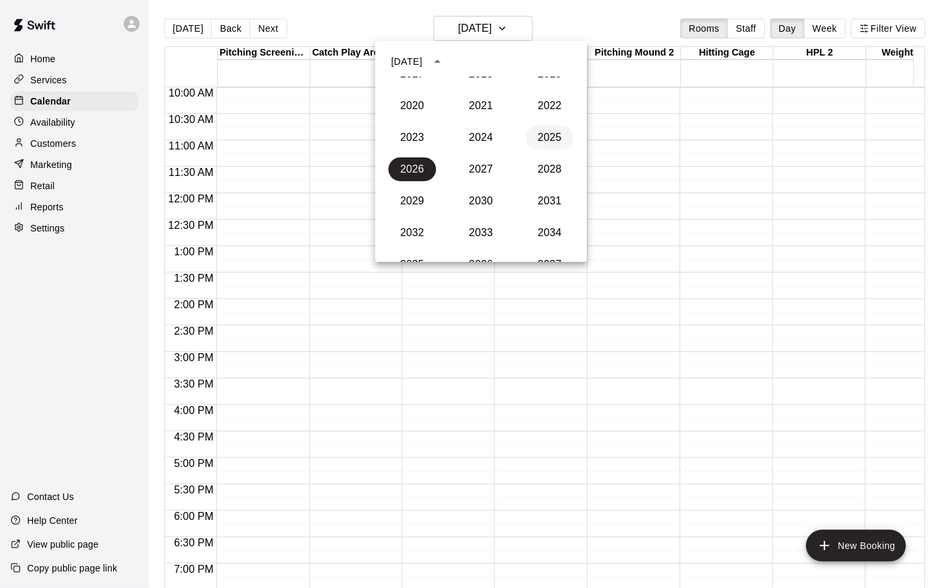
click at [528, 134] on button "2025" at bounding box center [550, 138] width 48 height 24
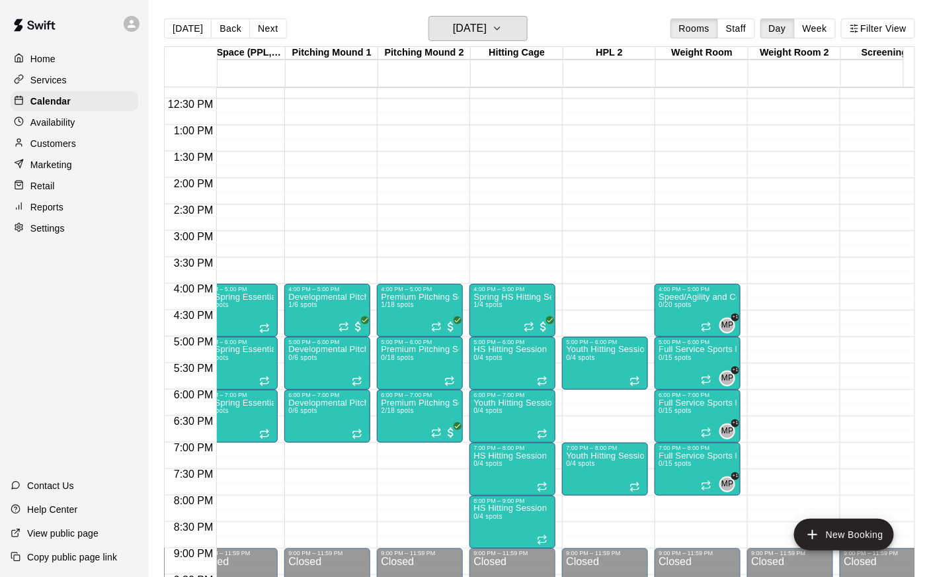
scroll to position [0, 0]
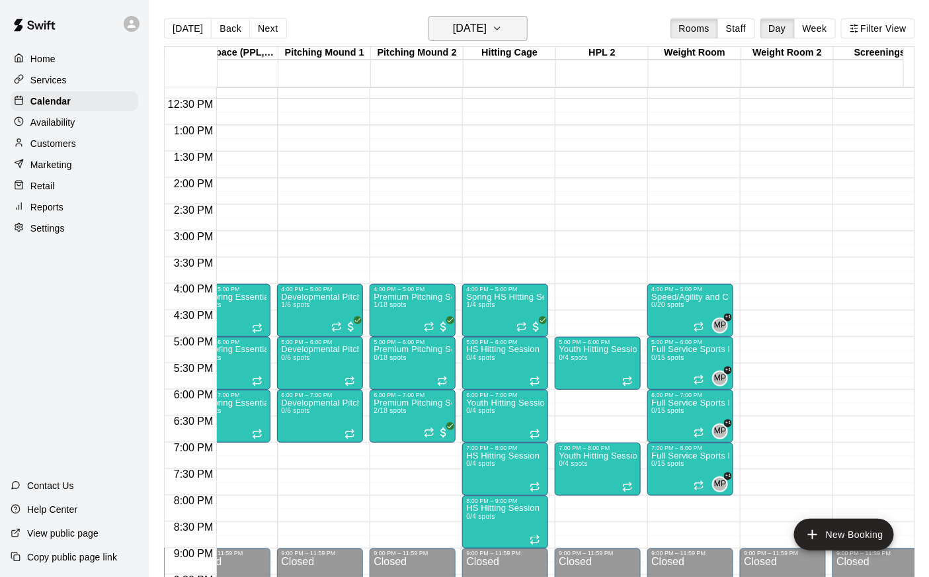
click at [487, 31] on h6 "Monday Feb 17" at bounding box center [470, 28] width 34 height 19
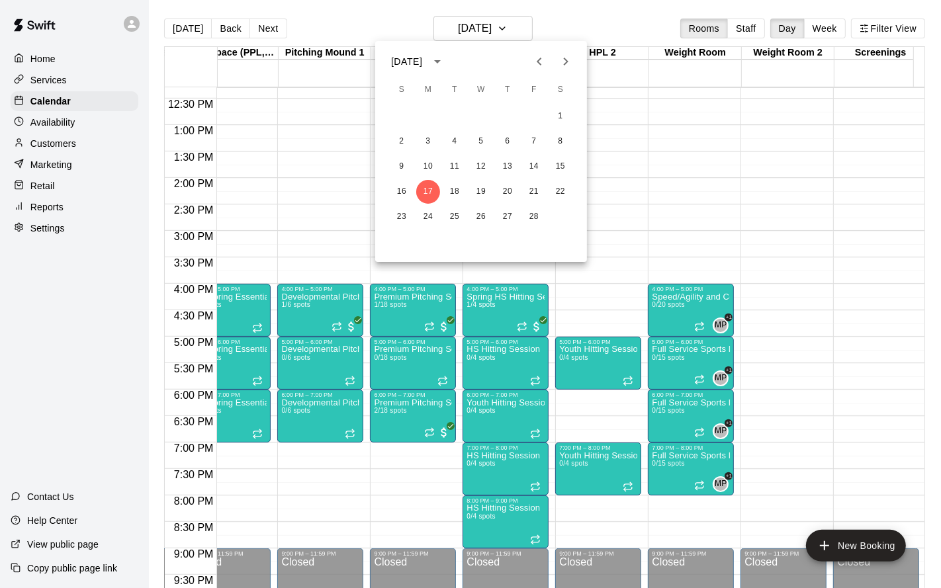
click at [562, 66] on icon "Next month" at bounding box center [566, 62] width 16 height 16
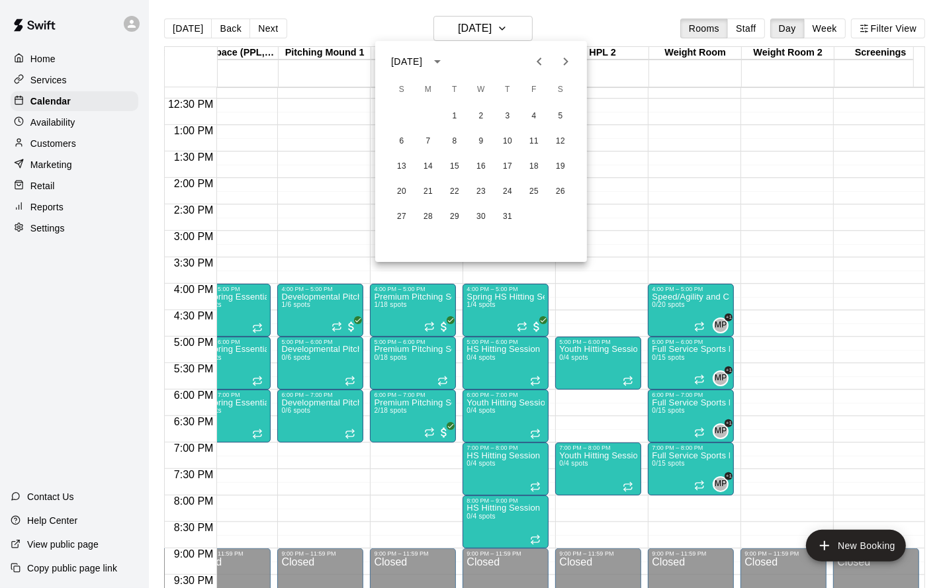
click at [562, 66] on icon "Next month" at bounding box center [566, 62] width 16 height 16
click at [456, 138] on button "9" at bounding box center [455, 142] width 24 height 24
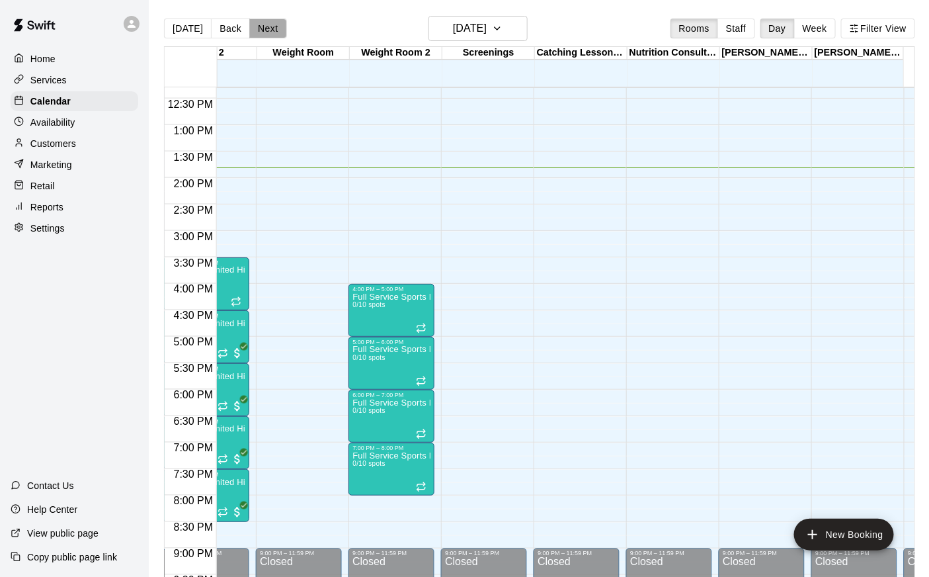
click at [261, 34] on button "Next" at bounding box center [267, 29] width 37 height 20
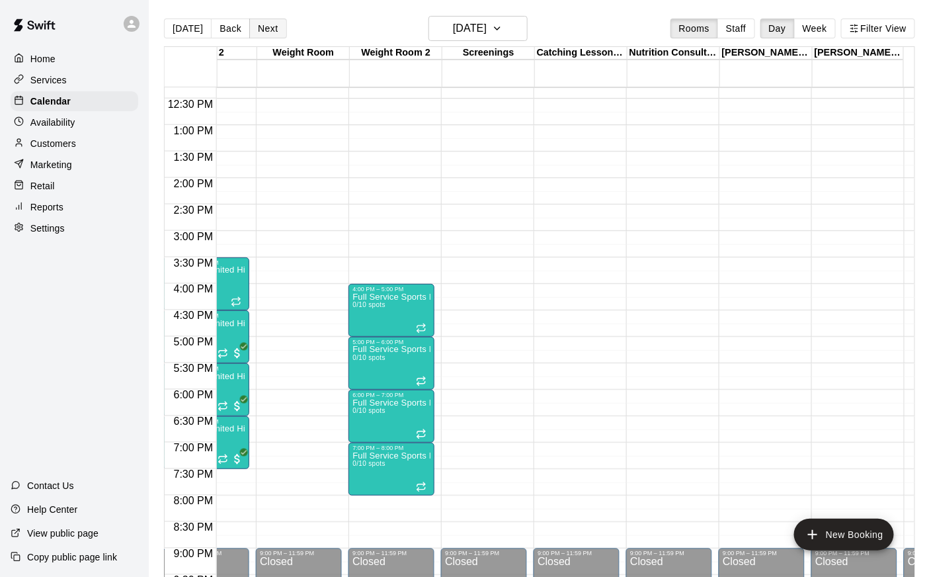
click at [264, 24] on button "Next" at bounding box center [267, 29] width 37 height 20
click at [269, 27] on button "Next" at bounding box center [267, 29] width 37 height 20
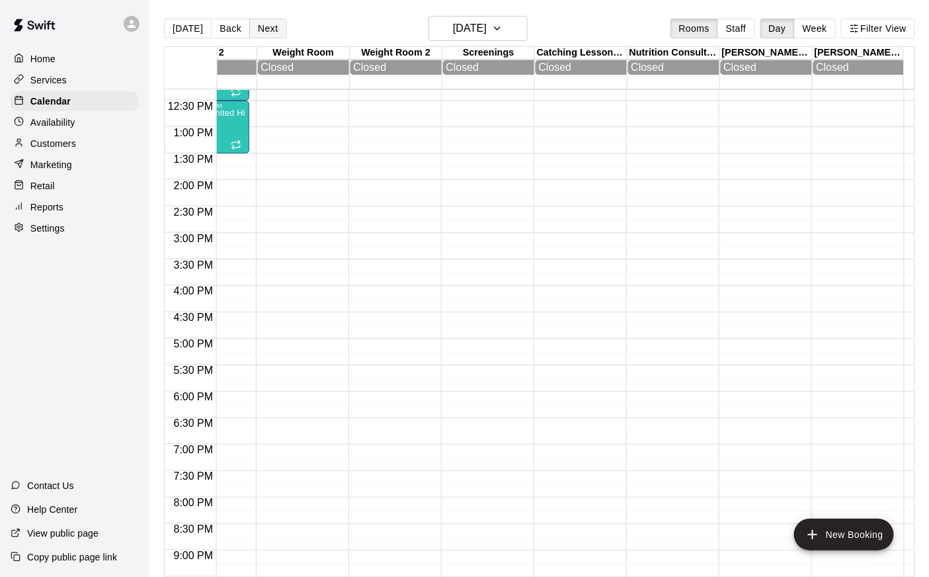
click at [267, 36] on button "Next" at bounding box center [267, 29] width 37 height 20
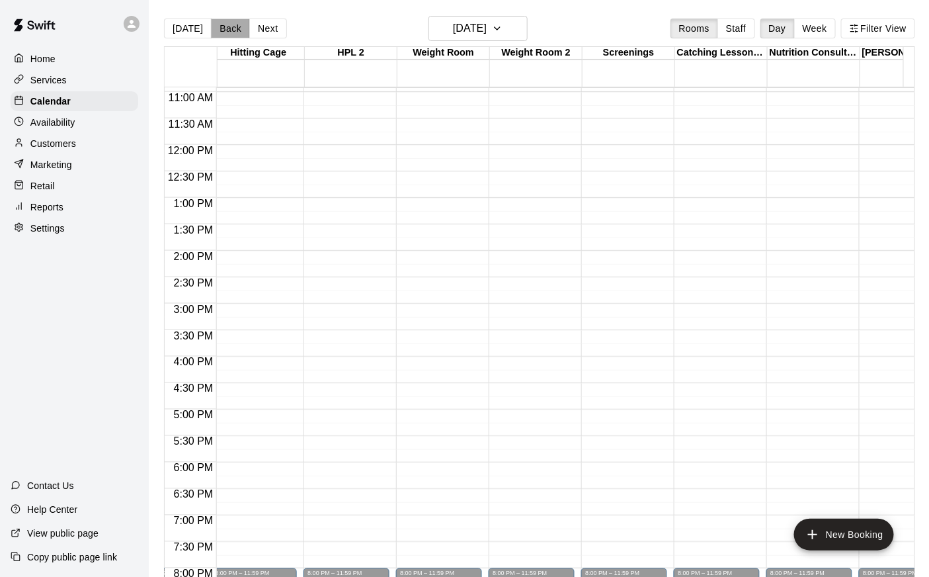
click at [223, 28] on button "Back" at bounding box center [230, 29] width 39 height 20
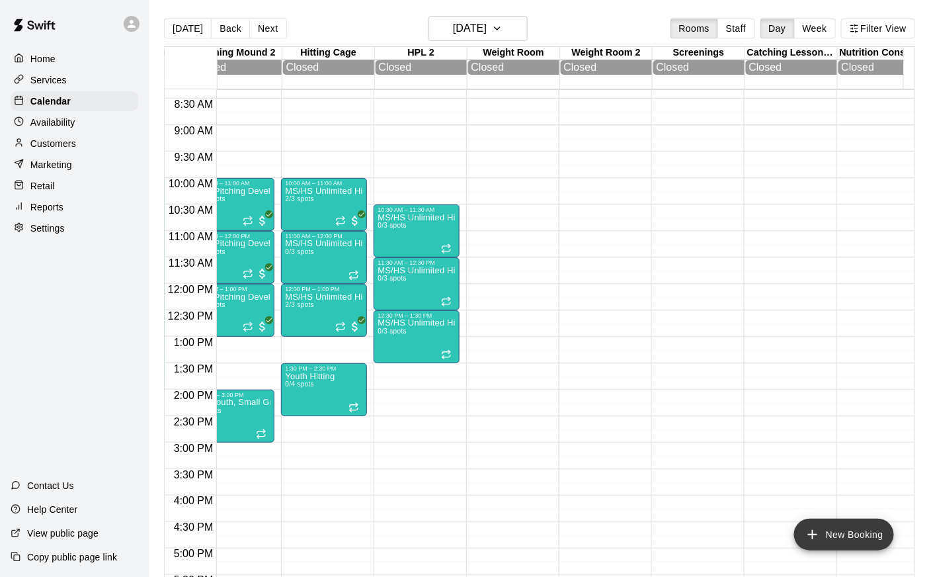
click at [835, 540] on button "New Booking" at bounding box center [845, 535] width 100 height 32
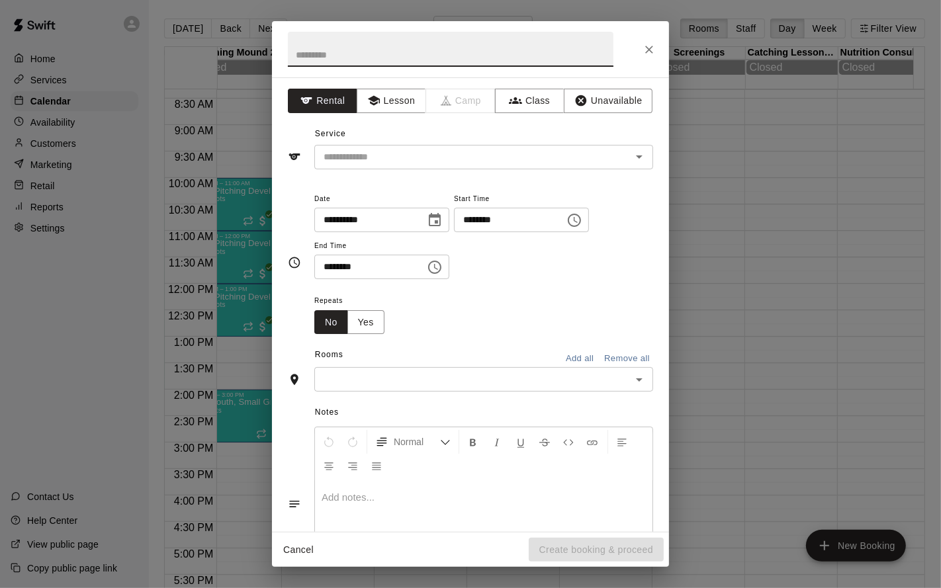
click at [477, 220] on input "********" at bounding box center [505, 220] width 102 height 24
type input "********"
click at [333, 263] on input "********" at bounding box center [365, 267] width 102 height 24
type input "********"
click at [374, 325] on button "Yes" at bounding box center [365, 322] width 37 height 24
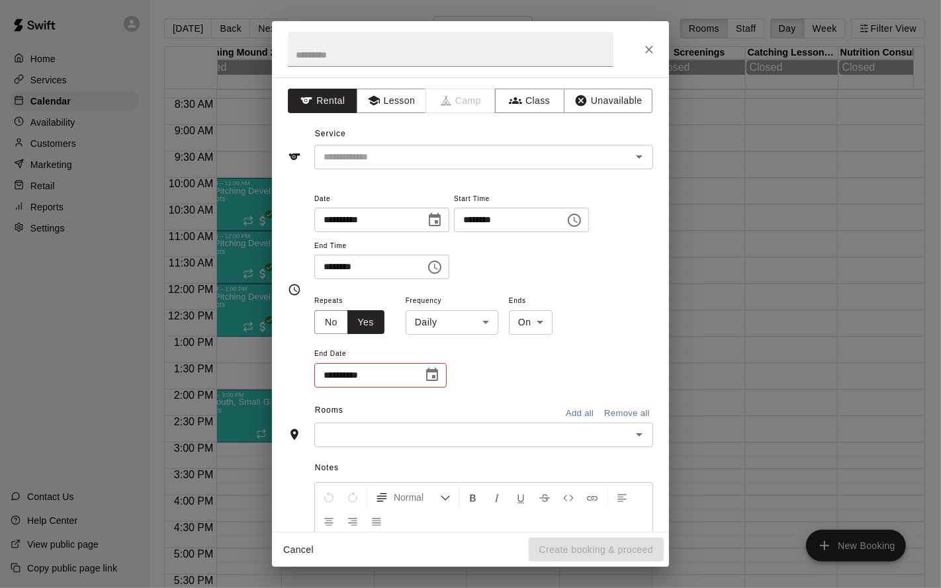
click at [445, 323] on body "Home Services Calendar Availability Customers Marketing Retail Reports Settings…" at bounding box center [470, 304] width 941 height 609
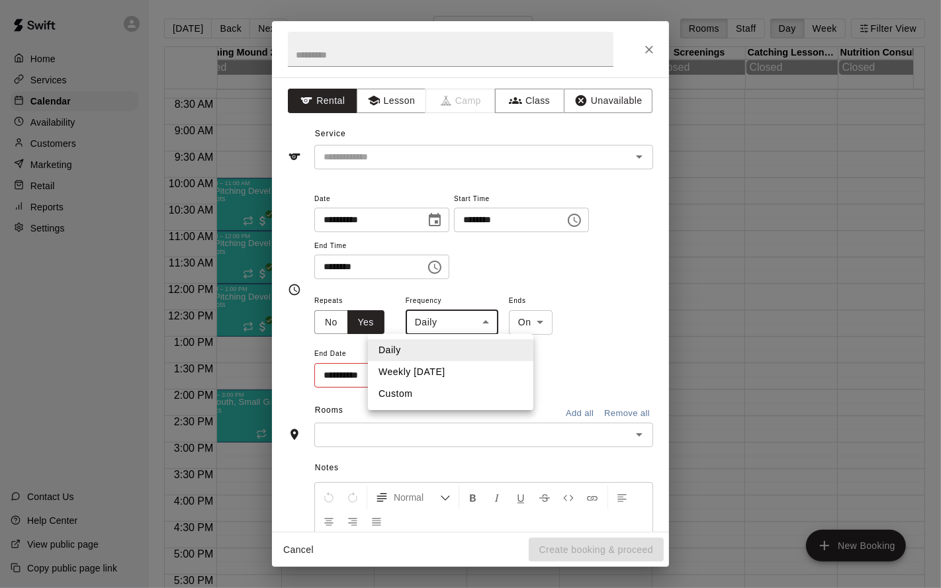
click at [439, 372] on li "Weekly on Saturday" at bounding box center [450, 372] width 165 height 22
type input "******"
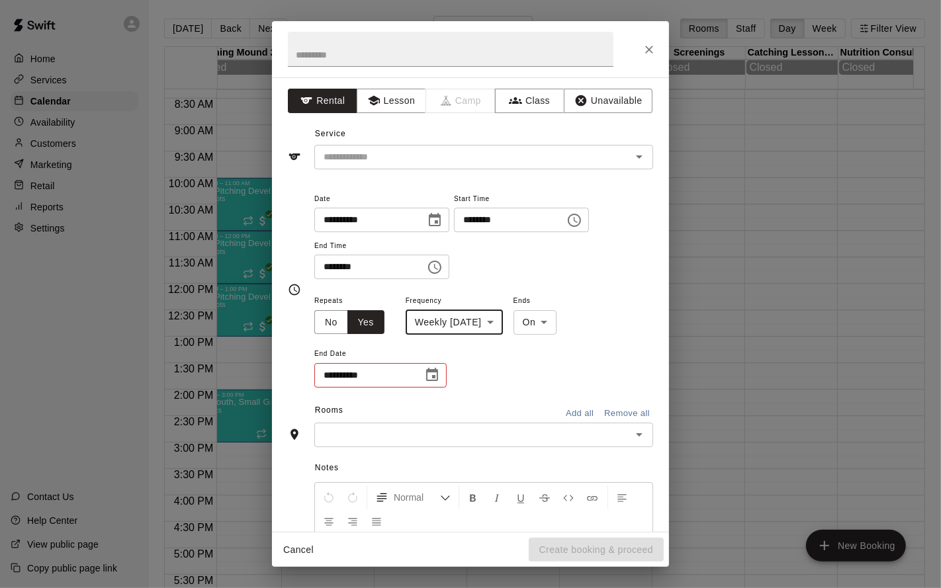
click at [427, 376] on icon "Choose date" at bounding box center [432, 375] width 16 height 16
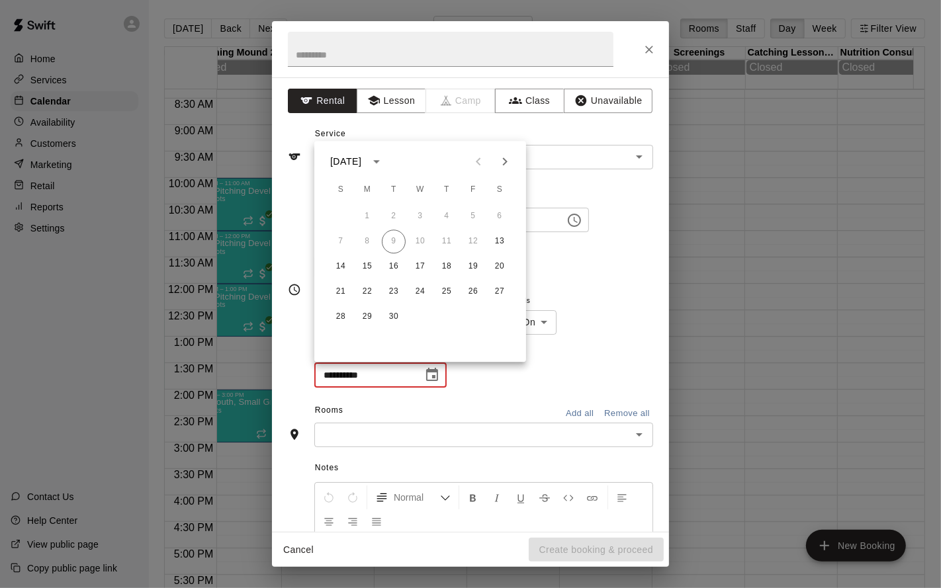
click at [503, 167] on icon "Next month" at bounding box center [505, 161] width 16 height 16
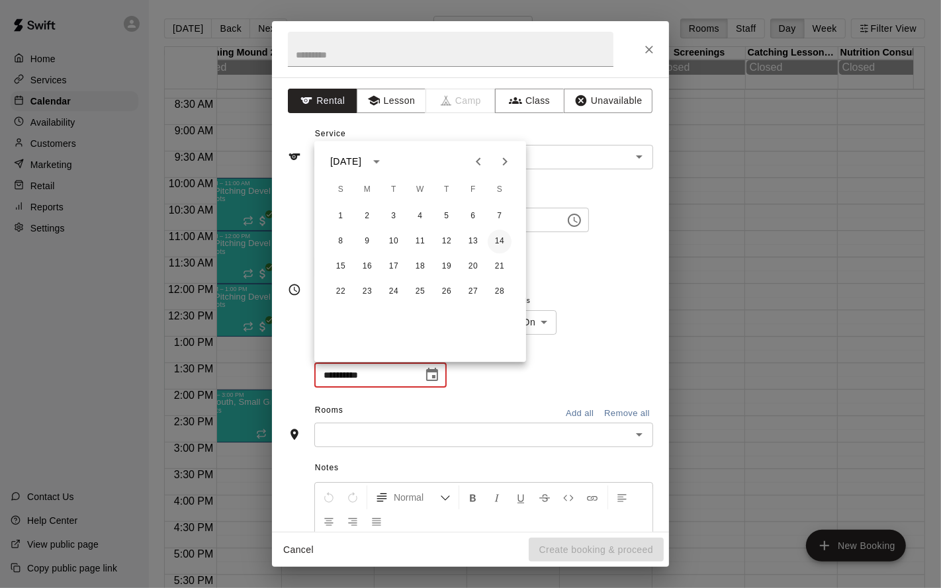
click at [501, 239] on button "14" at bounding box center [500, 242] width 24 height 24
type input "**********"
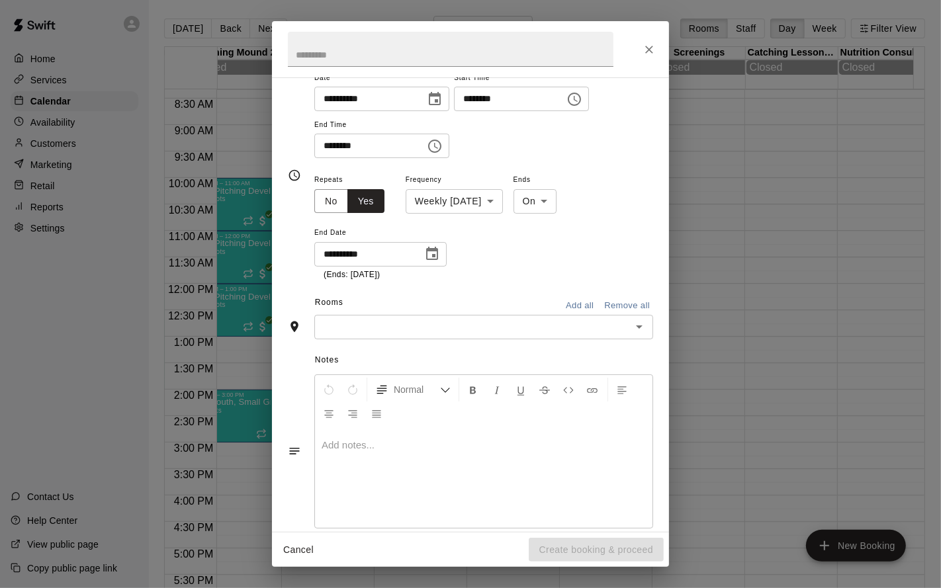
scroll to position [97, 0]
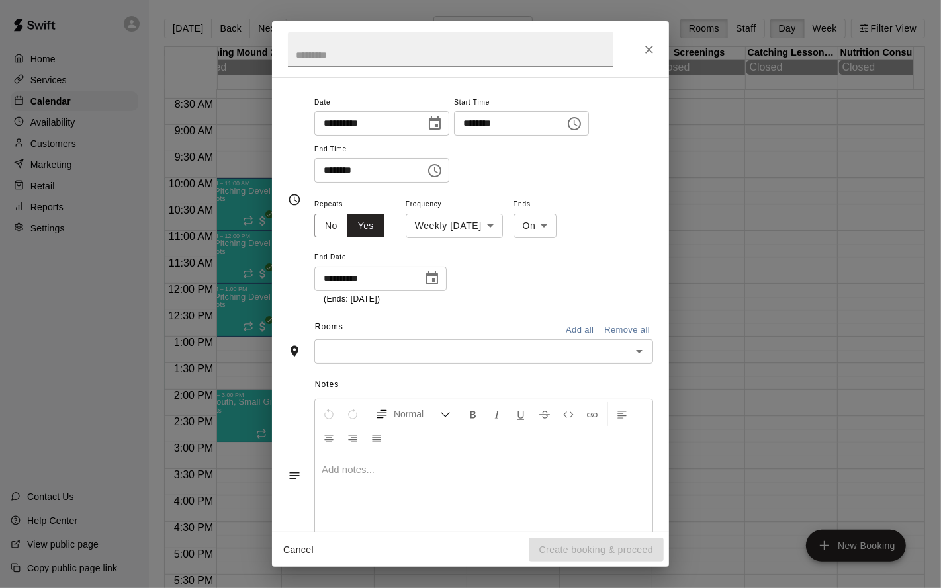
click at [631, 347] on icon "Open" at bounding box center [639, 351] width 16 height 16
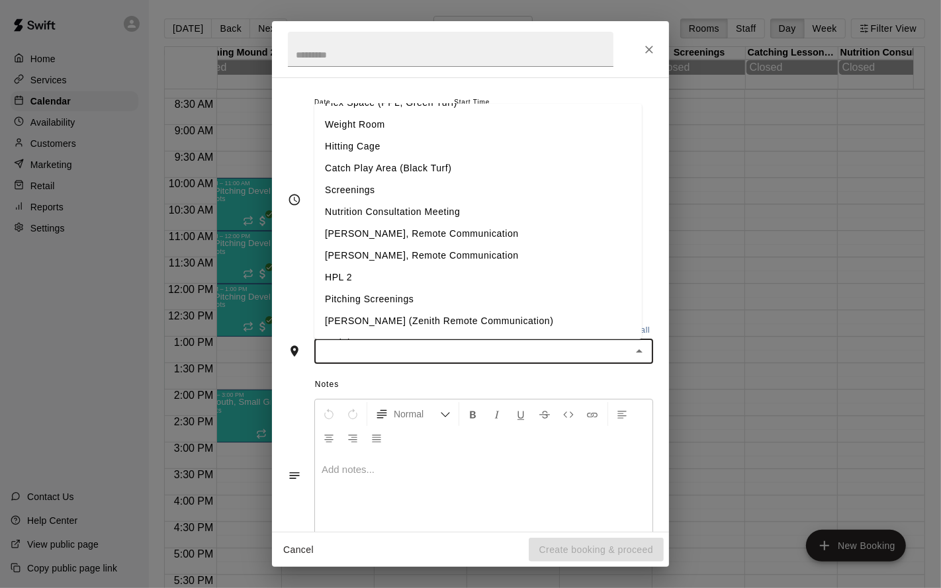
scroll to position [103, 0]
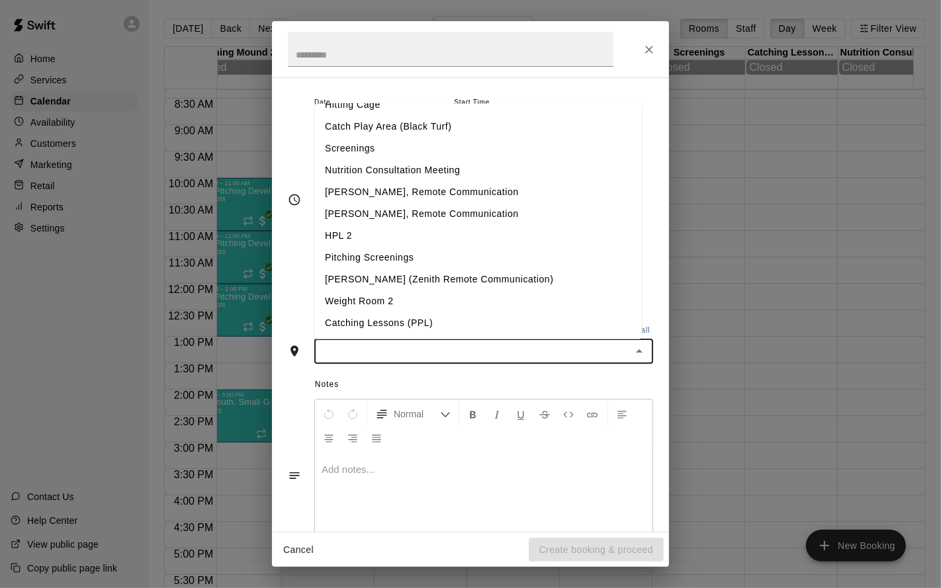
click at [448, 294] on li "Weight Room 2" at bounding box center [477, 301] width 327 height 22
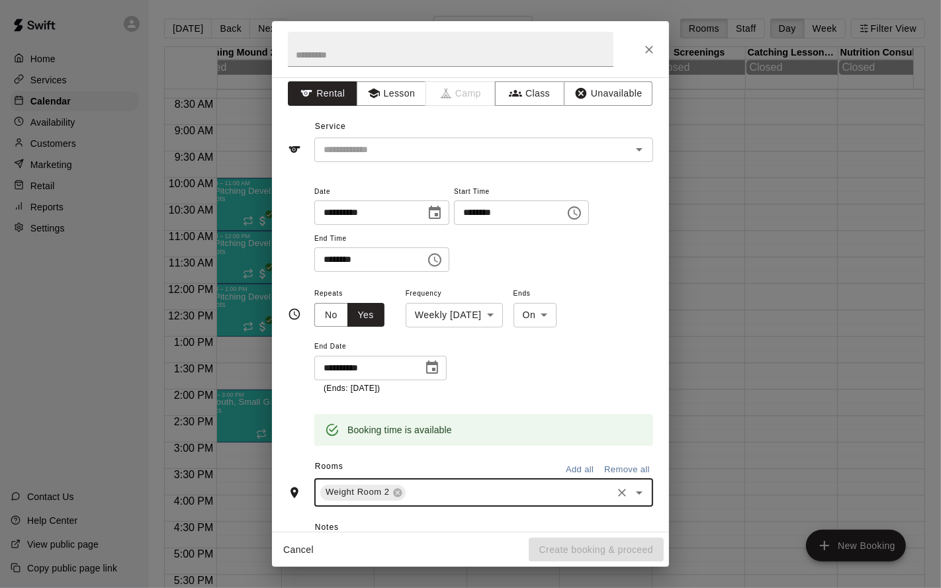
scroll to position [0, 0]
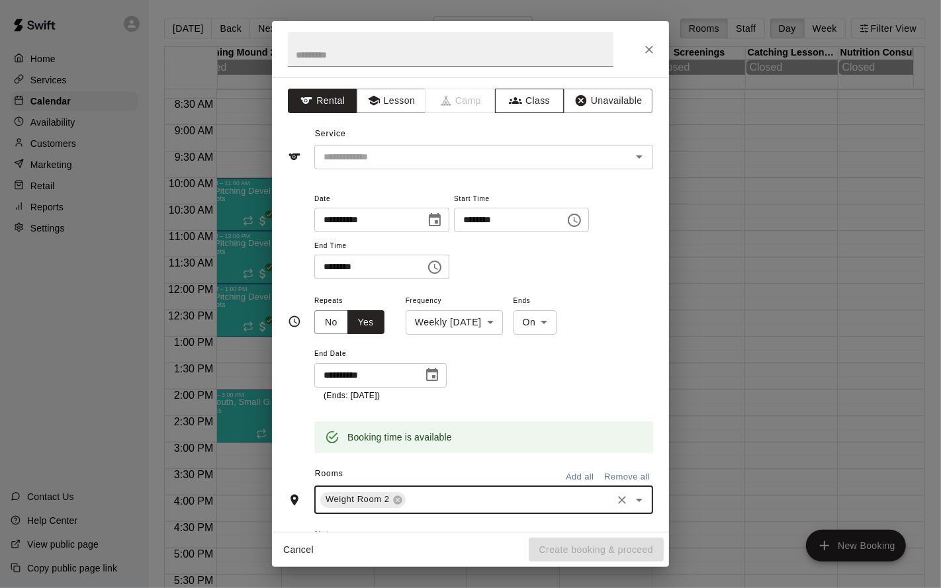
click at [513, 110] on button "Class" at bounding box center [529, 101] width 69 height 24
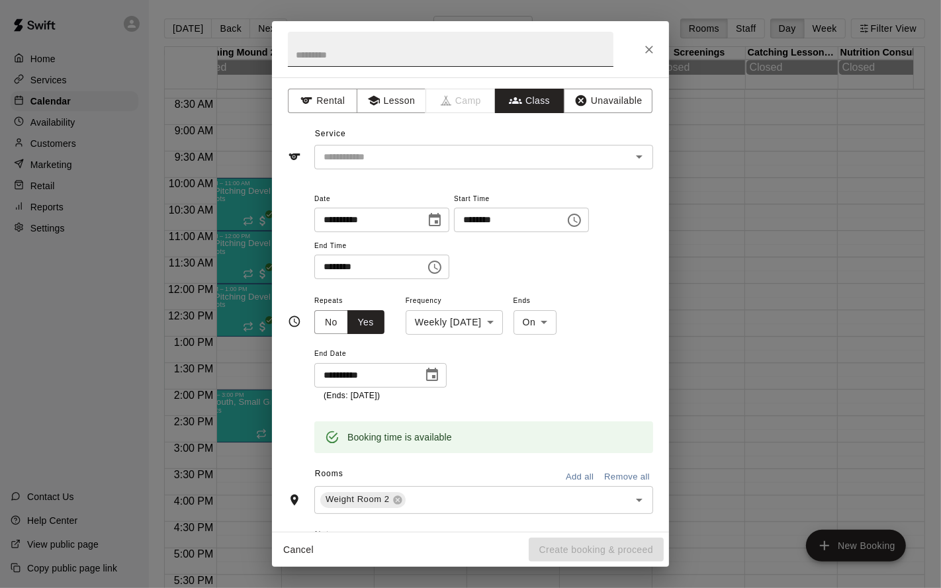
click at [439, 46] on input "text" at bounding box center [450, 49] width 325 height 35
type input "**********"
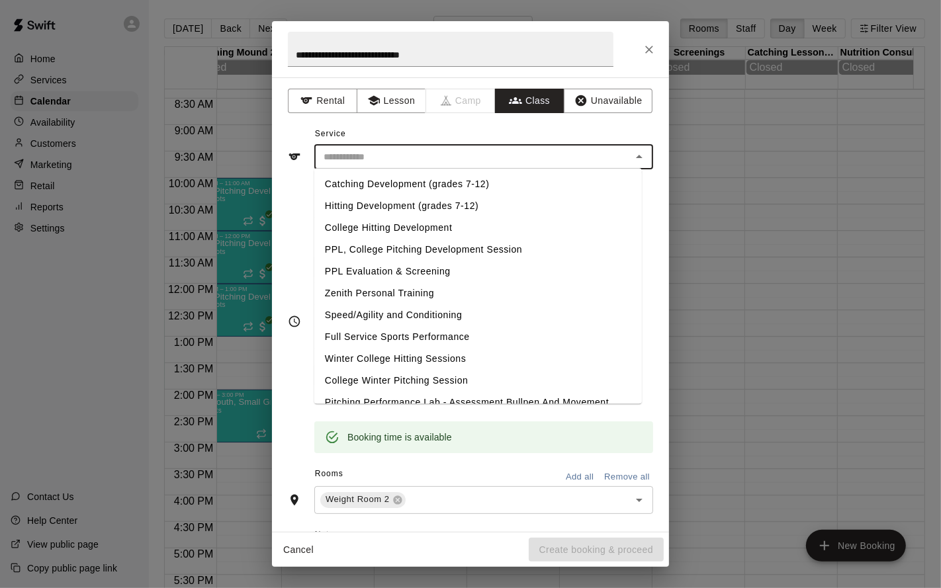
click at [589, 154] on input "text" at bounding box center [472, 157] width 309 height 17
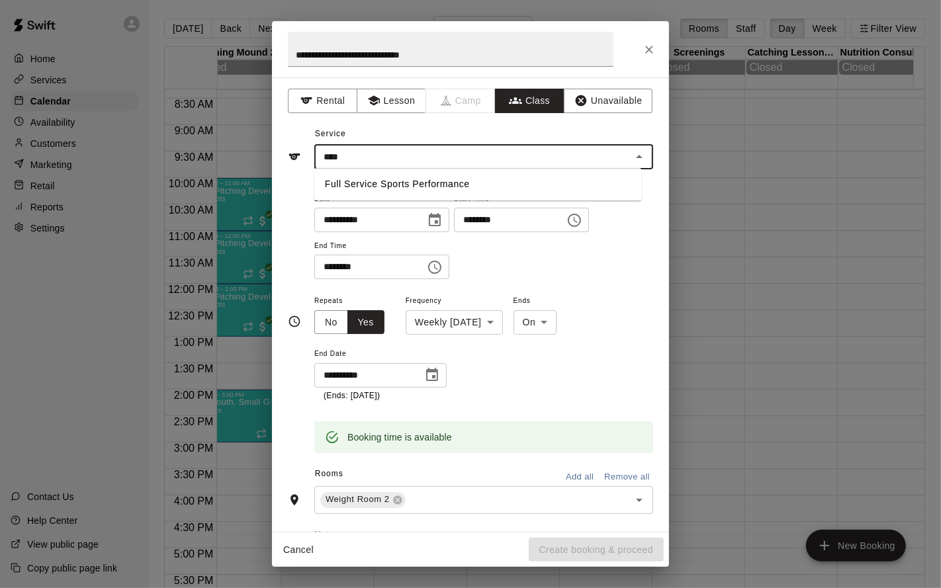
click at [501, 185] on li "Full Service Sports Performance" at bounding box center [477, 184] width 327 height 22
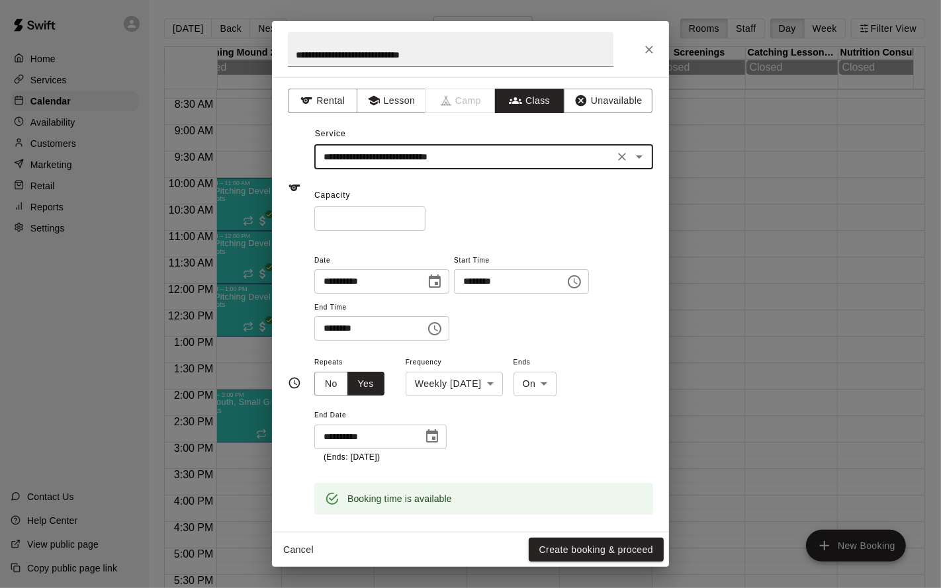
type input "**********"
click at [417, 215] on input "*" at bounding box center [369, 218] width 111 height 24
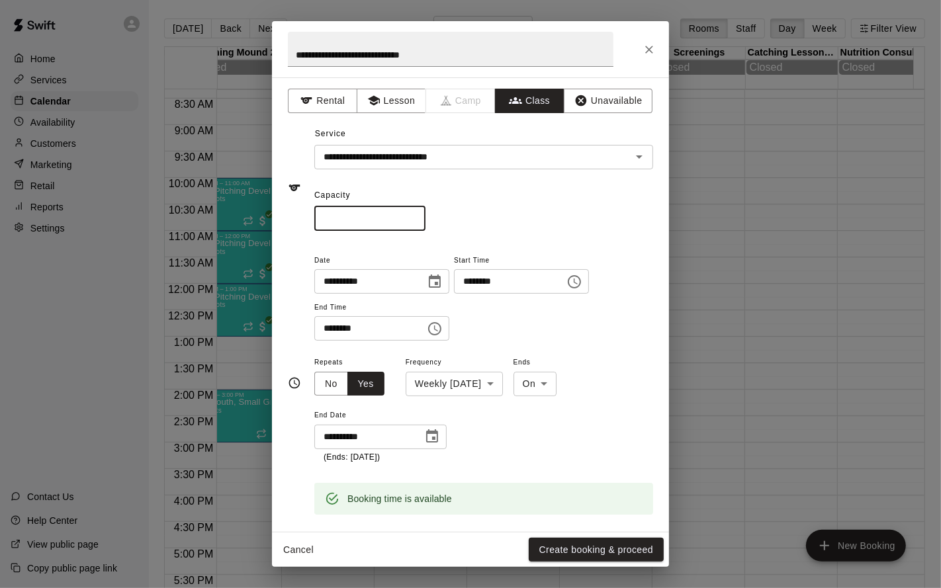
click at [417, 215] on input "*" at bounding box center [369, 218] width 111 height 24
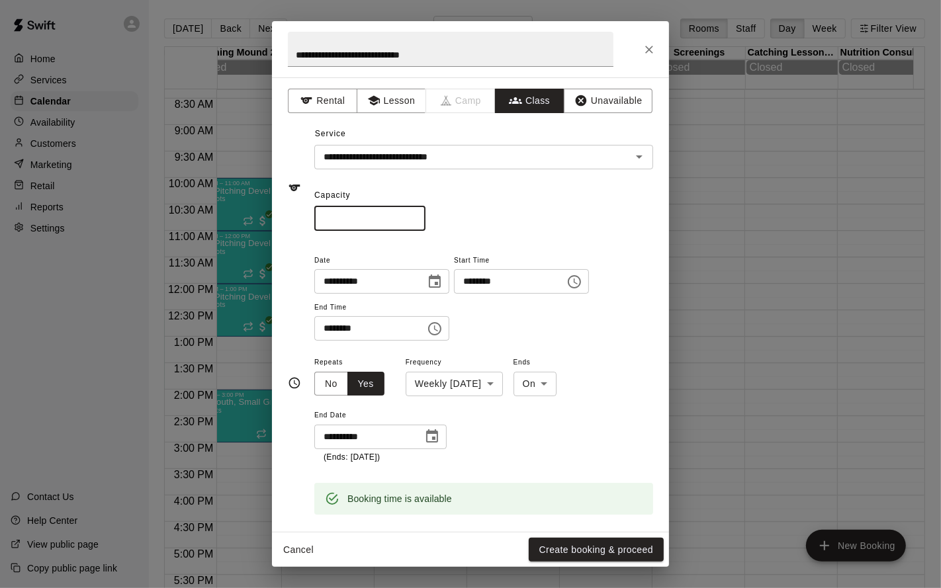
click at [417, 215] on input "*" at bounding box center [369, 218] width 111 height 24
type input "**"
click at [417, 215] on input "**" at bounding box center [369, 218] width 111 height 24
click at [556, 236] on div "**********" at bounding box center [470, 304] width 397 height 454
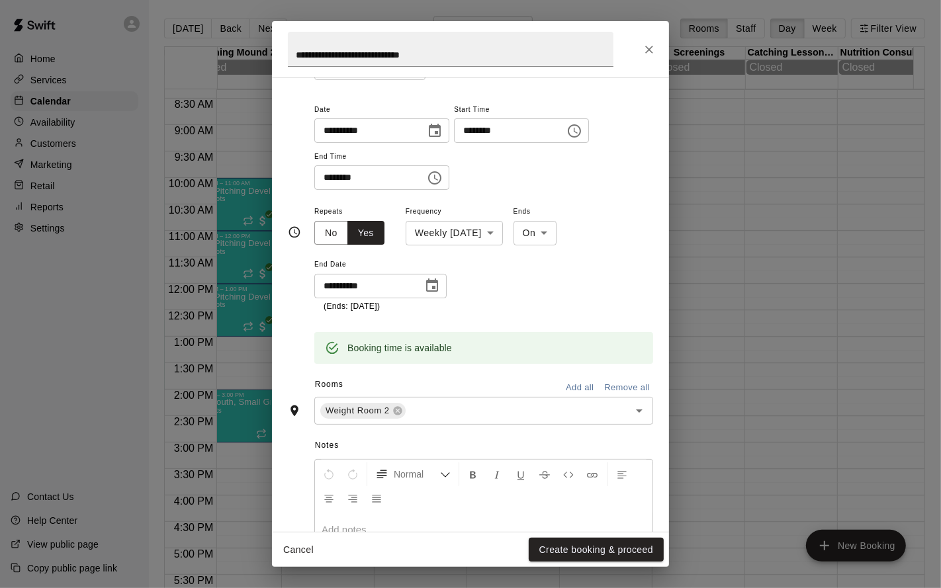
scroll to position [255, 0]
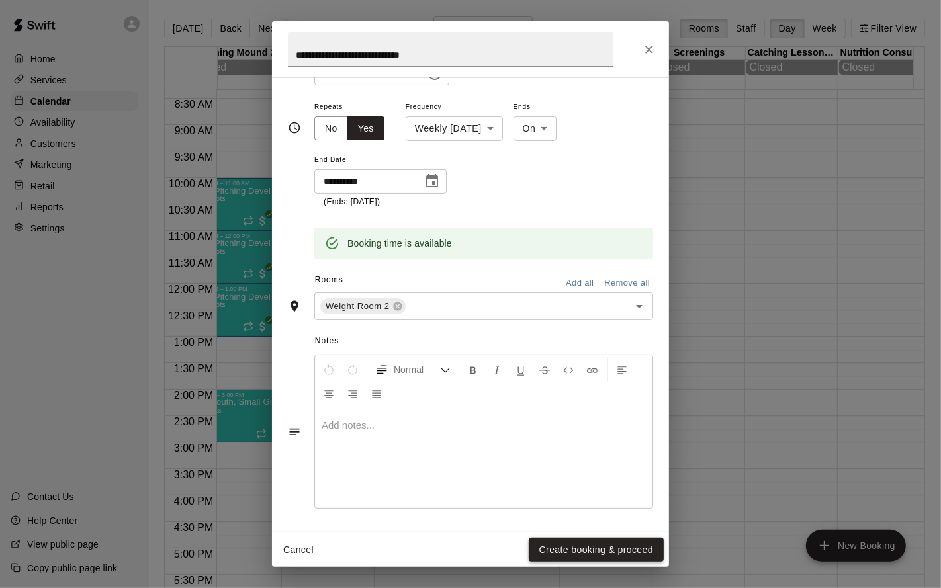
click at [597, 552] on button "Create booking & proceed" at bounding box center [596, 550] width 135 height 24
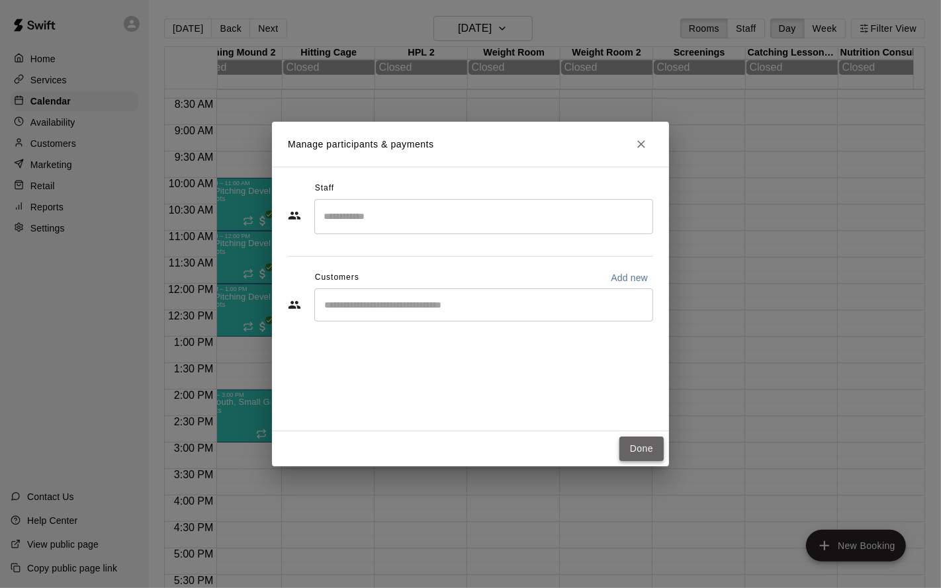
click at [643, 450] on button "Done" at bounding box center [641, 449] width 44 height 24
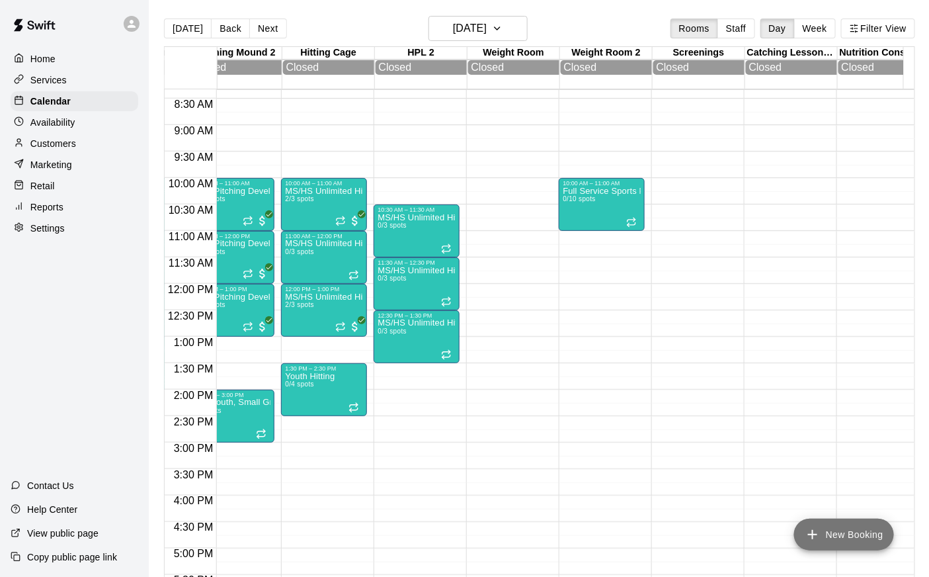
click at [836, 528] on button "New Booking" at bounding box center [845, 535] width 100 height 32
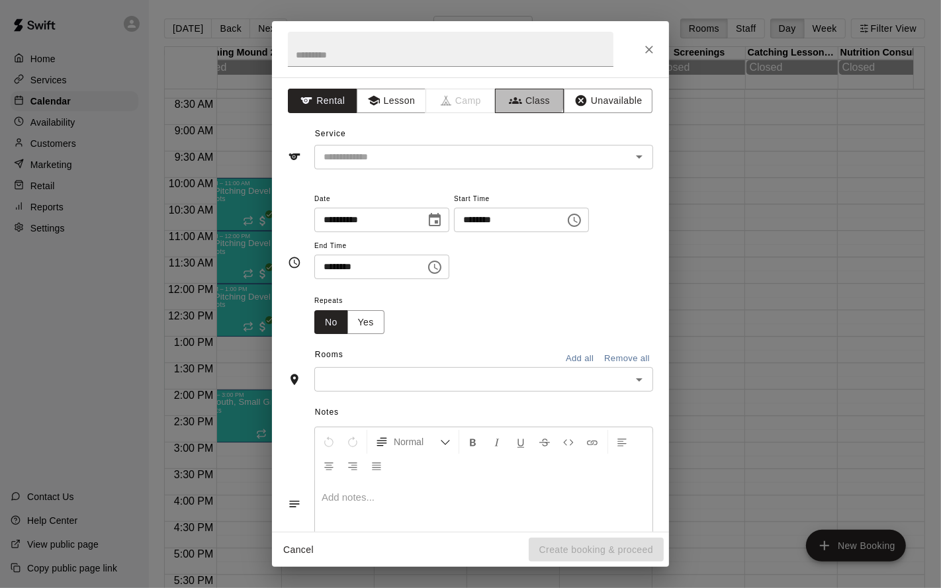
click at [511, 93] on button "Class" at bounding box center [529, 101] width 69 height 24
click at [447, 62] on input "text" at bounding box center [450, 49] width 325 height 35
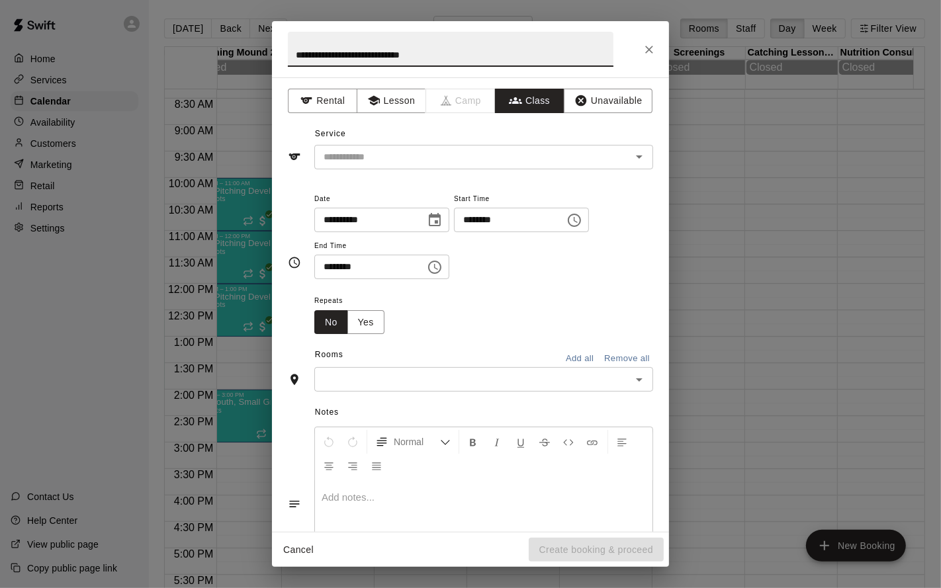
type input "**********"
click at [474, 159] on input "text" at bounding box center [472, 157] width 309 height 17
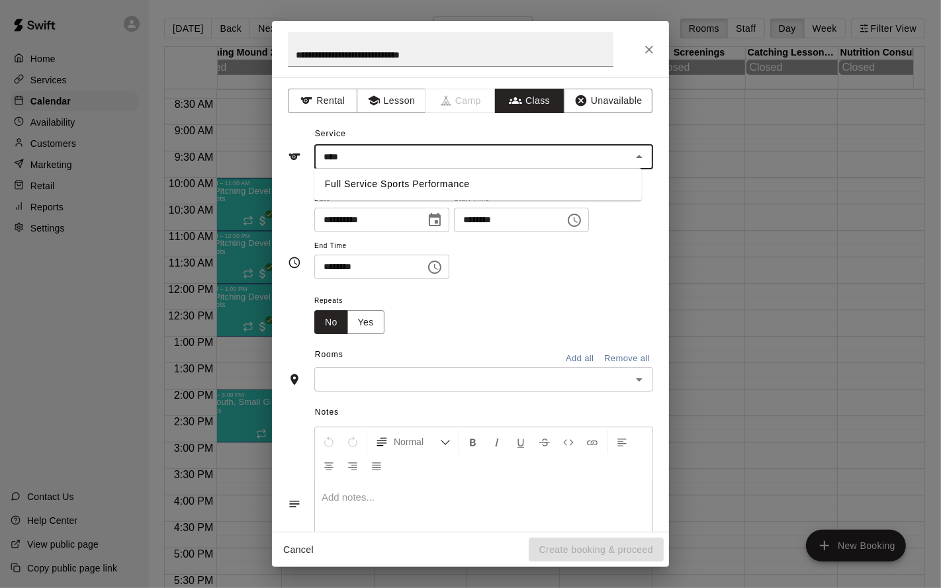
click at [456, 189] on li "Full Service Sports Performance" at bounding box center [477, 184] width 327 height 22
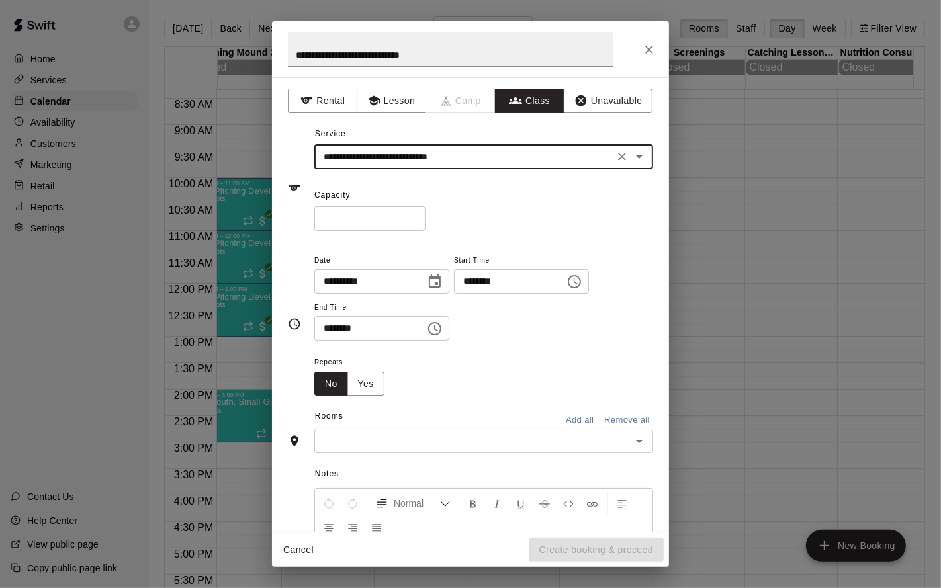
type input "**********"
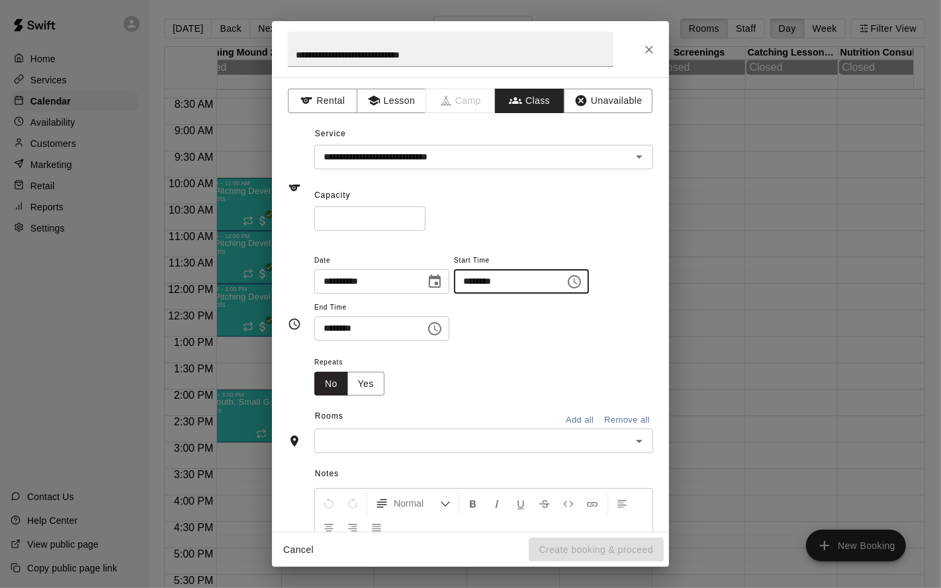
click at [478, 282] on input "********" at bounding box center [505, 281] width 102 height 24
type input "********"
click at [333, 327] on input "********" at bounding box center [365, 328] width 102 height 24
type input "********"
click at [367, 383] on button "Yes" at bounding box center [365, 384] width 37 height 24
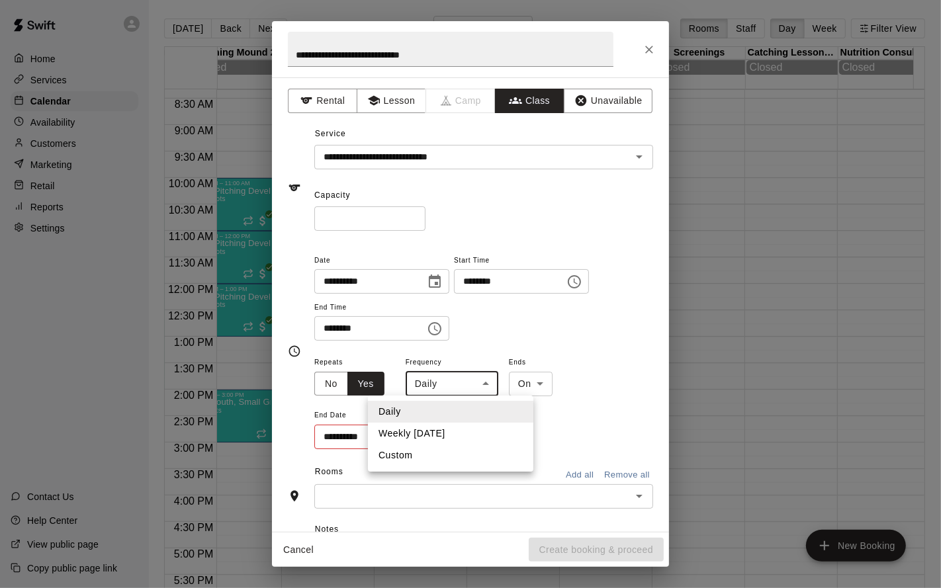
click at [420, 386] on body "Home Services Calendar Availability Customers Marketing Retail Reports Settings…" at bounding box center [470, 304] width 941 height 609
click at [441, 435] on li "Weekly on Saturday" at bounding box center [450, 434] width 165 height 22
type input "******"
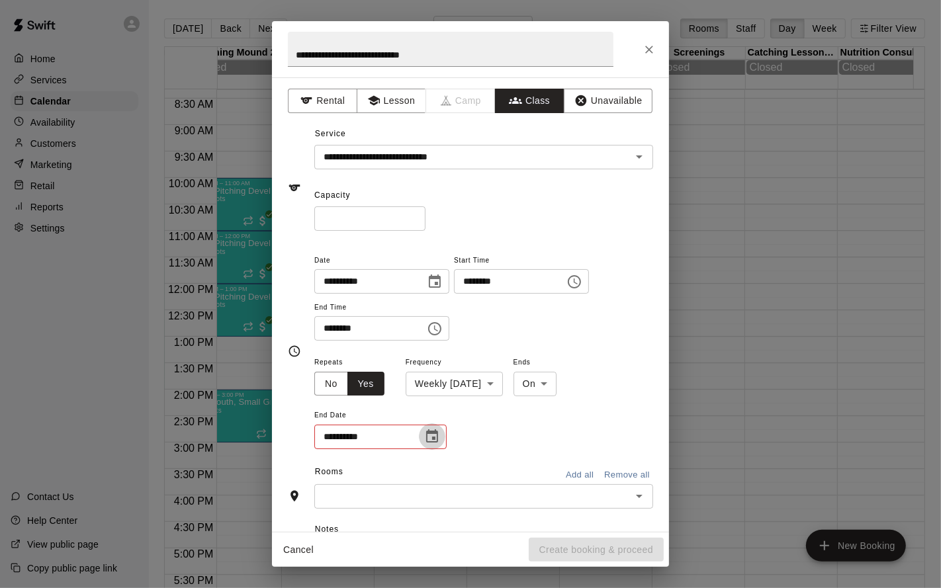
click at [430, 435] on icon "Choose date" at bounding box center [432, 437] width 16 height 16
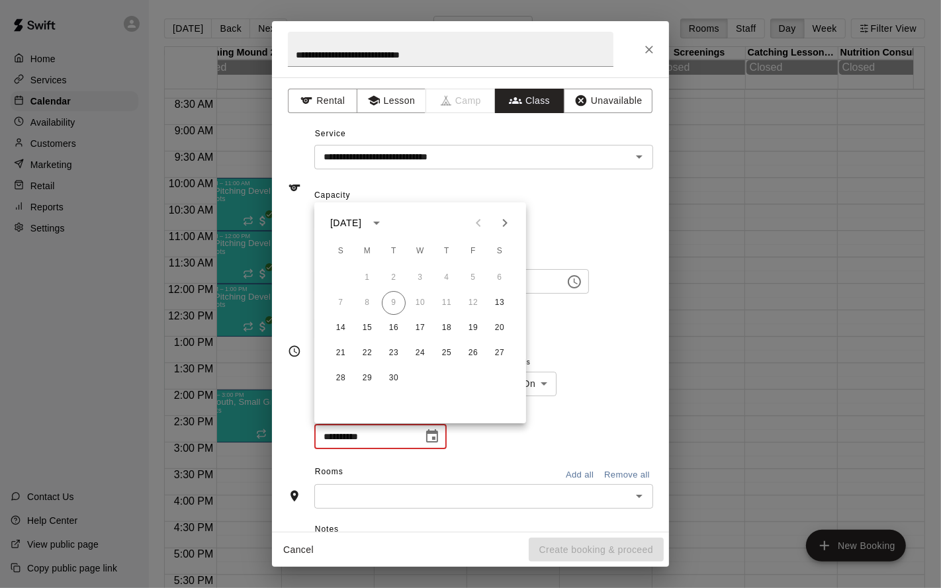
click at [501, 224] on icon "Next month" at bounding box center [505, 223] width 16 height 16
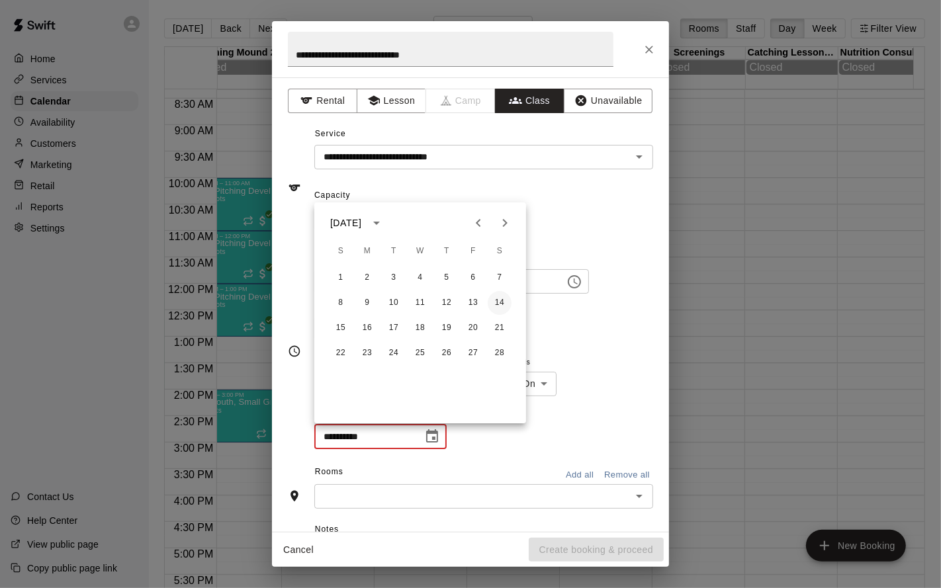
click at [499, 306] on button "14" at bounding box center [500, 303] width 24 height 24
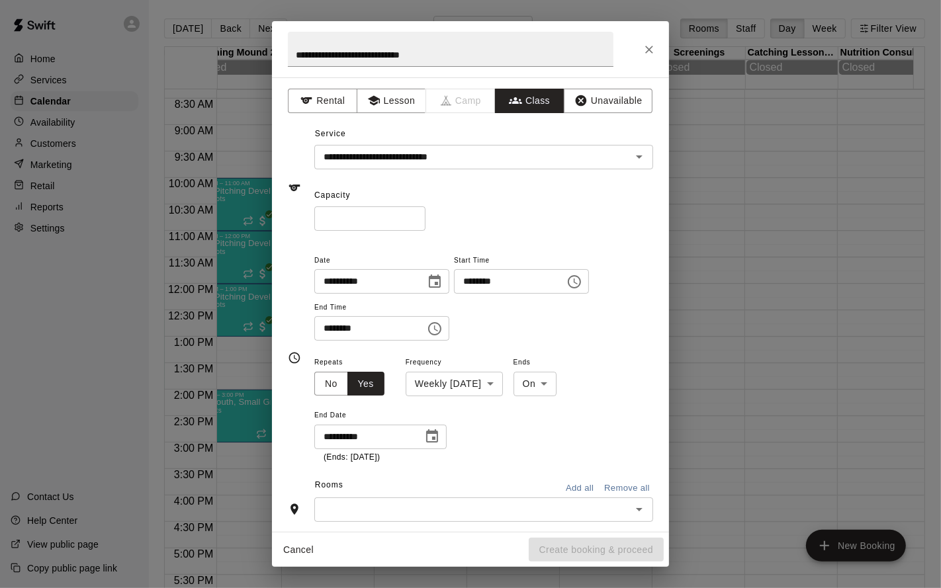
type input "**********"
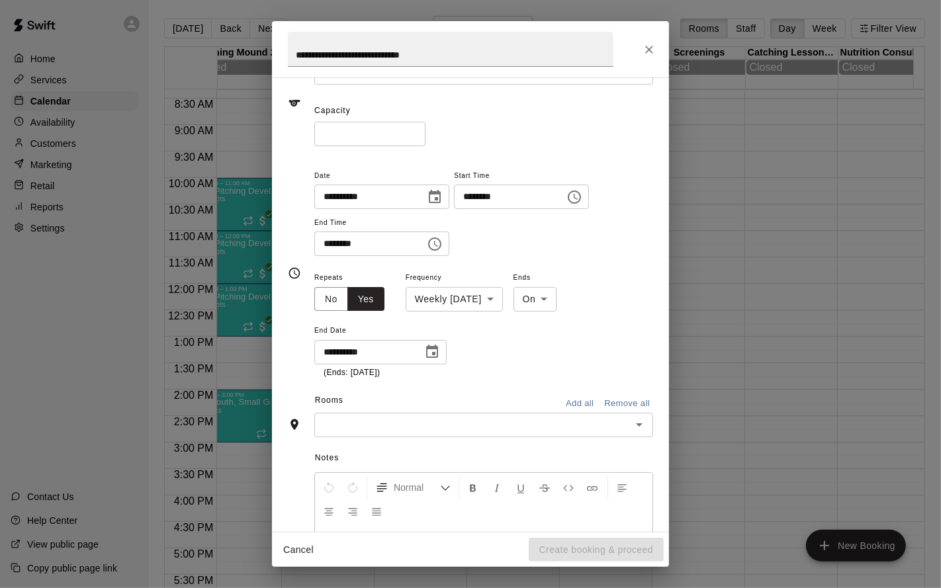
scroll to position [117, 0]
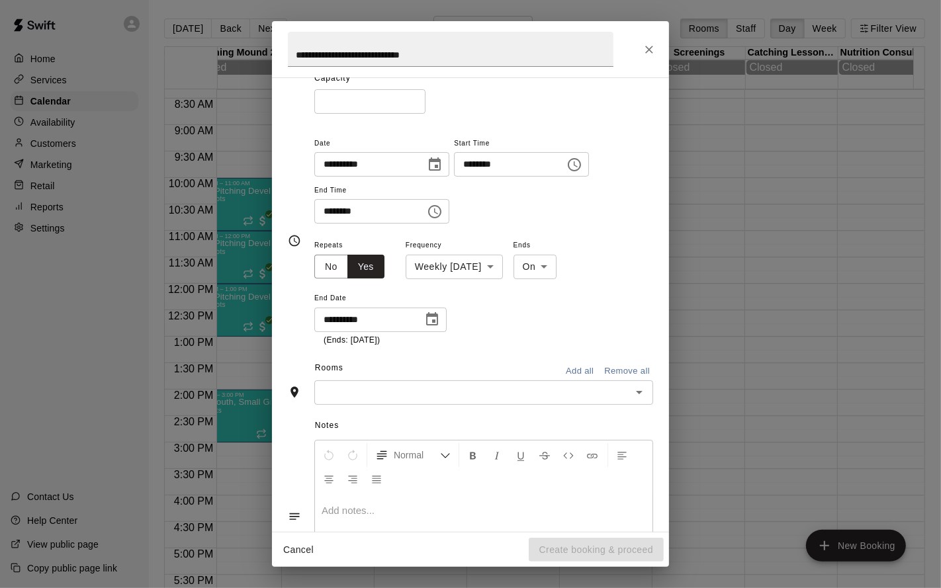
click at [636, 391] on icon "Open" at bounding box center [639, 392] width 7 height 3
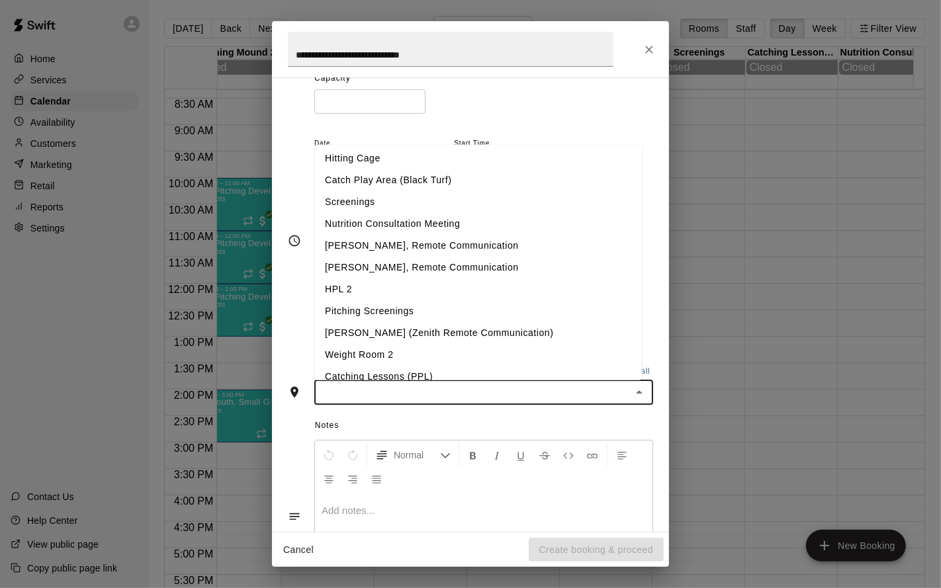
scroll to position [103, 0]
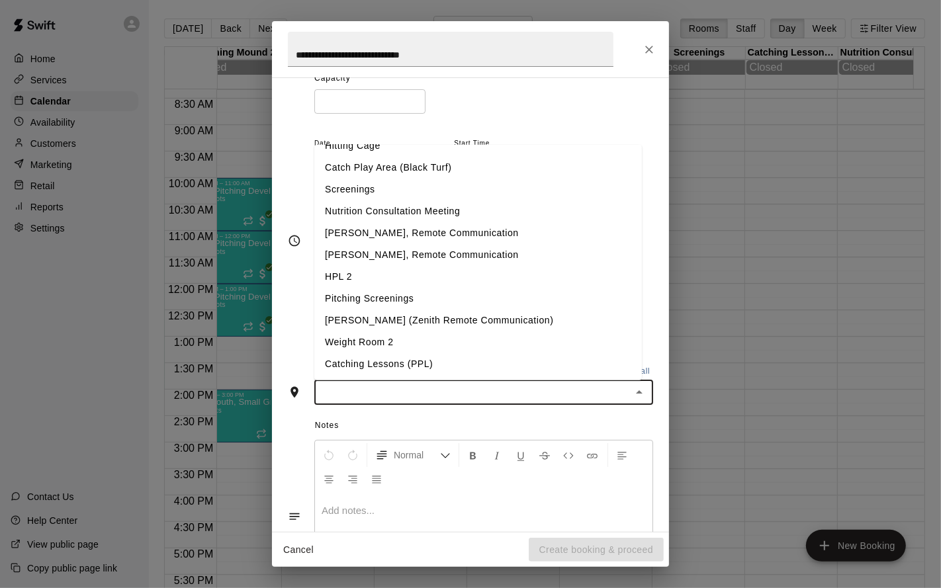
click at [429, 335] on li "Weight Room 2" at bounding box center [477, 342] width 327 height 22
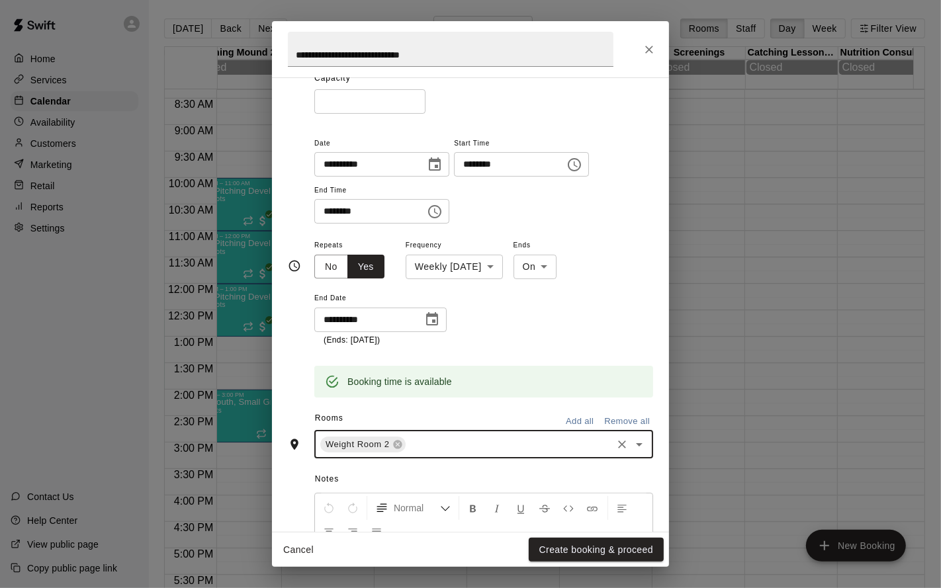
scroll to position [255, 0]
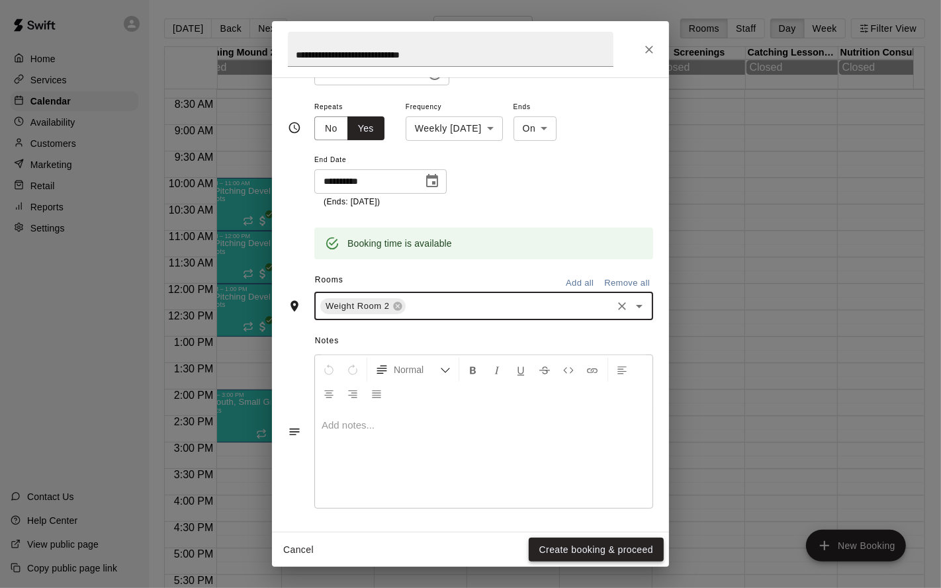
click at [572, 549] on button "Create booking & proceed" at bounding box center [596, 550] width 135 height 24
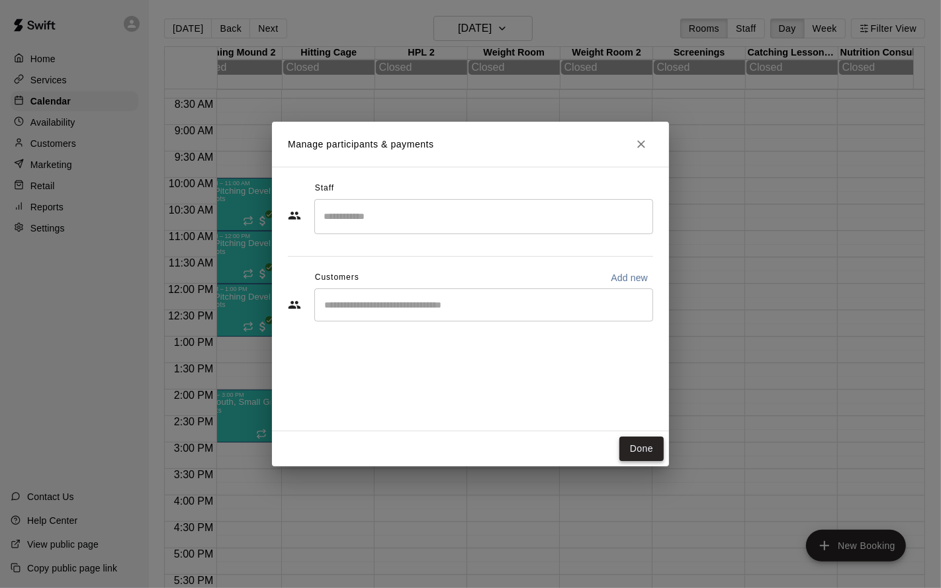
click at [636, 448] on button "Done" at bounding box center [641, 449] width 44 height 24
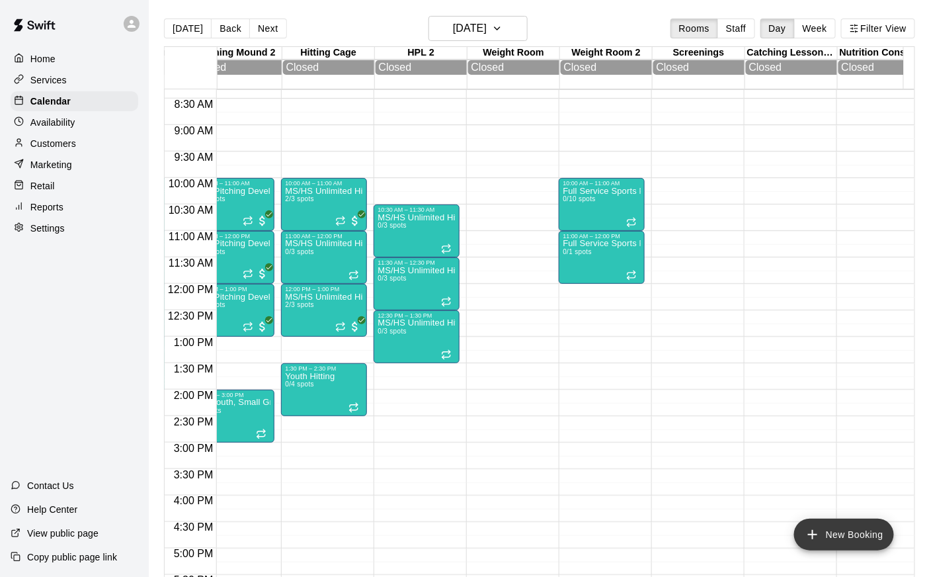
click at [819, 527] on icon "add" at bounding box center [813, 535] width 16 height 16
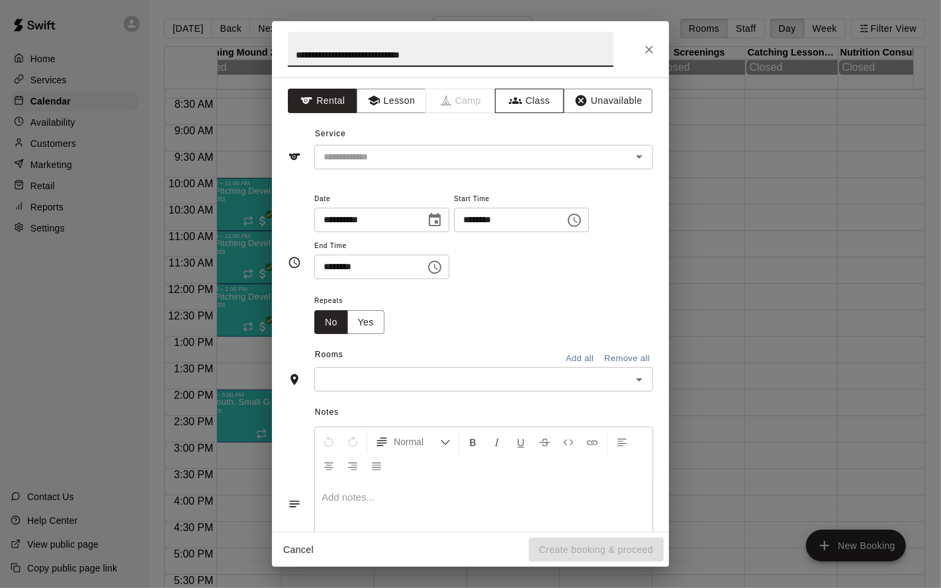
type input "**********"
click at [527, 97] on button "Class" at bounding box center [529, 101] width 69 height 24
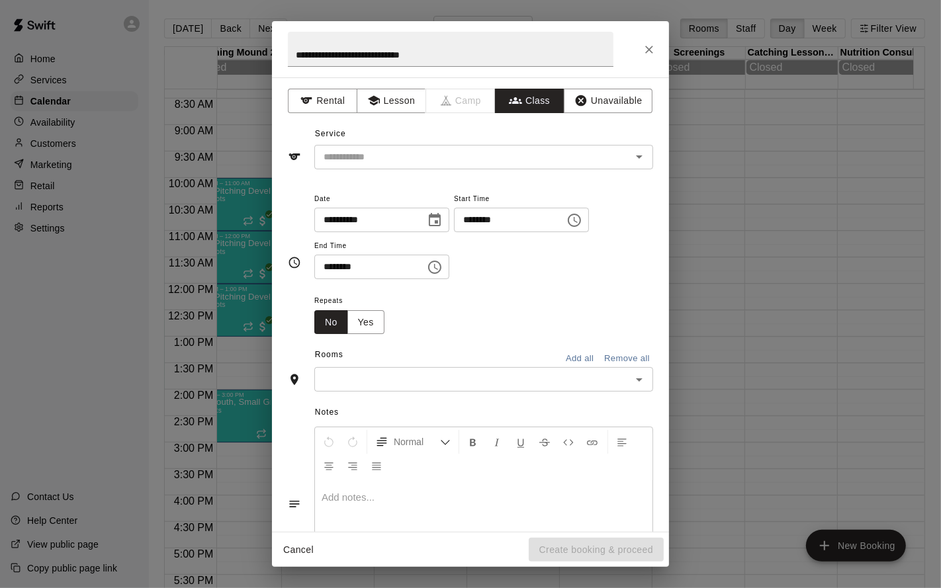
click at [445, 171] on div "**********" at bounding box center [470, 304] width 397 height 454
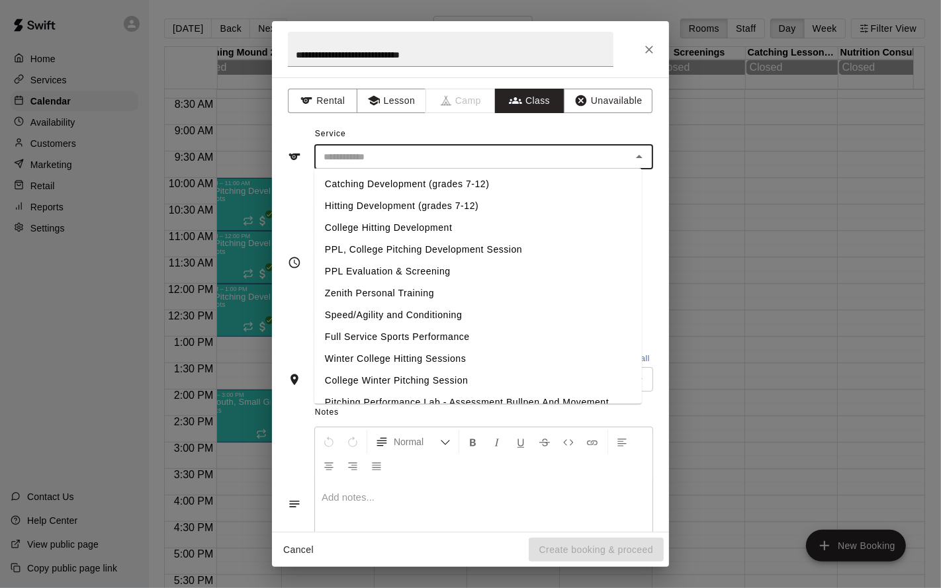
click at [441, 159] on input "text" at bounding box center [472, 157] width 309 height 17
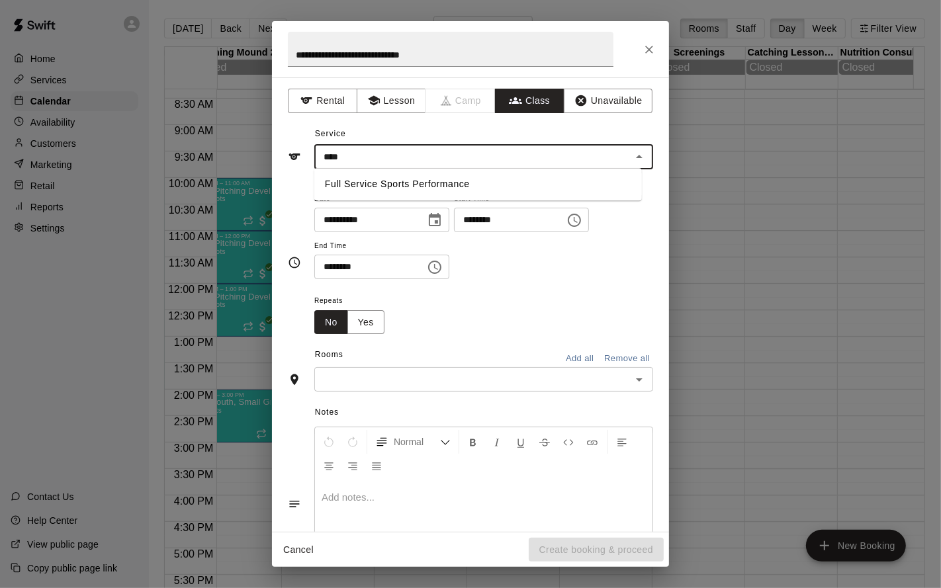
click at [392, 184] on li "Full Service Sports Performance" at bounding box center [477, 184] width 327 height 22
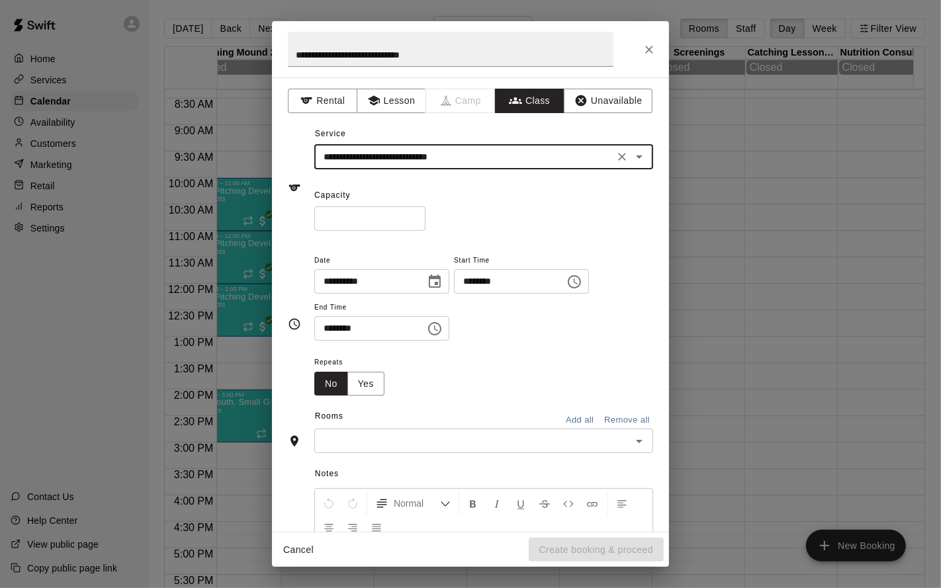
type input "**********"
click at [418, 216] on input "*" at bounding box center [369, 218] width 111 height 24
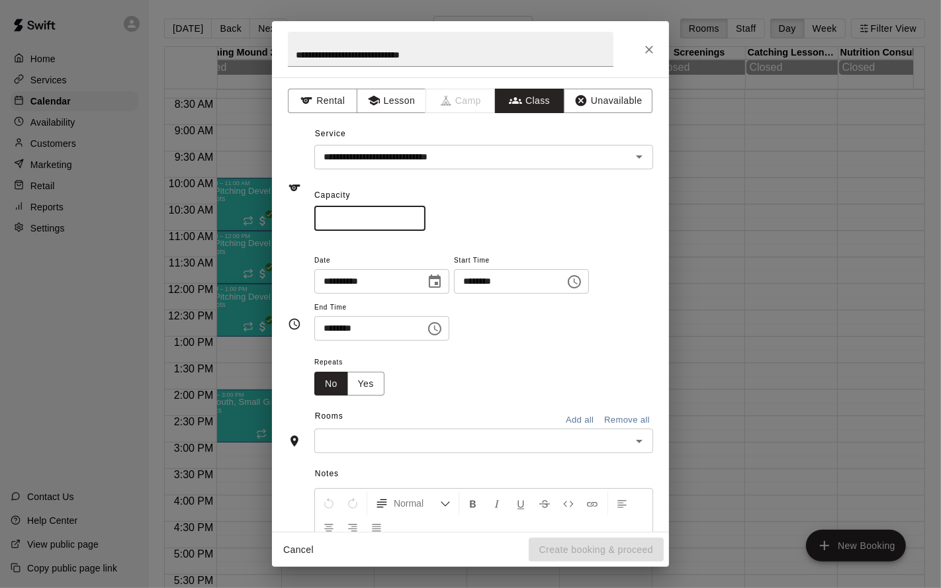
click at [418, 216] on input "*" at bounding box center [369, 218] width 111 height 24
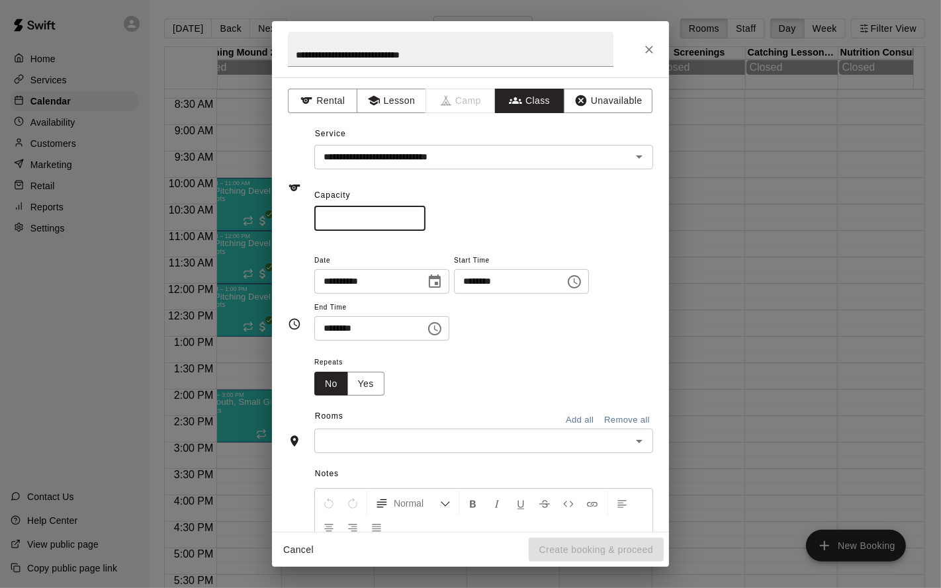
click at [418, 216] on input "*" at bounding box center [369, 218] width 111 height 24
type input "**"
click at [418, 216] on input "**" at bounding box center [369, 218] width 111 height 24
click at [526, 218] on div "** ​" at bounding box center [483, 218] width 339 height 24
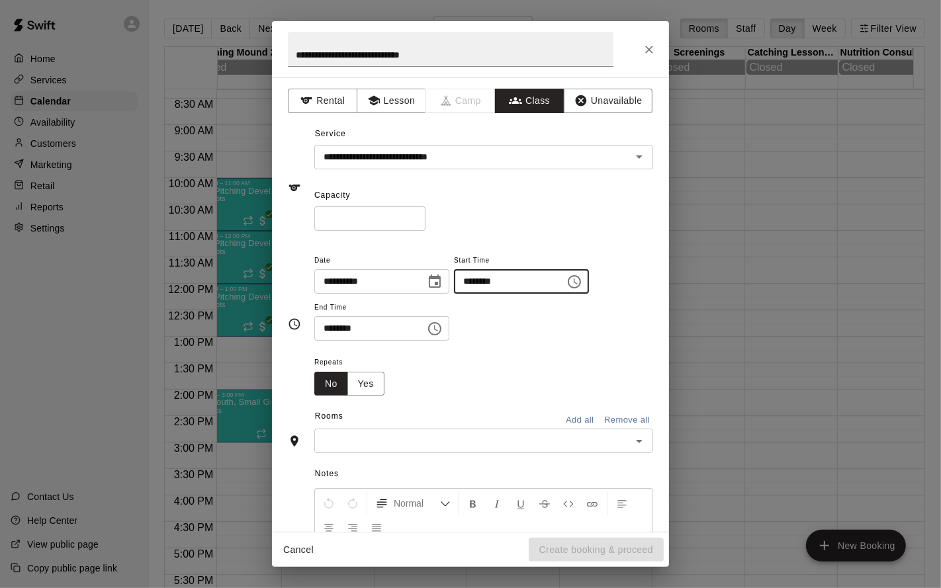
click at [477, 278] on input "********" at bounding box center [505, 281] width 102 height 24
type input "********"
click at [333, 328] on input "********" at bounding box center [365, 328] width 102 height 24
click at [351, 331] on input "********" at bounding box center [365, 328] width 102 height 24
type input "********"
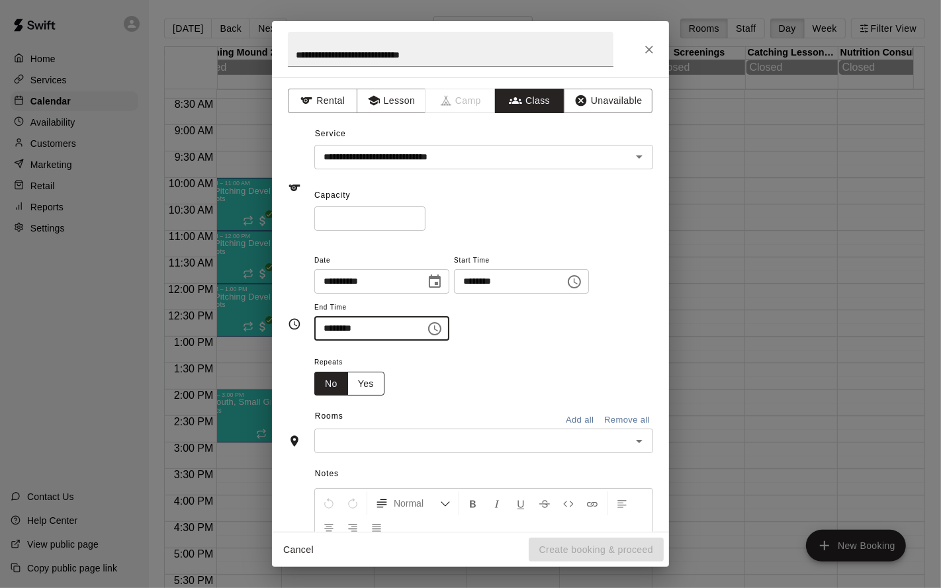
click at [357, 382] on button "Yes" at bounding box center [365, 384] width 37 height 24
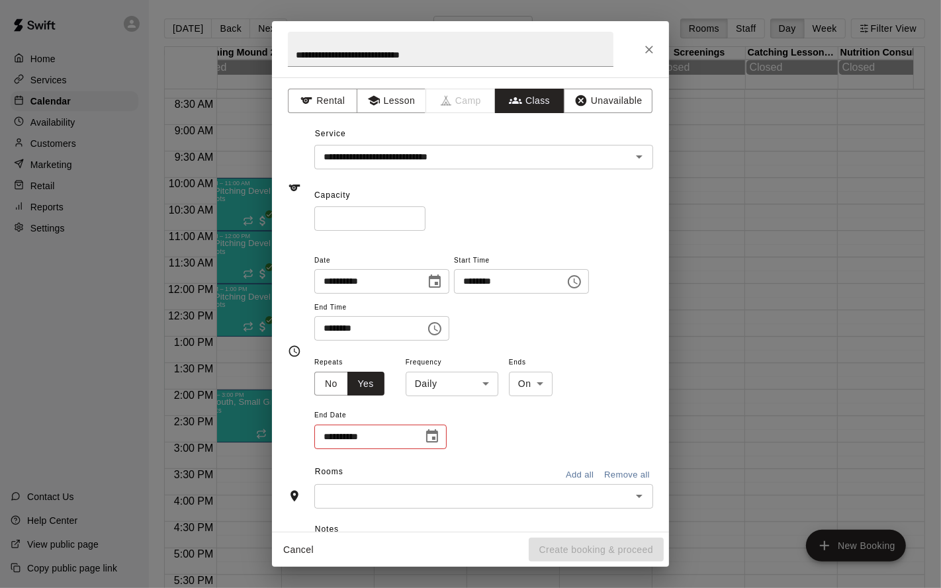
click at [429, 382] on body "Home Services Calendar Availability Customers Marketing Retail Reports Settings…" at bounding box center [470, 304] width 941 height 609
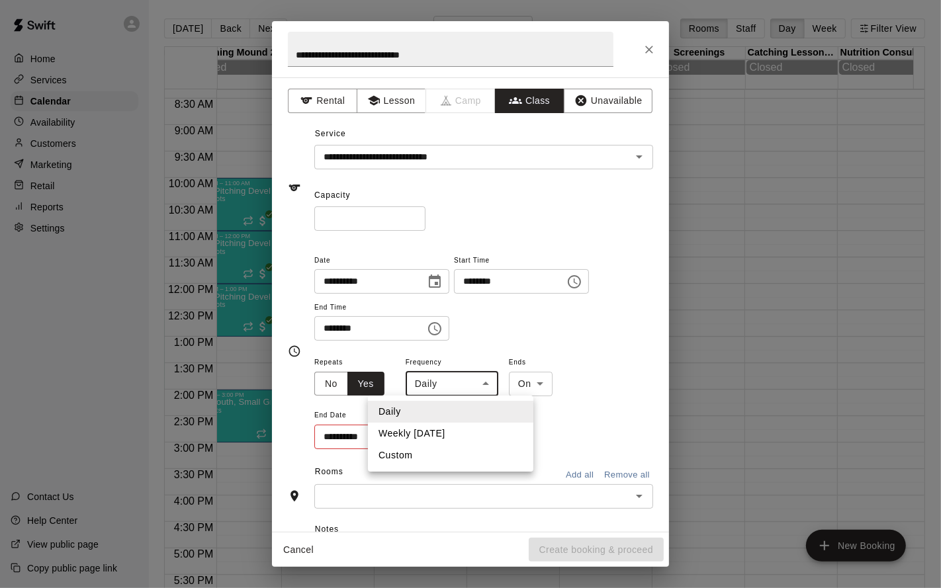
click at [437, 440] on li "Weekly on Saturday" at bounding box center [450, 434] width 165 height 22
type input "******"
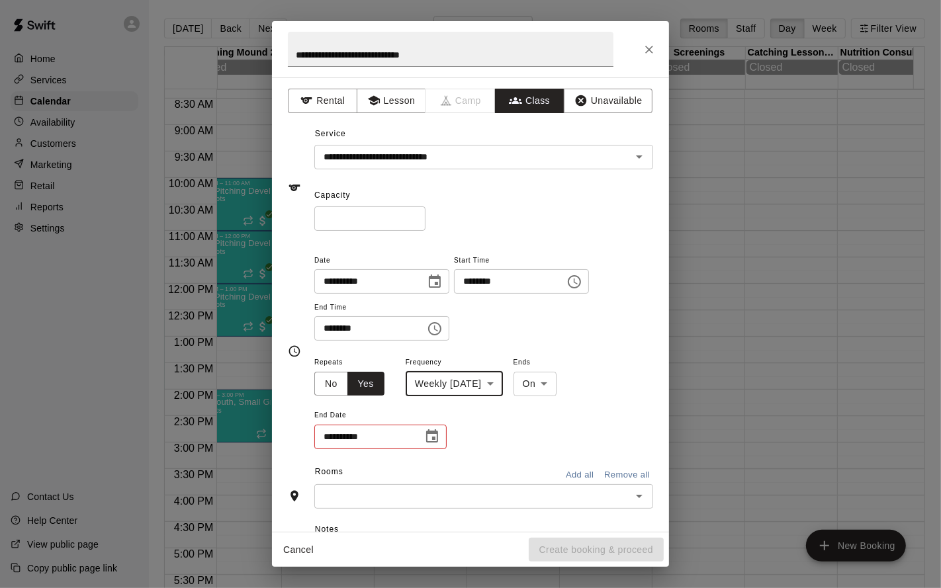
click at [433, 436] on icon "Choose date" at bounding box center [432, 435] width 12 height 13
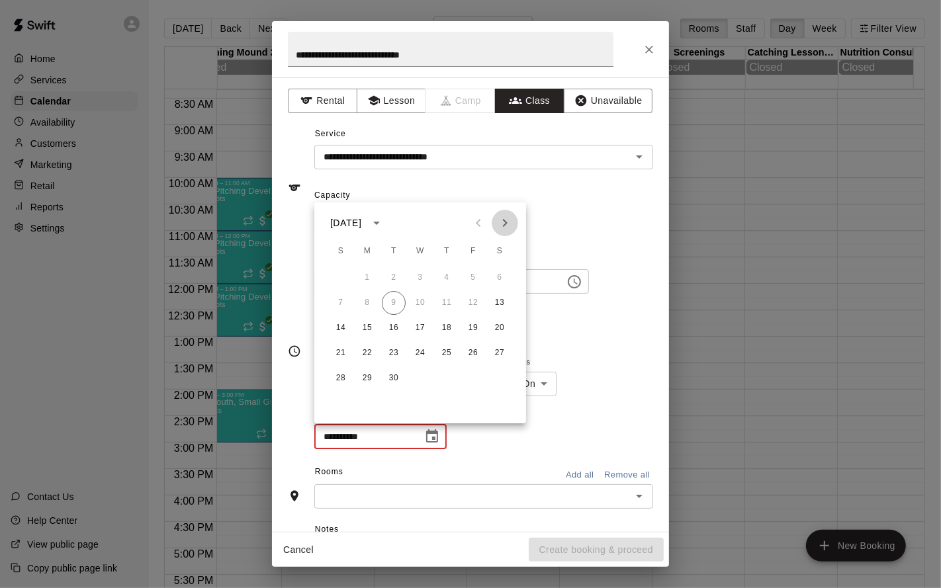
click at [509, 223] on icon "Next month" at bounding box center [505, 223] width 16 height 16
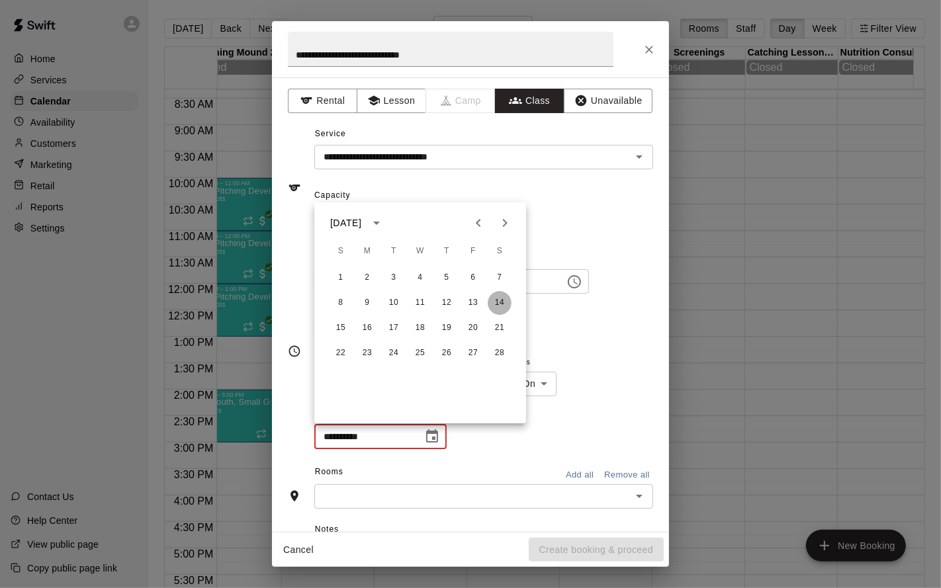
click at [505, 298] on button "14" at bounding box center [500, 303] width 24 height 24
type input "**********"
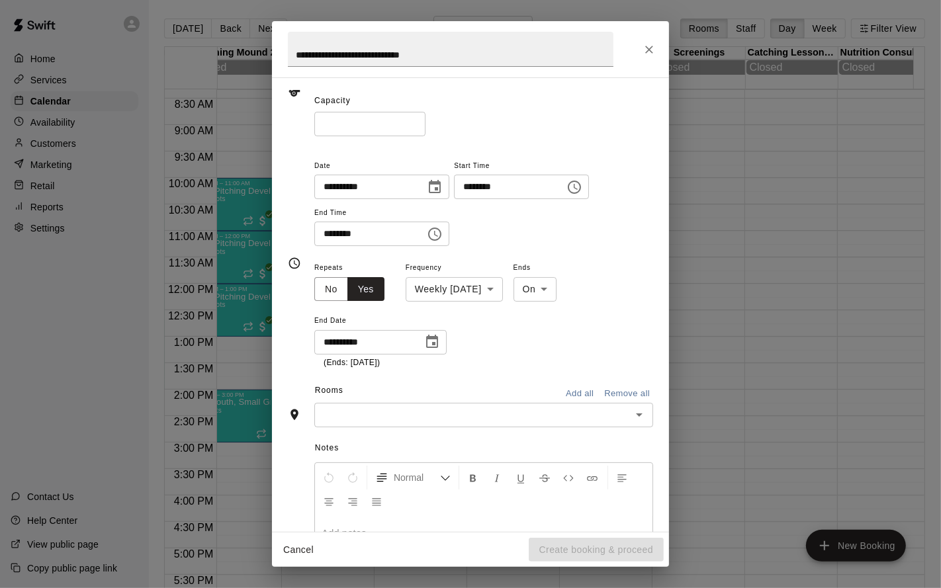
scroll to position [105, 0]
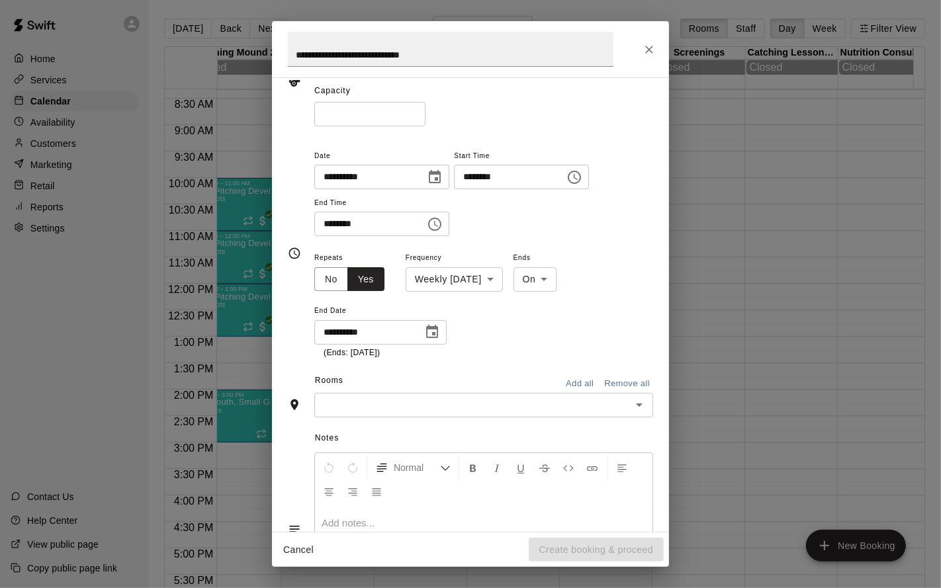
click at [631, 404] on icon "Open" at bounding box center [639, 405] width 16 height 16
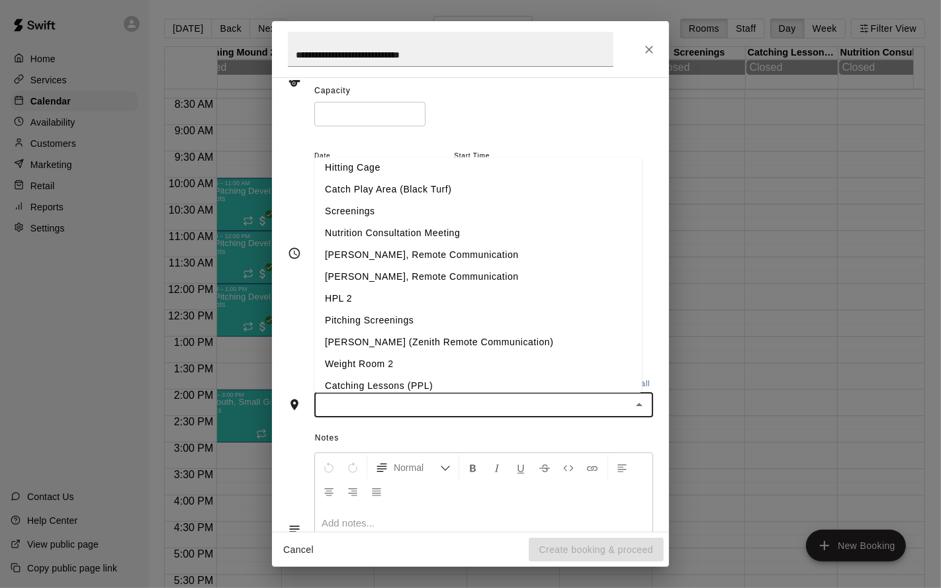
scroll to position [103, 0]
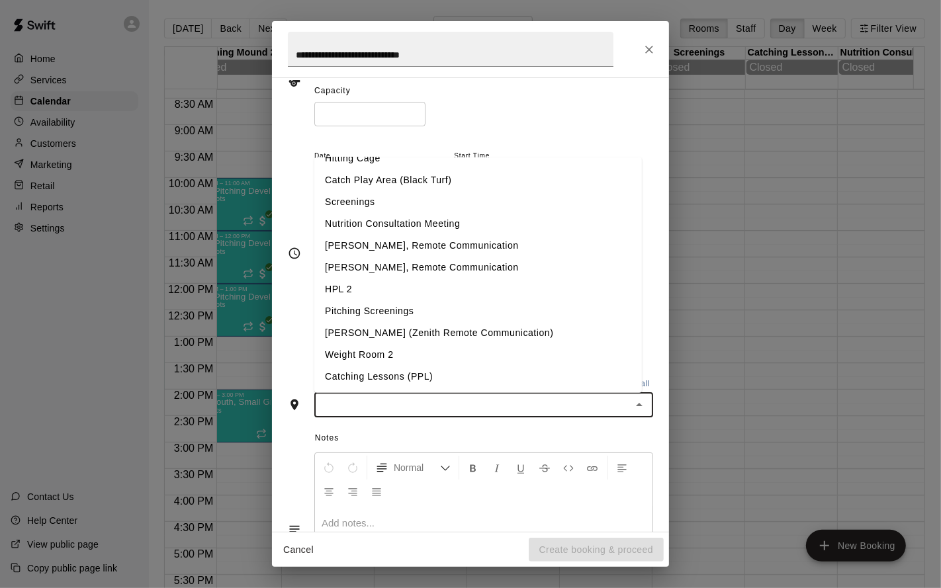
click at [435, 355] on li "Weight Room 2" at bounding box center [477, 355] width 327 height 22
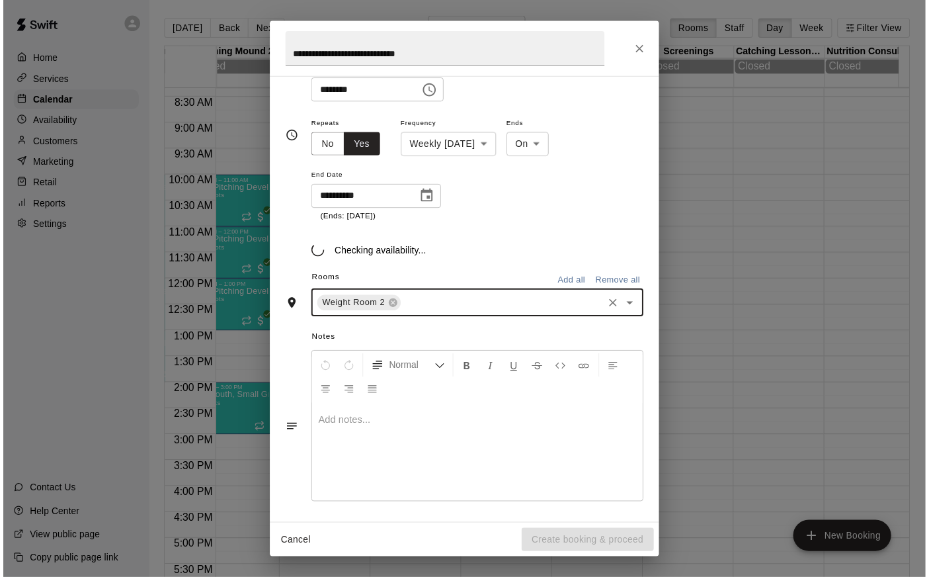
scroll to position [255, 0]
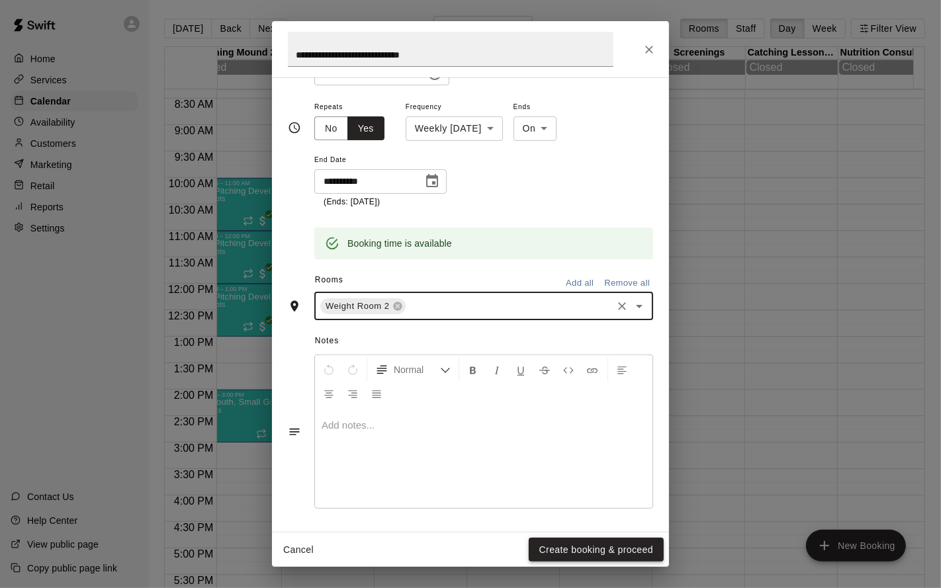
click at [585, 545] on button "Create booking & proceed" at bounding box center [596, 550] width 135 height 24
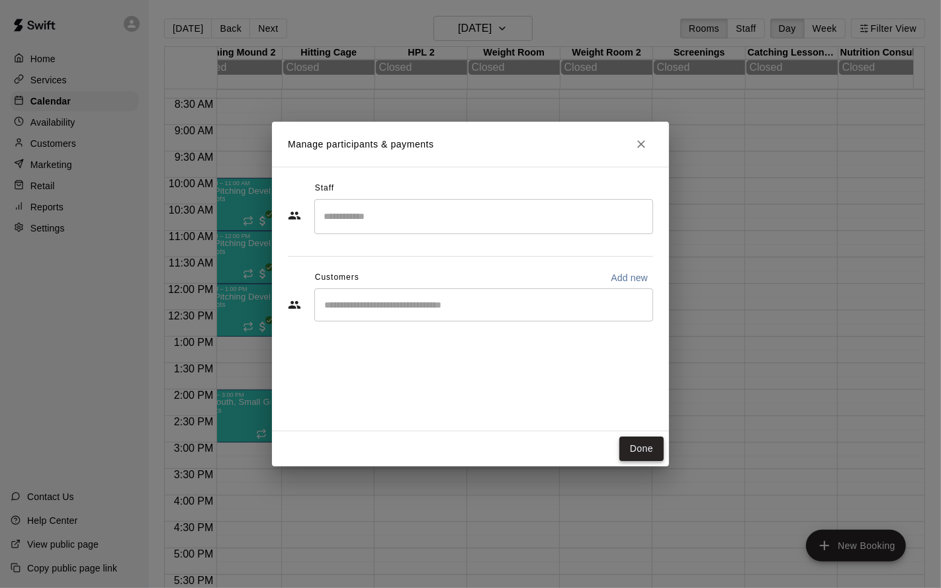
click at [635, 452] on button "Done" at bounding box center [641, 449] width 44 height 24
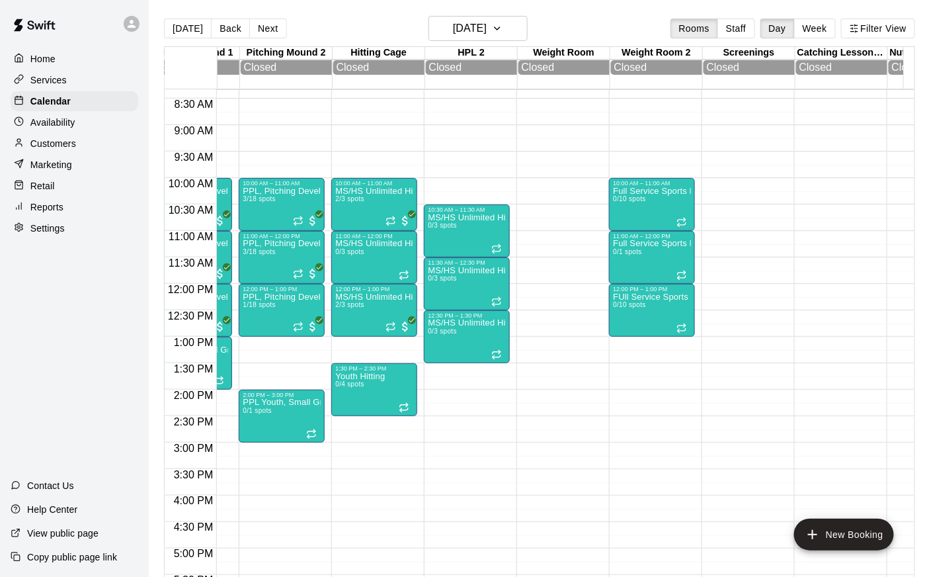
scroll to position [0, 363]
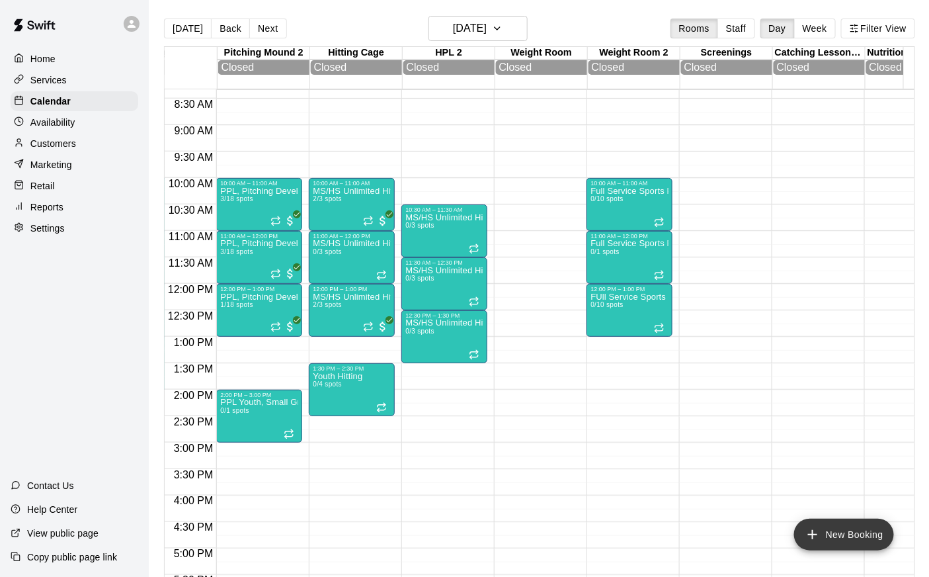
click at [826, 535] on button "New Booking" at bounding box center [845, 535] width 100 height 32
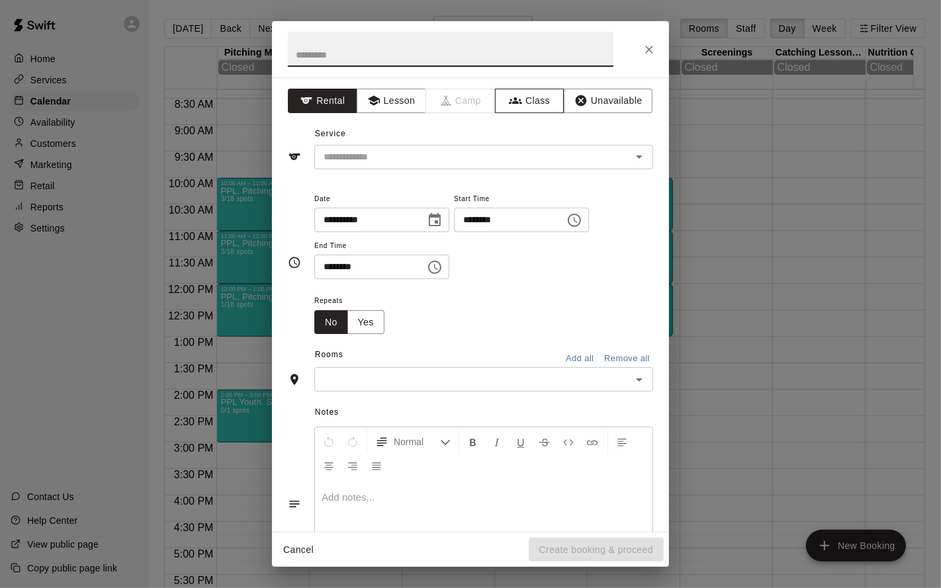
click at [535, 97] on button "Class" at bounding box center [529, 101] width 69 height 24
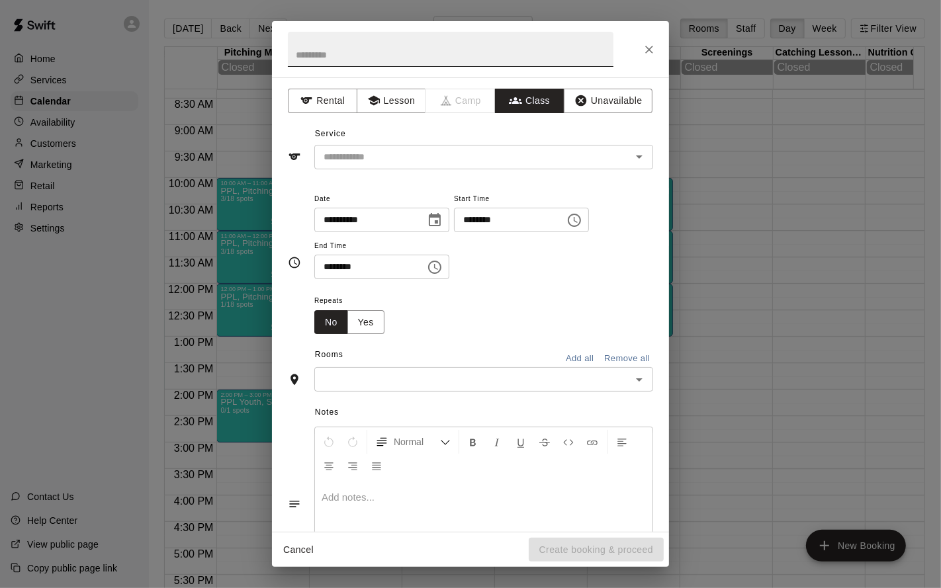
click at [446, 59] on input "text" at bounding box center [450, 49] width 325 height 35
click at [447, 145] on div "​" at bounding box center [483, 157] width 339 height 24
type input "**********"
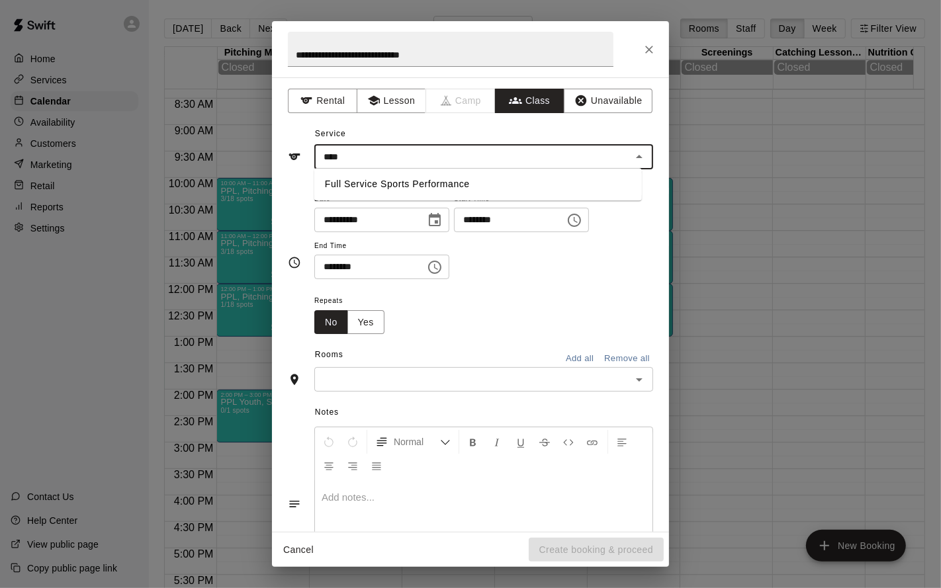
click at [422, 183] on li "Full Service Sports Performance" at bounding box center [477, 184] width 327 height 22
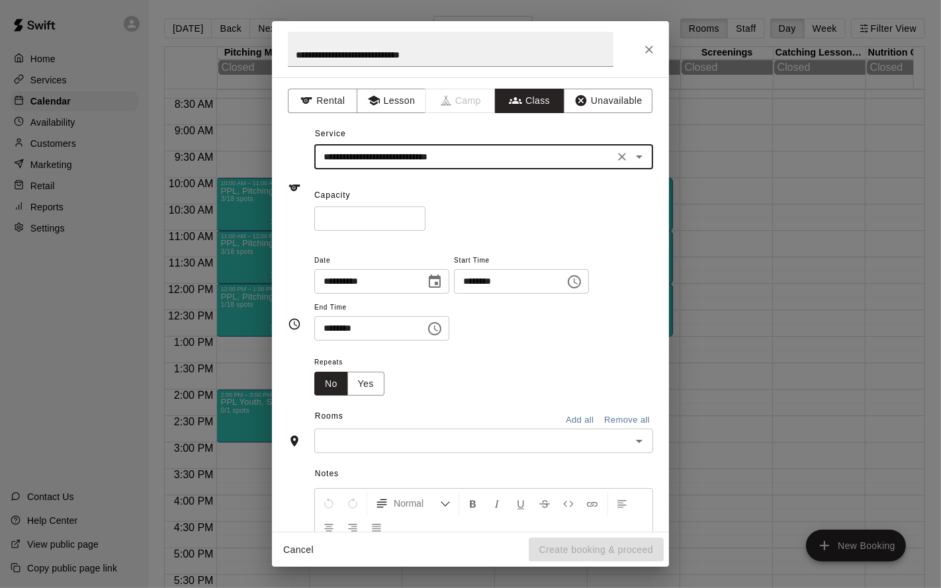
type input "**********"
click at [334, 327] on input "********" at bounding box center [365, 328] width 102 height 24
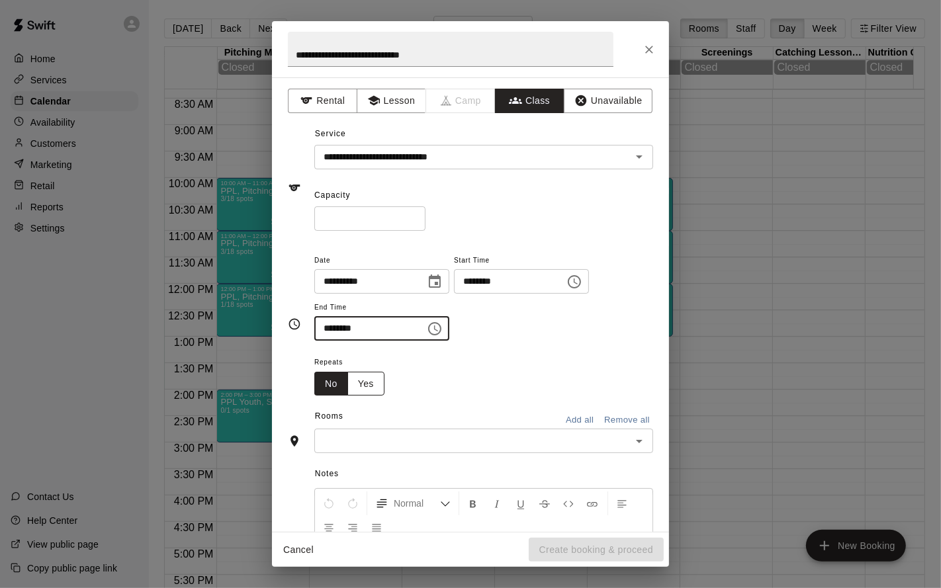
type input "********"
click at [357, 379] on button "Yes" at bounding box center [365, 384] width 37 height 24
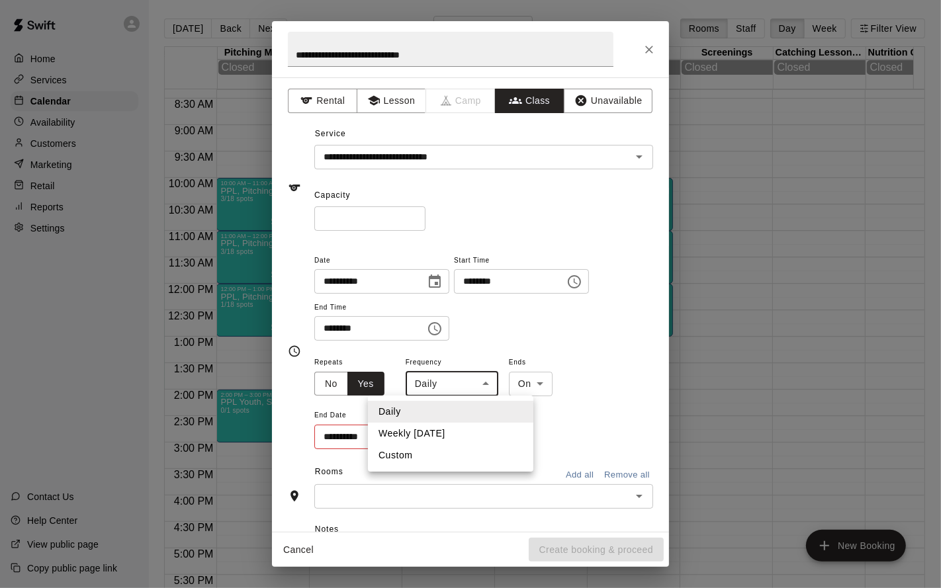
click at [457, 392] on body "Home Services Calendar Availability Customers Marketing Retail Reports Settings…" at bounding box center [470, 304] width 941 height 609
click at [462, 433] on li "Weekly on Saturday" at bounding box center [450, 434] width 165 height 22
type input "******"
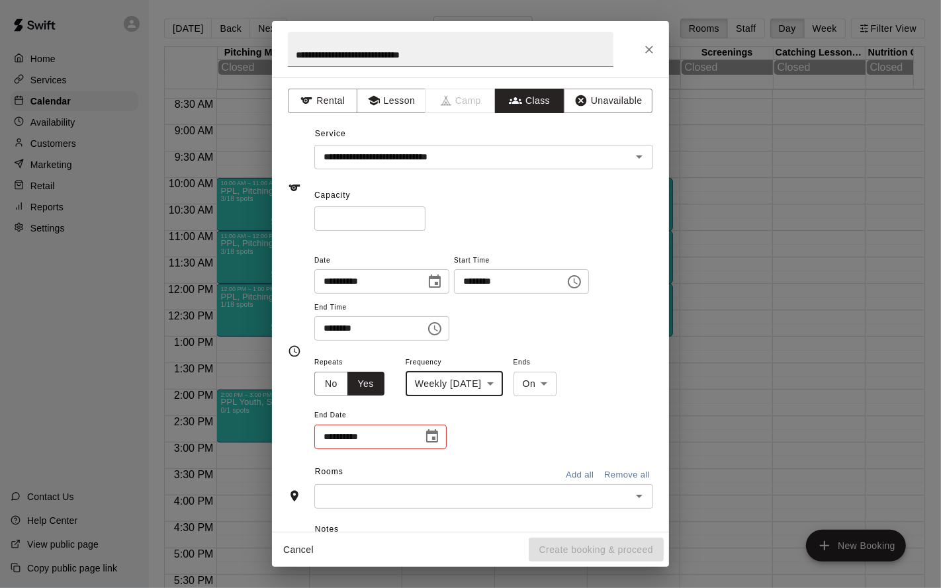
click at [431, 435] on icon "Choose date" at bounding box center [432, 437] width 16 height 16
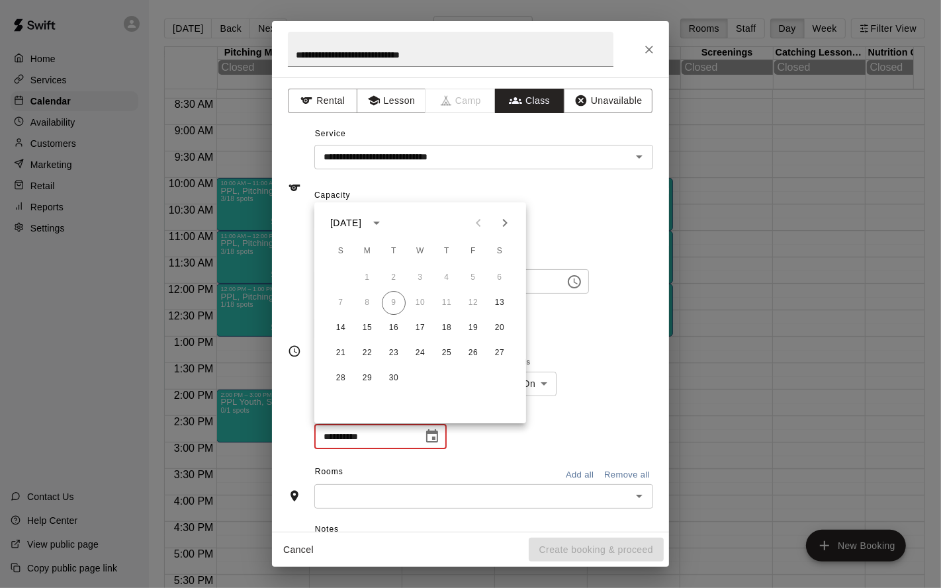
click at [514, 222] on button "Next month" at bounding box center [505, 223] width 26 height 26
click at [508, 224] on icon "Next month" at bounding box center [505, 223] width 16 height 16
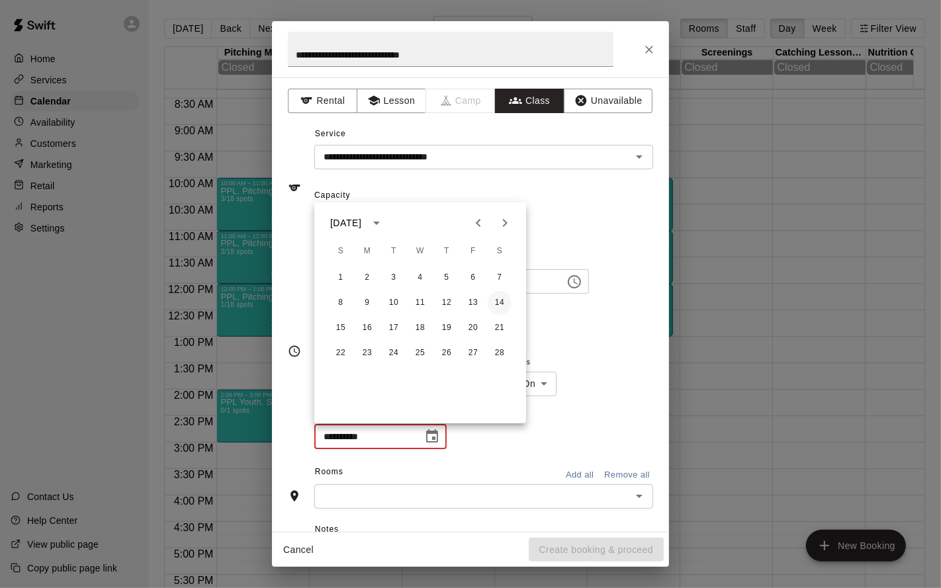
click at [503, 304] on button "14" at bounding box center [500, 303] width 24 height 24
type input "**********"
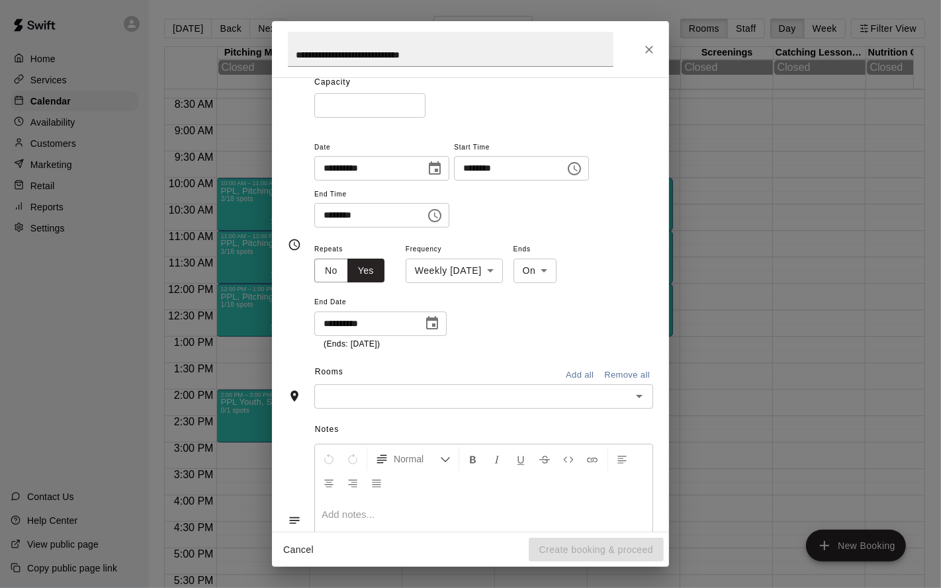
scroll to position [117, 0]
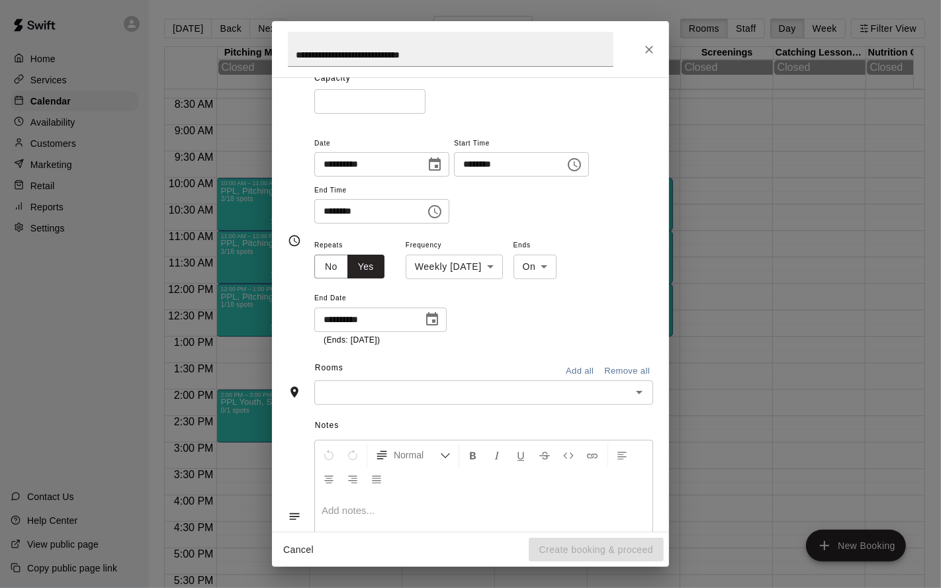
click at [631, 387] on icon "Open" at bounding box center [639, 392] width 16 height 16
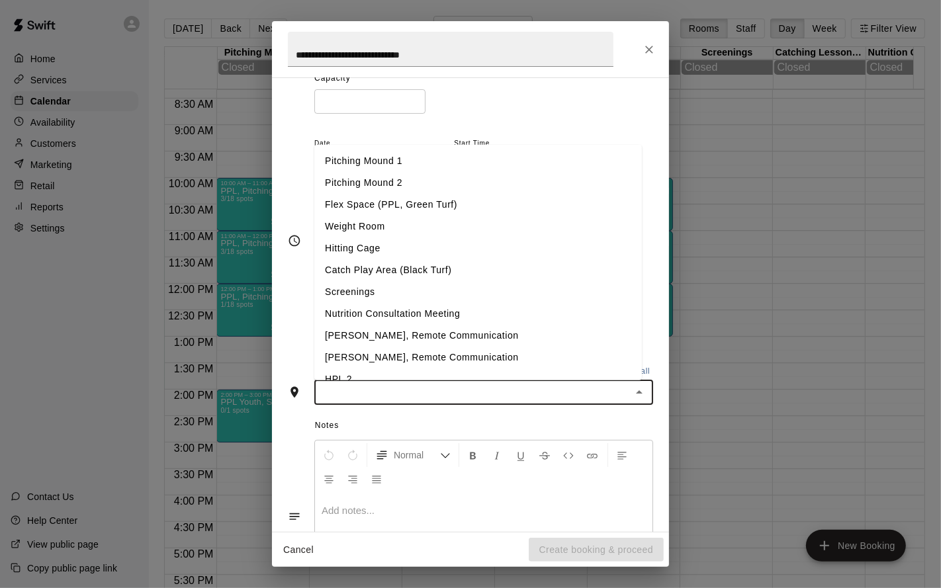
scroll to position [103, 0]
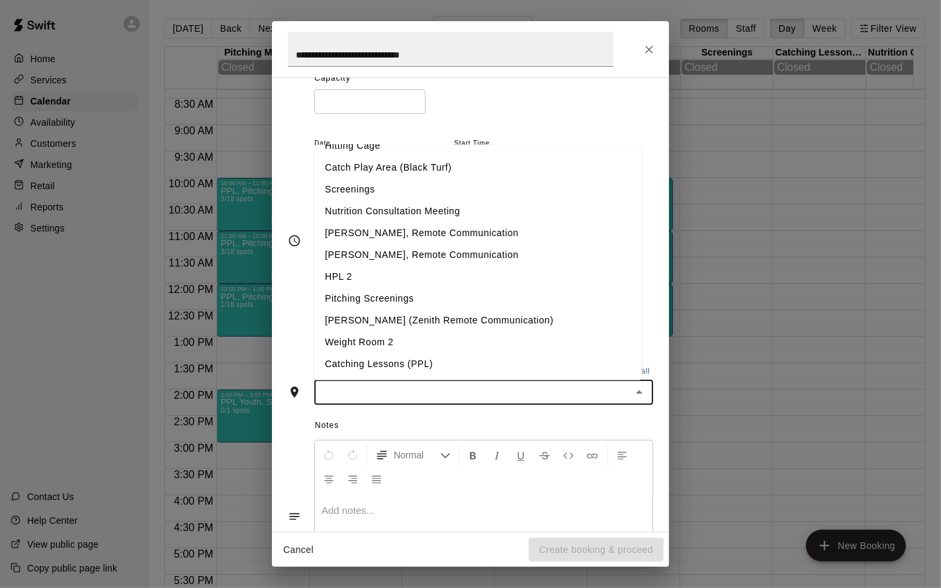
click at [517, 331] on li "Weight Room 2" at bounding box center [477, 342] width 327 height 22
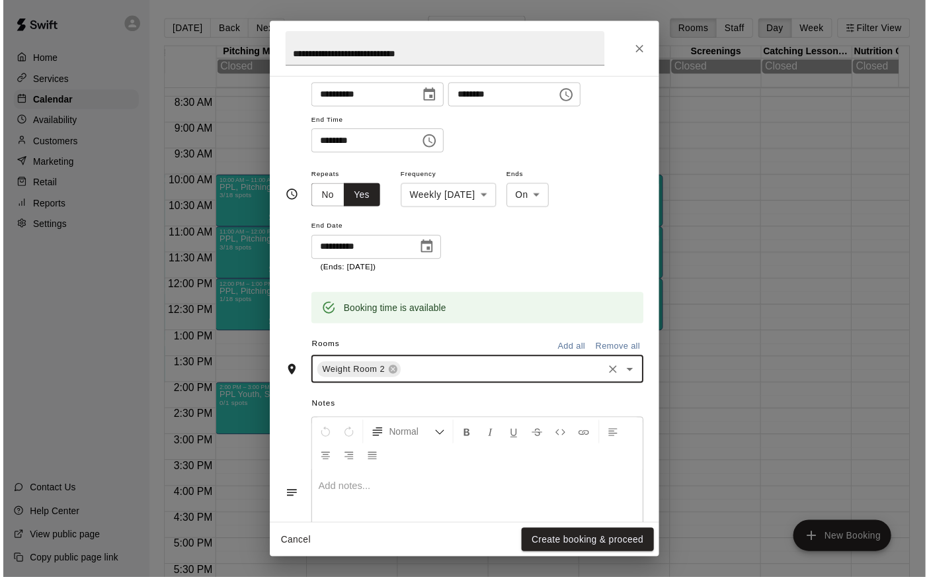
scroll to position [255, 0]
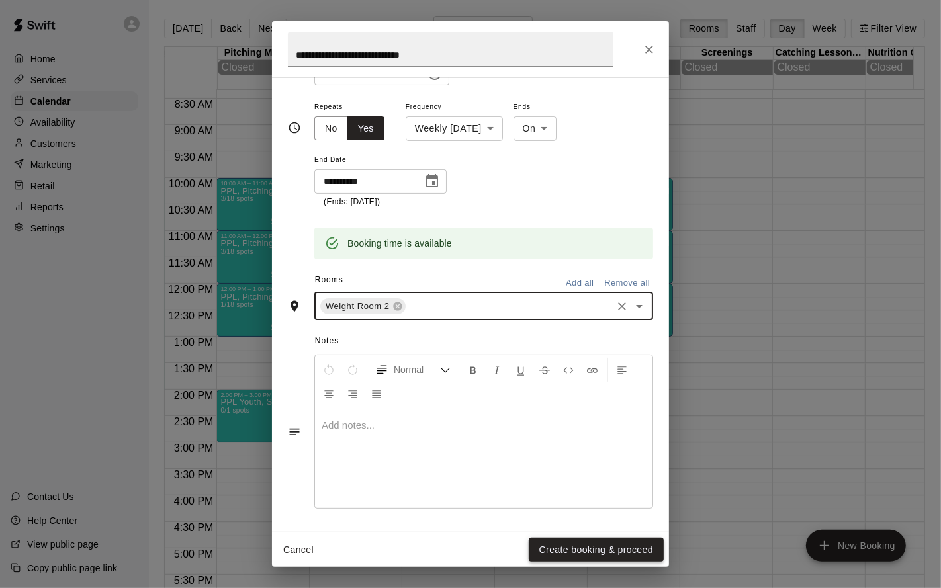
click at [584, 553] on button "Create booking & proceed" at bounding box center [596, 550] width 135 height 24
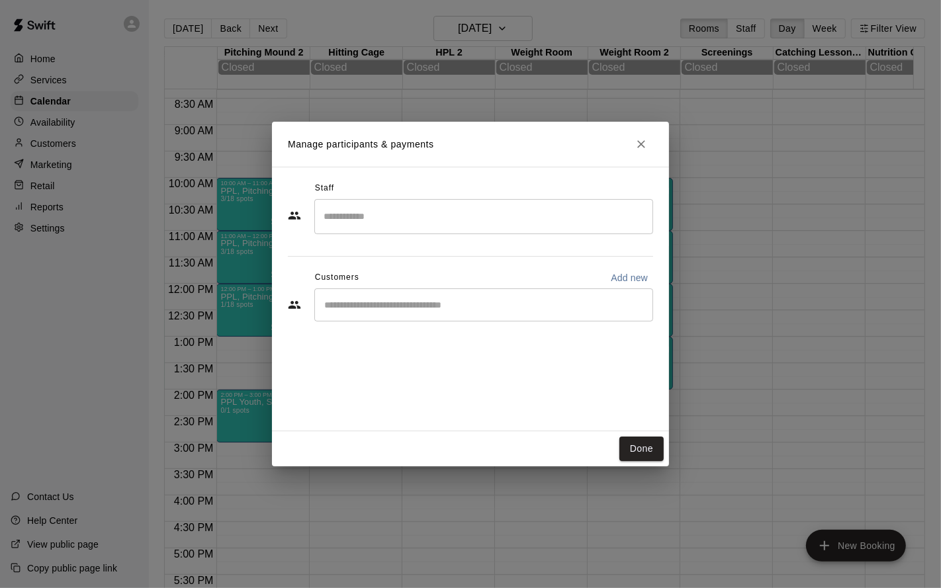
click at [648, 461] on div "Done" at bounding box center [470, 448] width 397 height 35
click at [648, 451] on button "Done" at bounding box center [641, 449] width 44 height 24
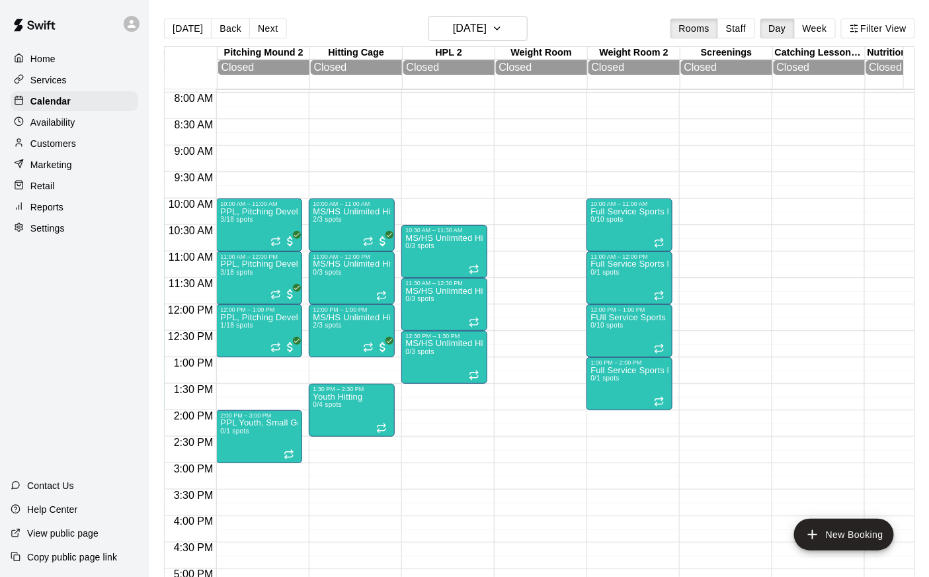
scroll to position [420, 370]
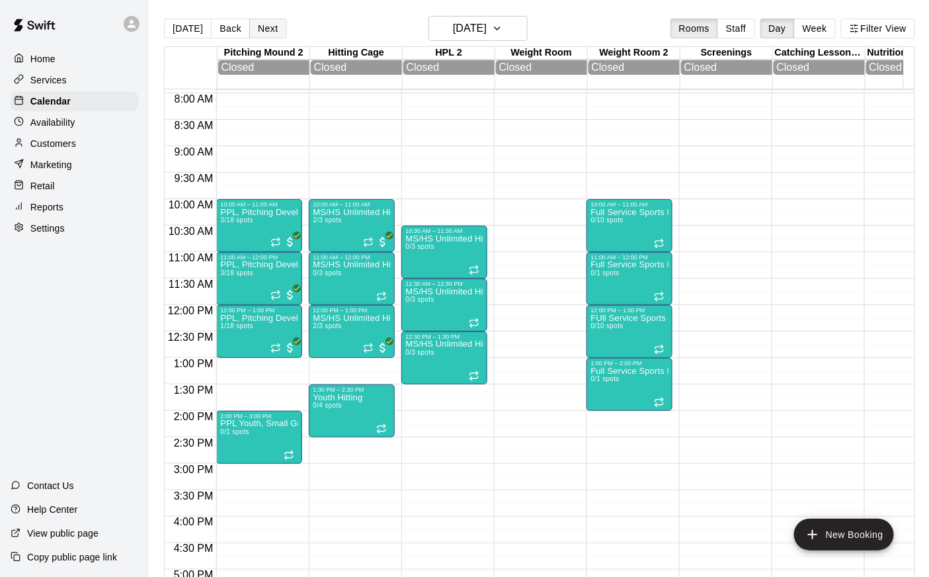
click at [269, 33] on button "Next" at bounding box center [267, 29] width 37 height 20
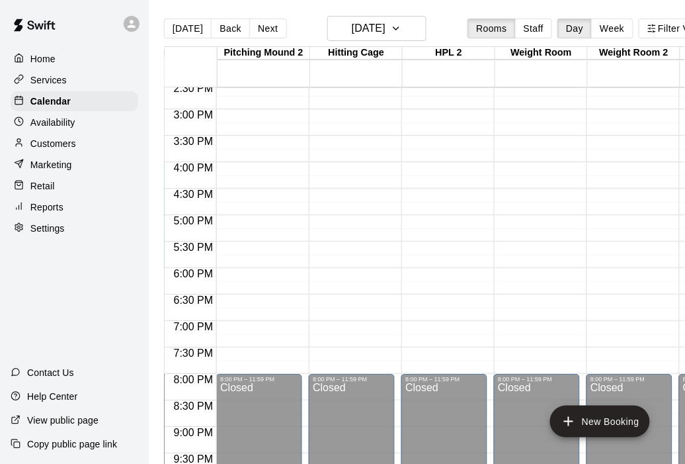
scroll to position [776, 370]
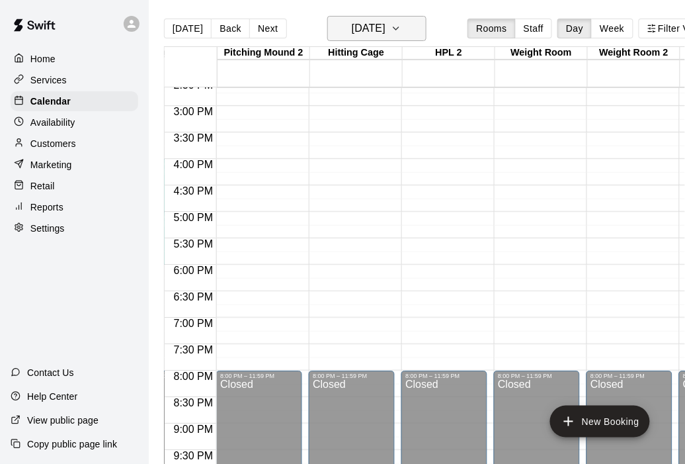
click at [373, 29] on h6 "Sunday Sep 14" at bounding box center [369, 28] width 34 height 19
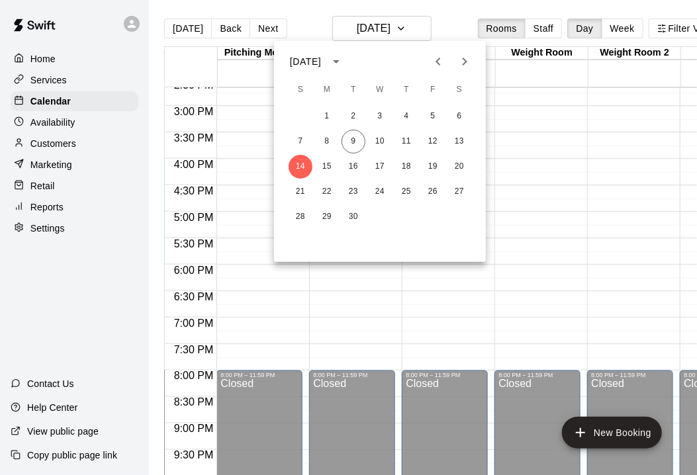
click at [435, 66] on icon "Previous month" at bounding box center [438, 62] width 16 height 16
click at [429, 189] on button "22" at bounding box center [433, 192] width 24 height 24
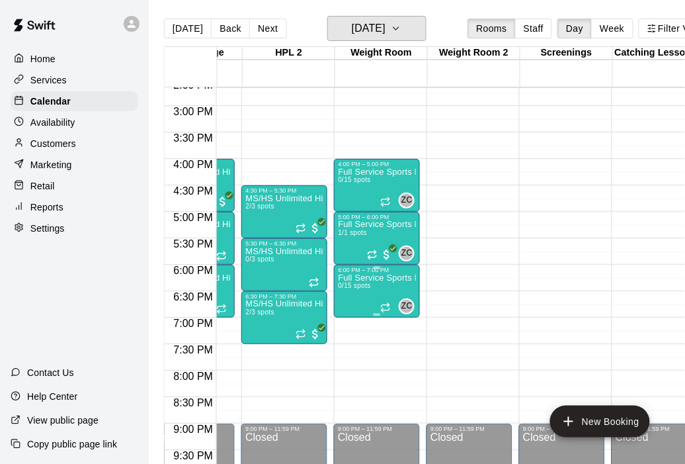
scroll to position [0, 537]
